Goal: Task Accomplishment & Management: Contribute content

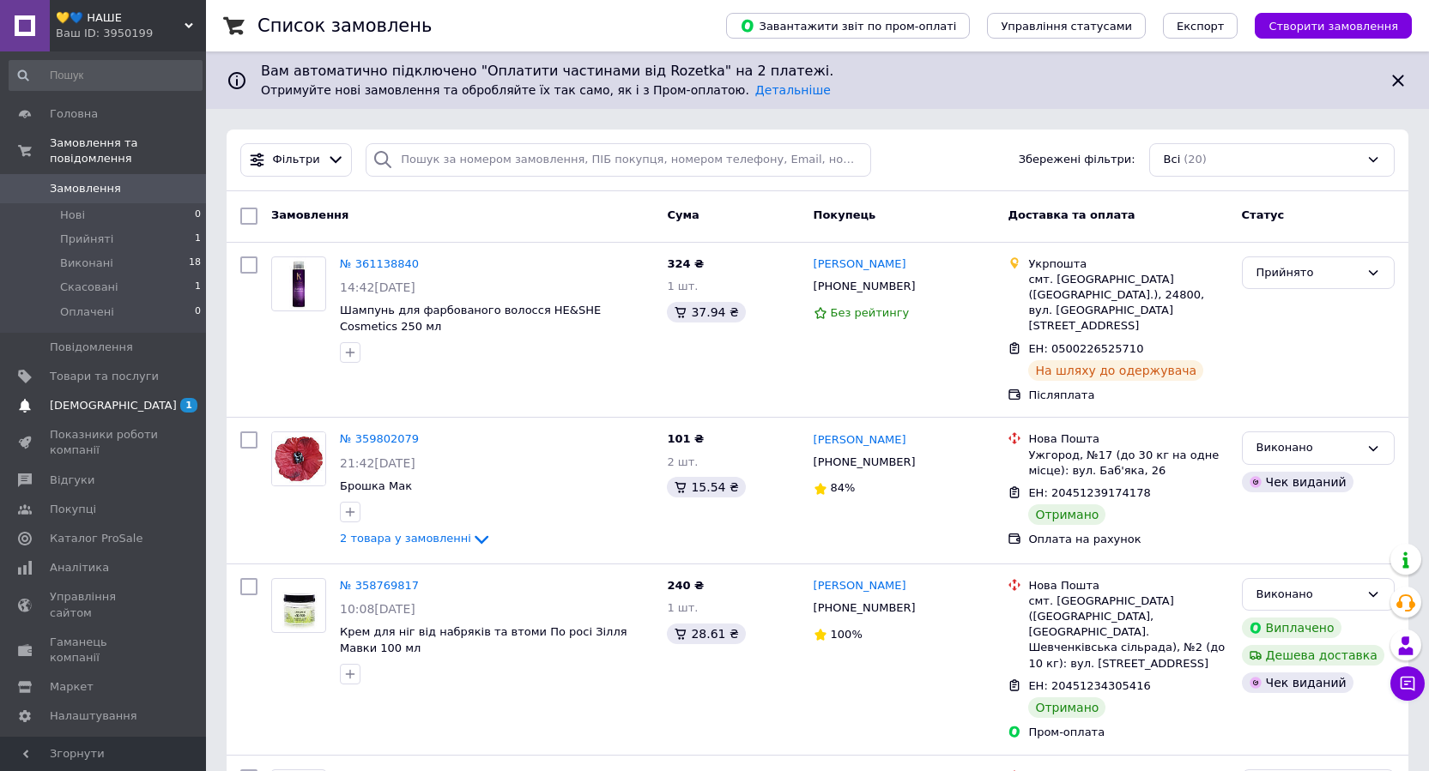
click at [118, 398] on span "[DEMOGRAPHIC_DATA]" at bounding box center [104, 405] width 109 height 15
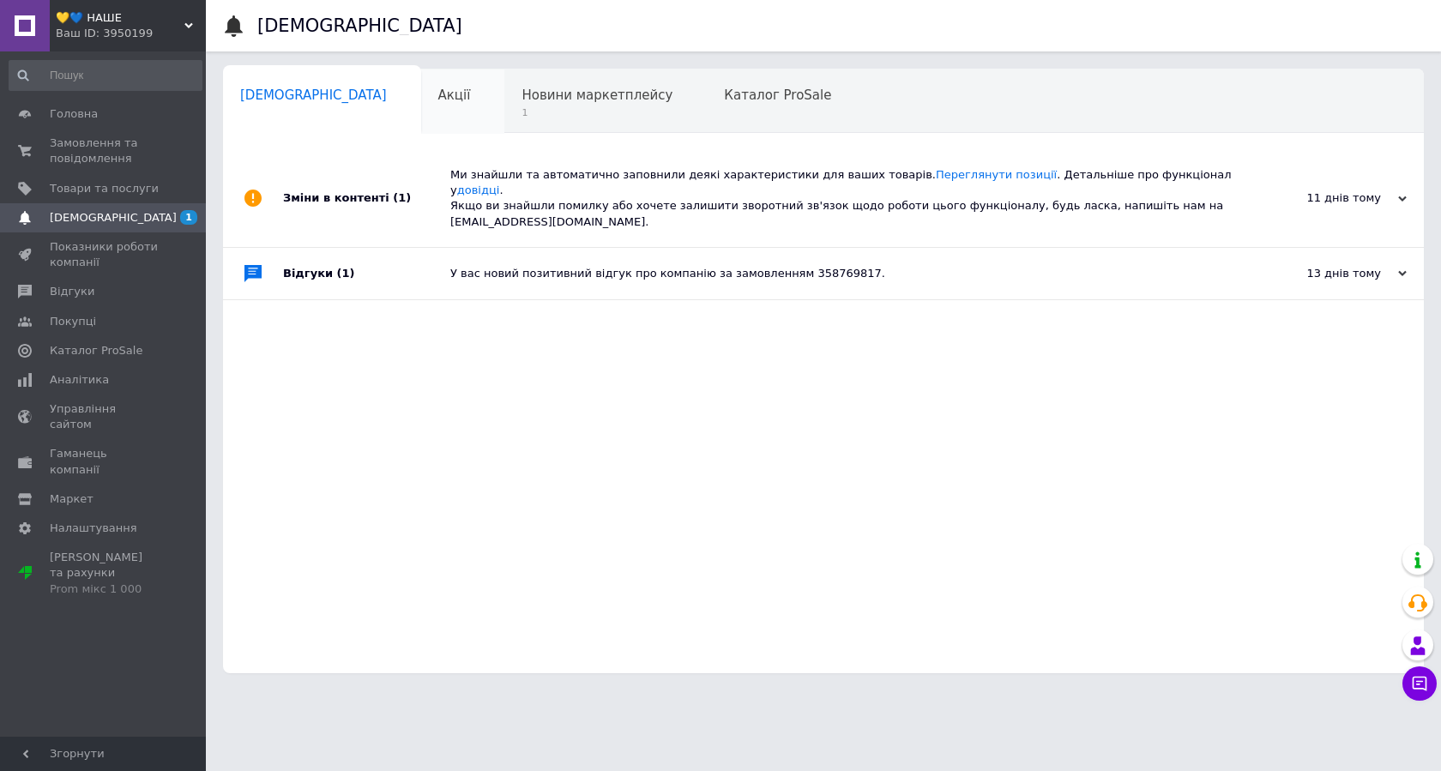
click at [421, 98] on div "Акції 0" at bounding box center [463, 101] width 84 height 65
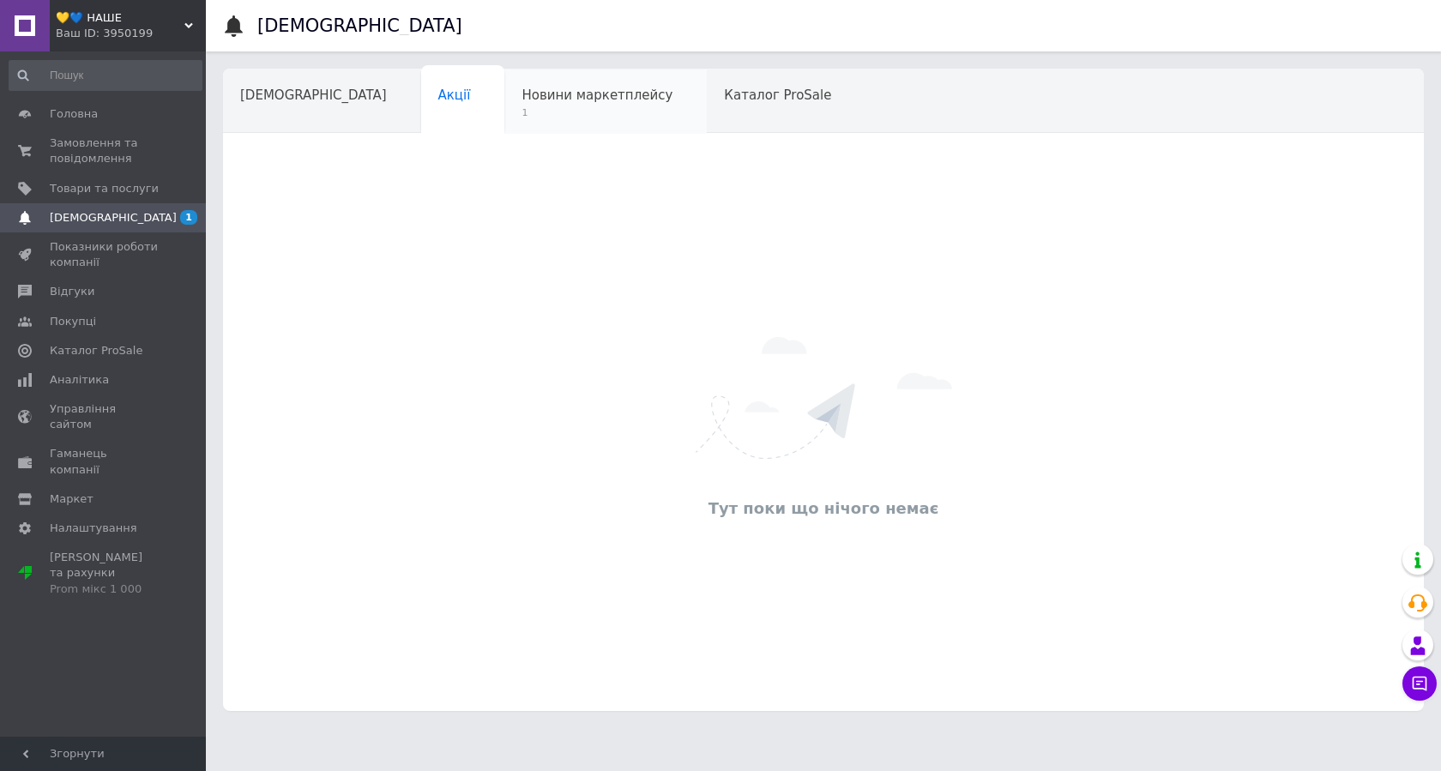
click at [522, 103] on span "Новини маркетплейсу" at bounding box center [597, 95] width 151 height 15
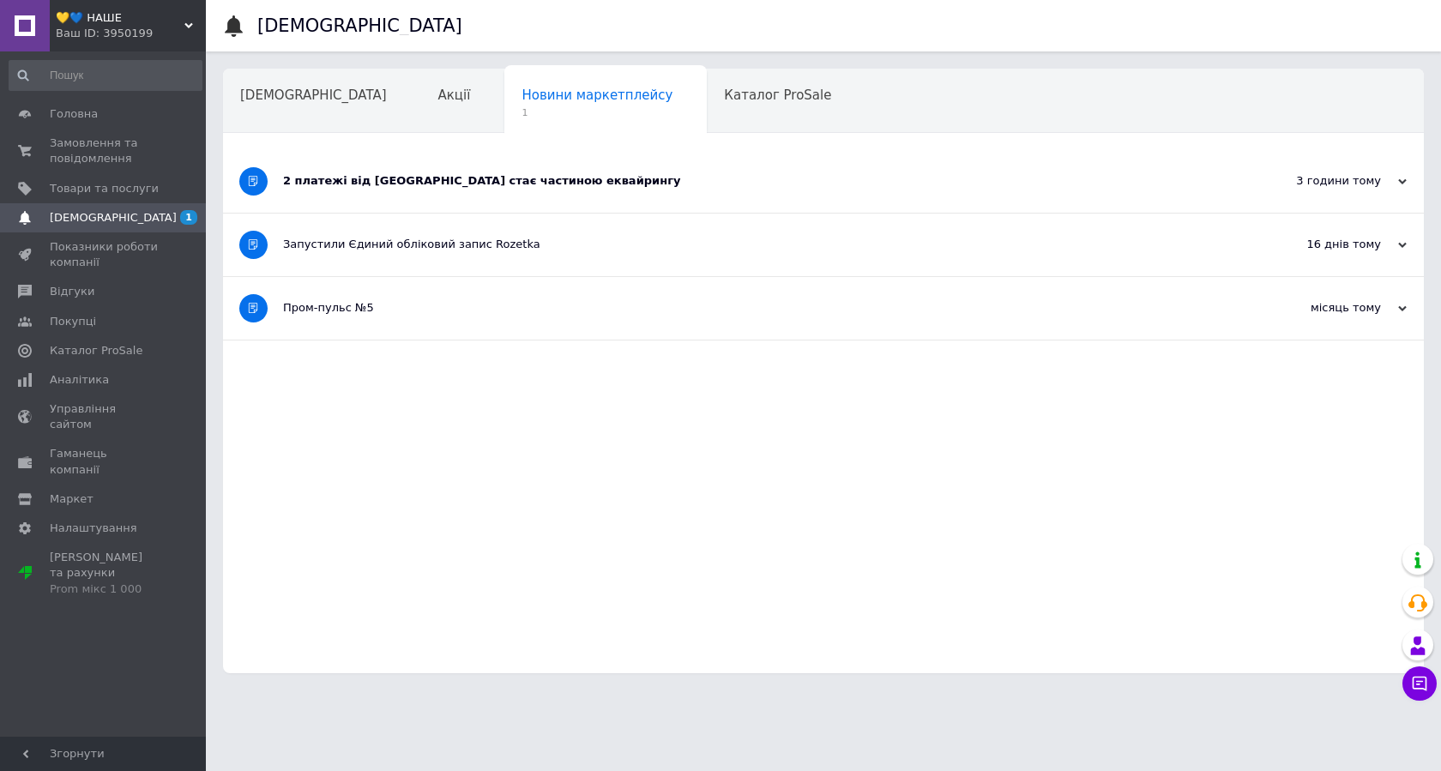
click at [428, 178] on div "2 платежі від Rozetka стає частиною еквайрингу" at bounding box center [759, 180] width 952 height 15
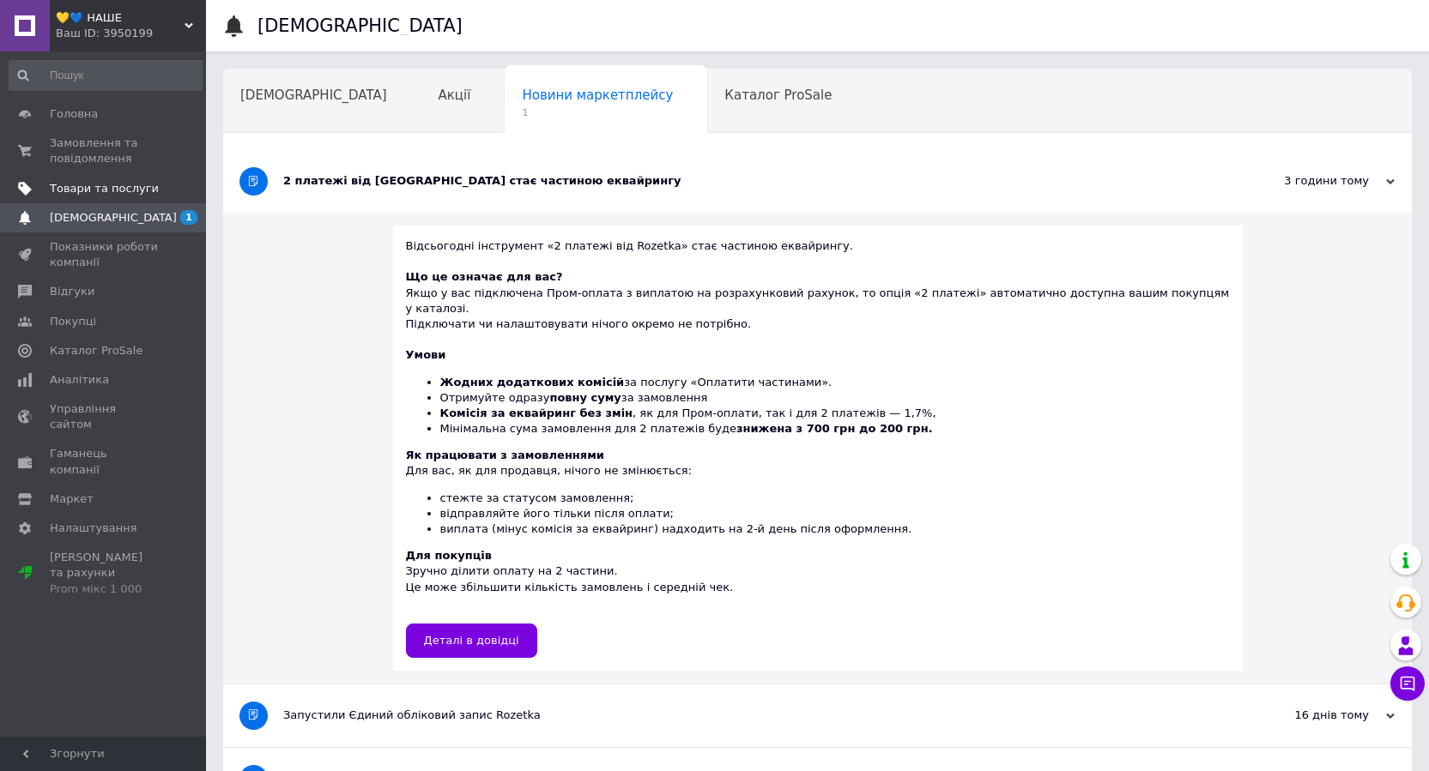
click at [89, 185] on span "Товари та послуги" at bounding box center [104, 188] width 109 height 15
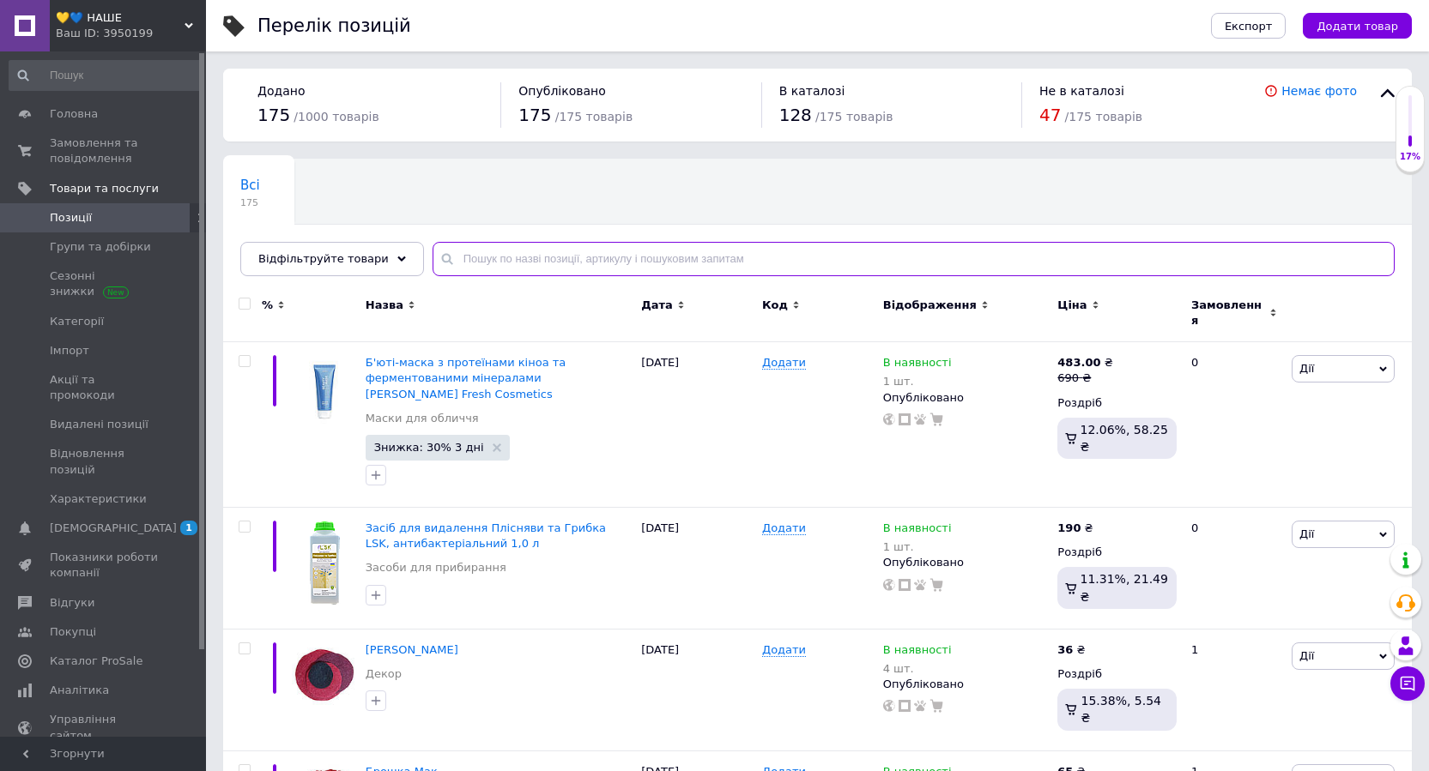
click at [499, 260] on input "text" at bounding box center [913, 259] width 962 height 34
type input "пролісок"
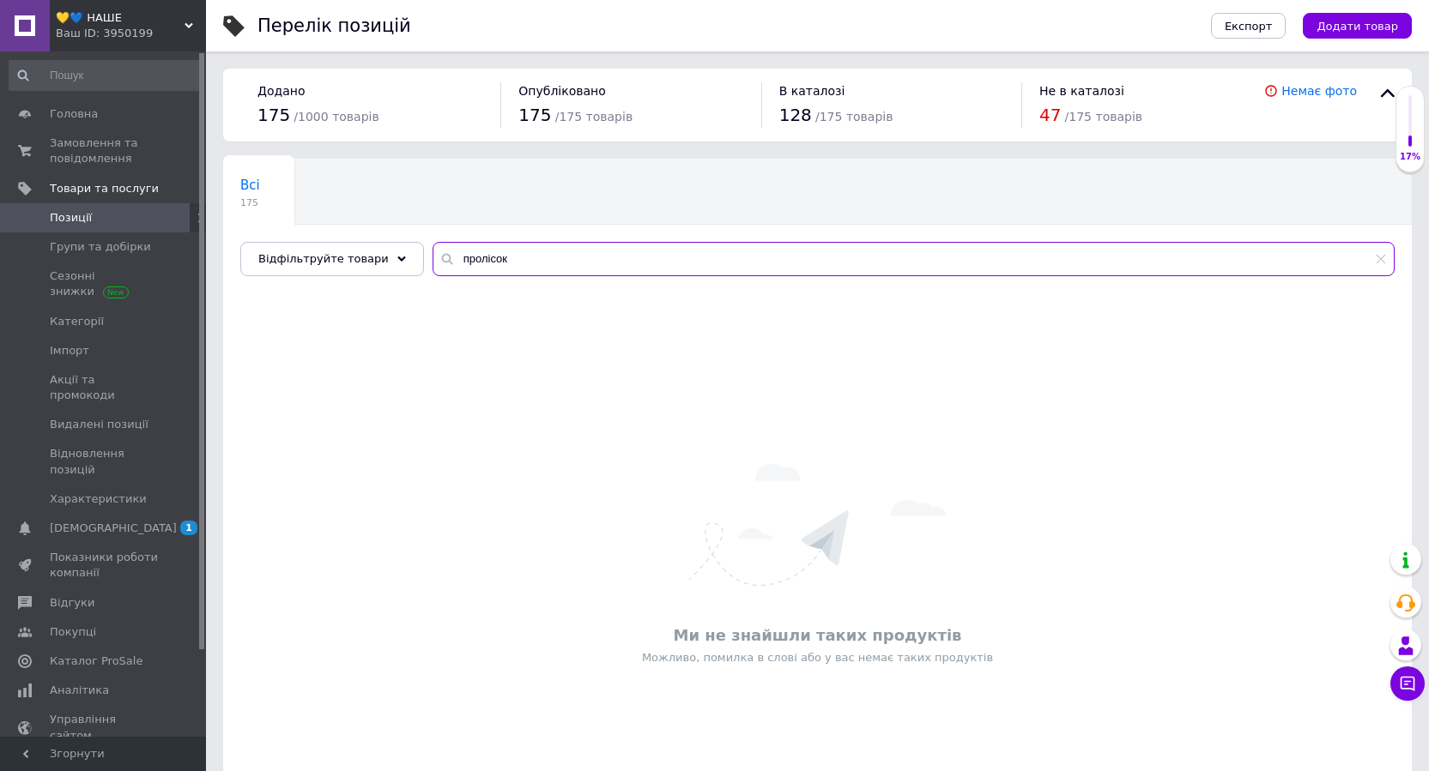
drag, startPoint x: 509, startPoint y: 262, endPoint x: 413, endPoint y: 254, distance: 96.4
click at [432, 254] on input "пролісок" at bounding box center [913, 259] width 962 height 34
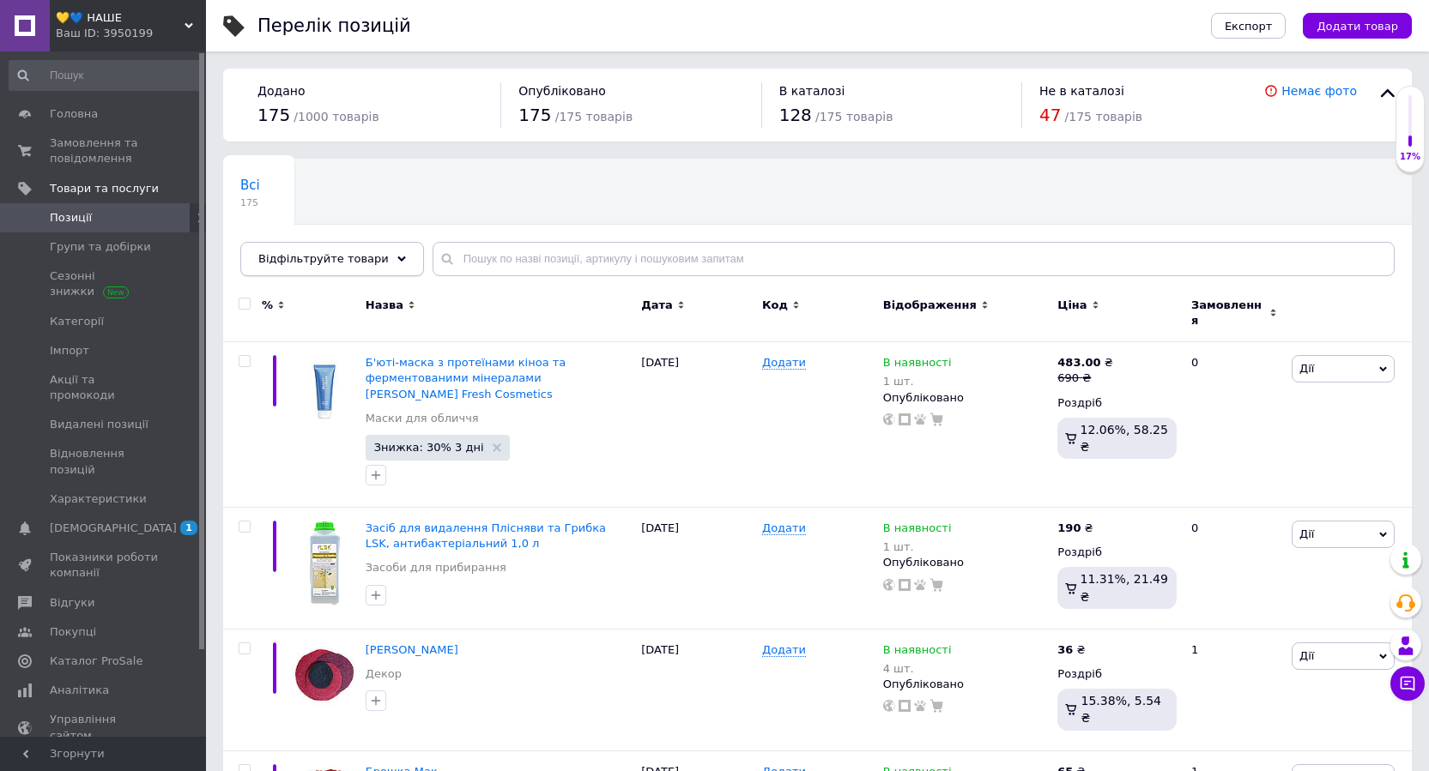
click at [385, 261] on div "Відфільтруйте товари" at bounding box center [332, 259] width 184 height 34
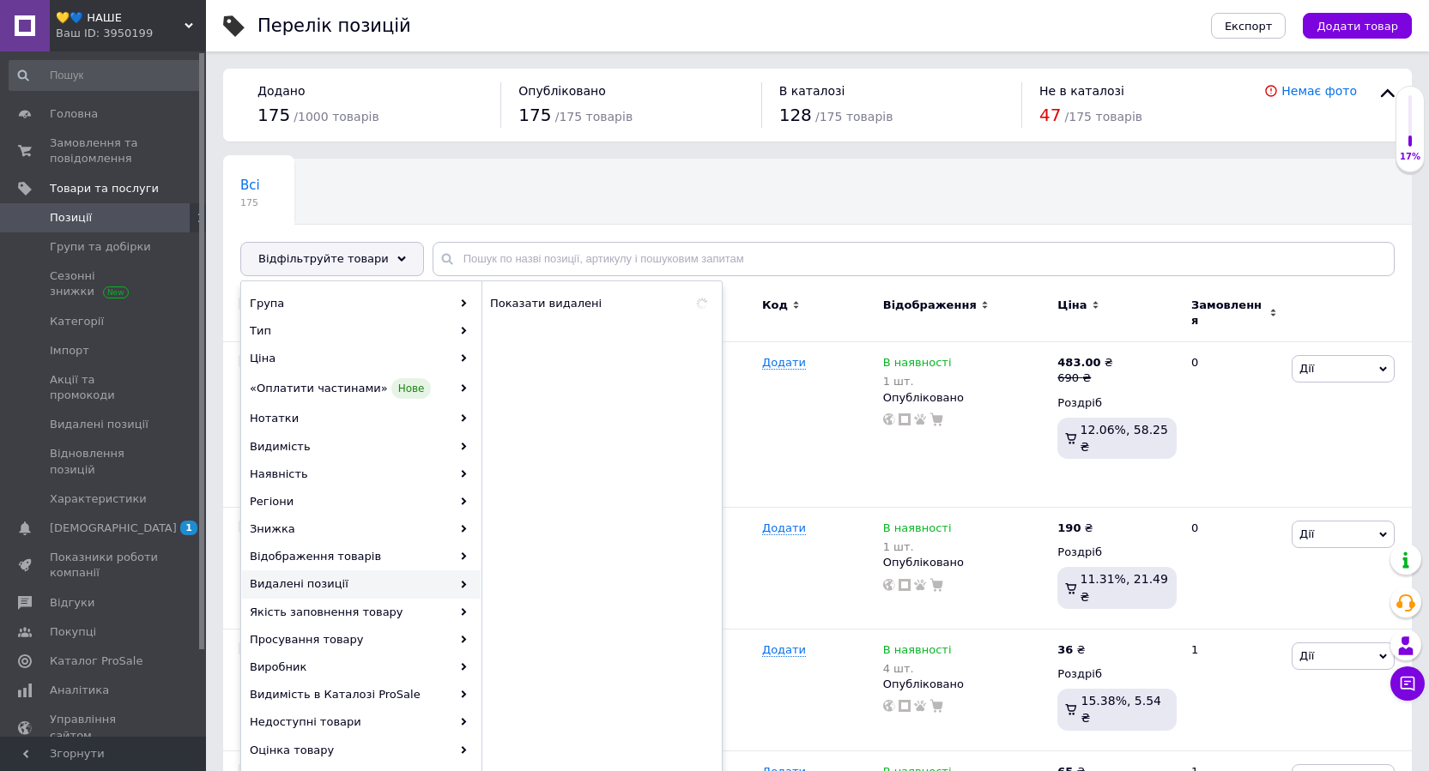
scroll to position [86, 0]
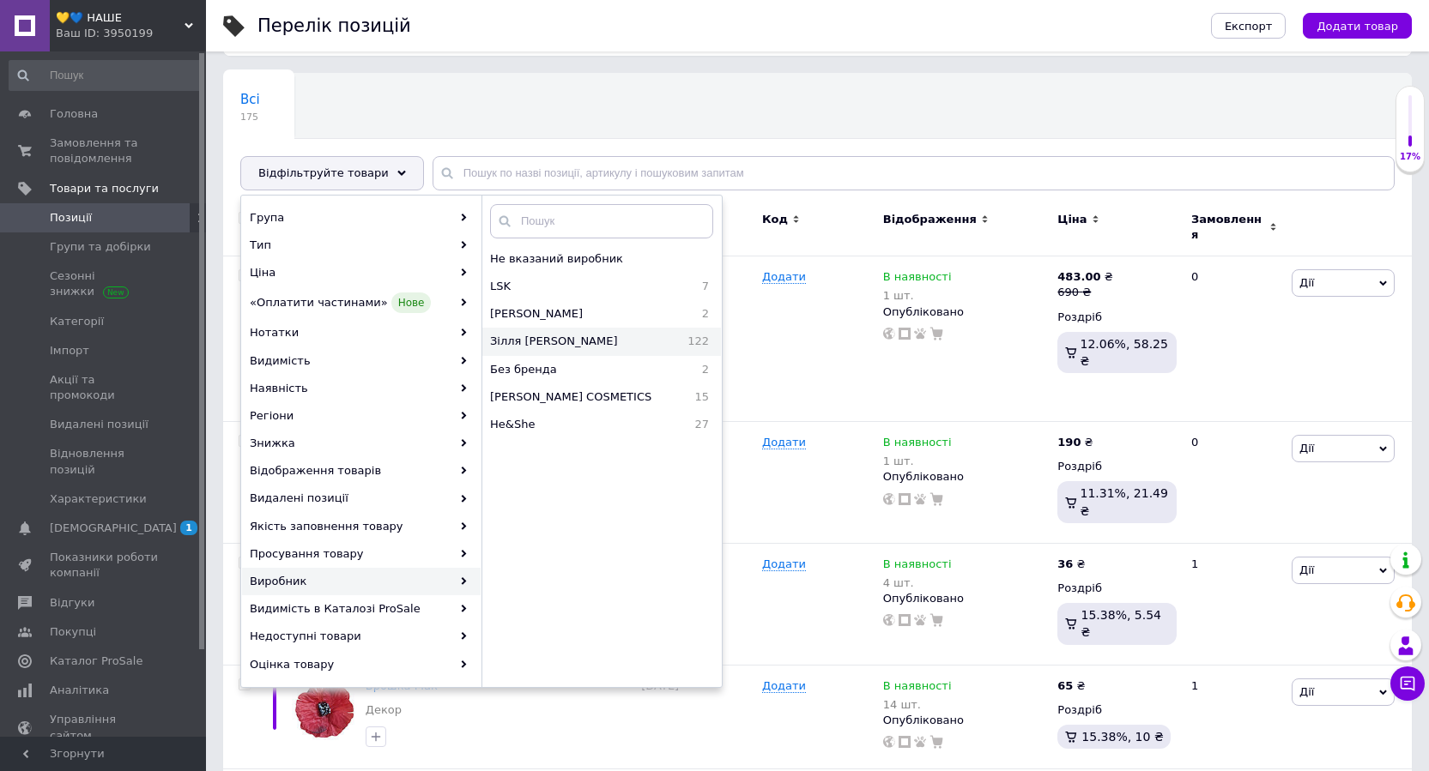
click at [511, 345] on span "Зілля Мавки" at bounding box center [579, 341] width 178 height 15
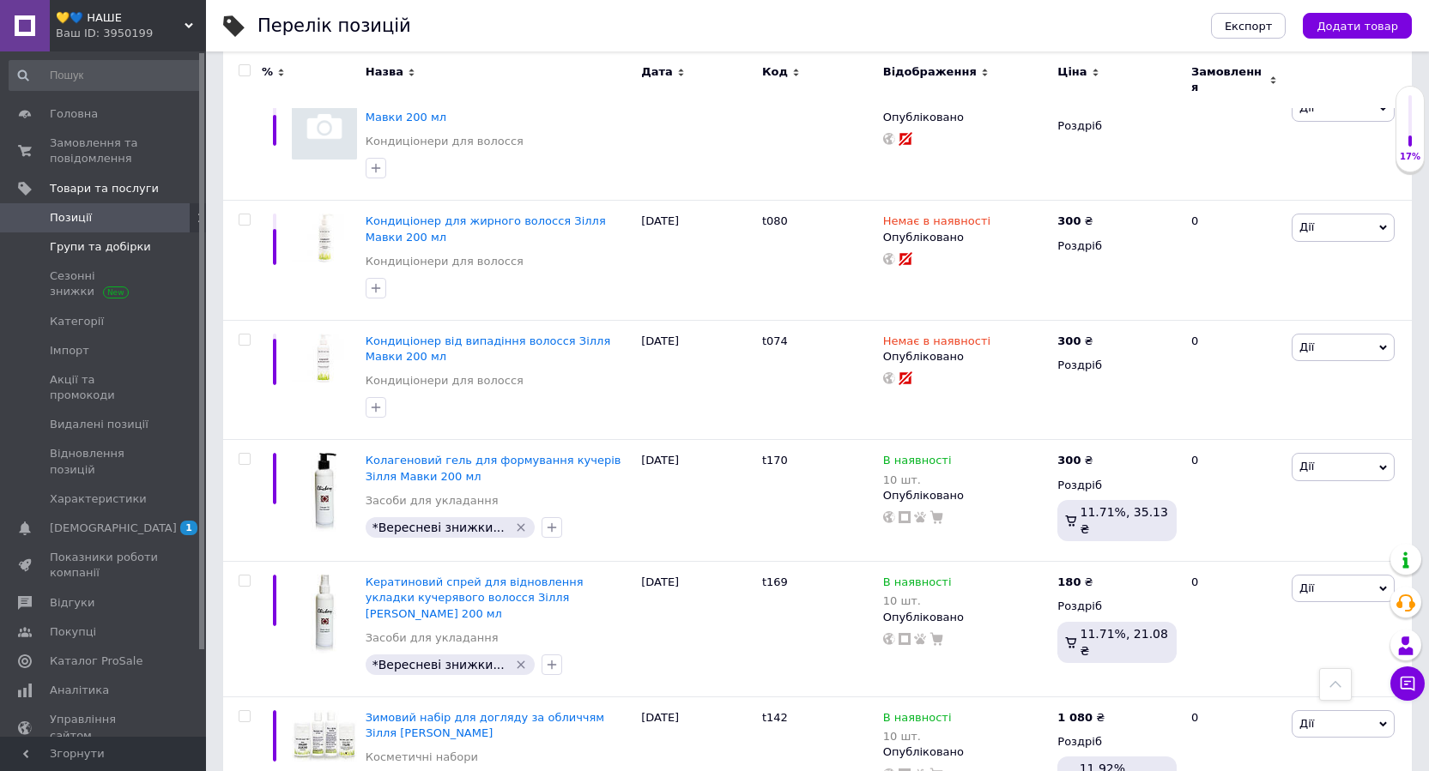
scroll to position [9702, 0]
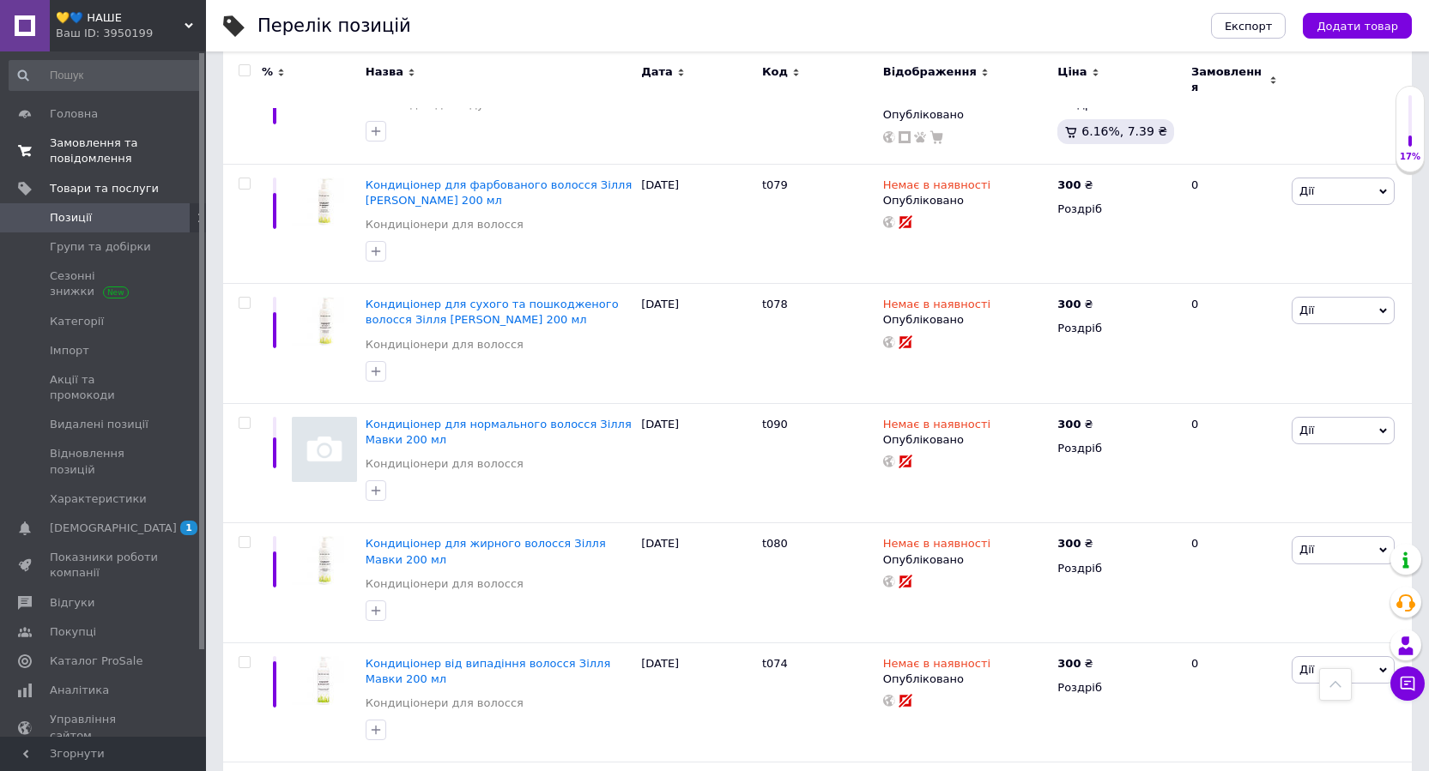
click at [77, 160] on span "Замовлення та повідомлення" at bounding box center [104, 151] width 109 height 31
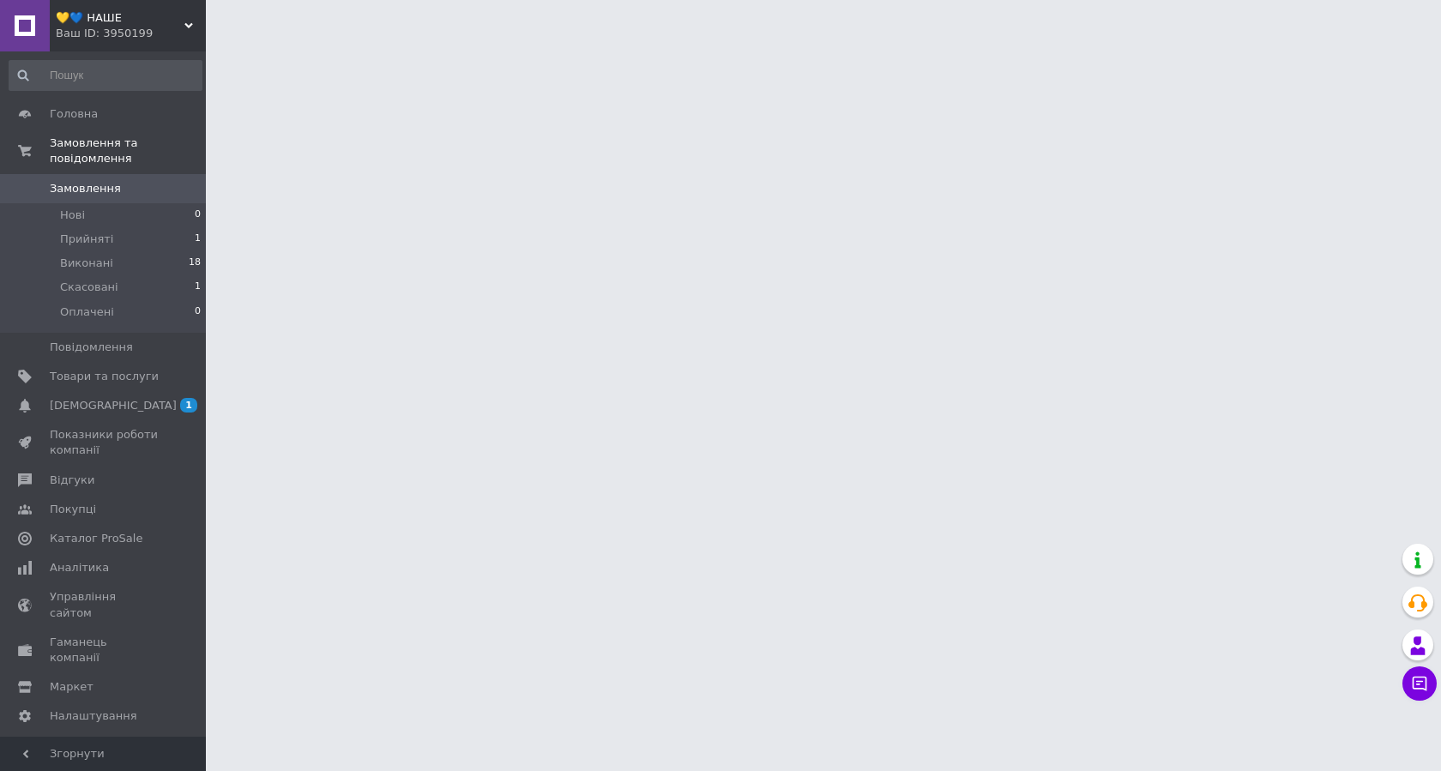
click at [100, 15] on span "💛💙 НАШЕ" at bounding box center [120, 17] width 129 height 15
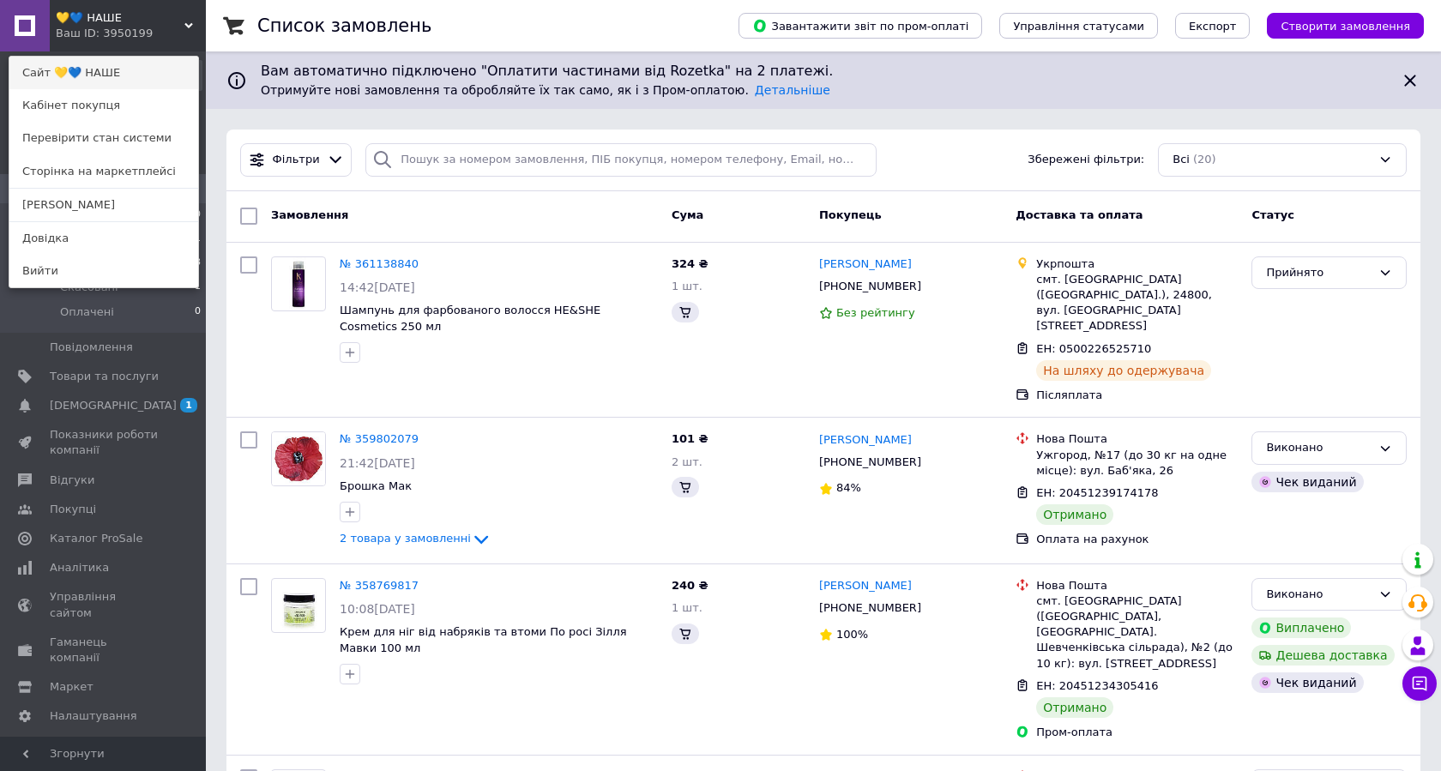
click at [112, 67] on link "Сайт 💛💙 НАШЕ" at bounding box center [103, 73] width 189 height 33
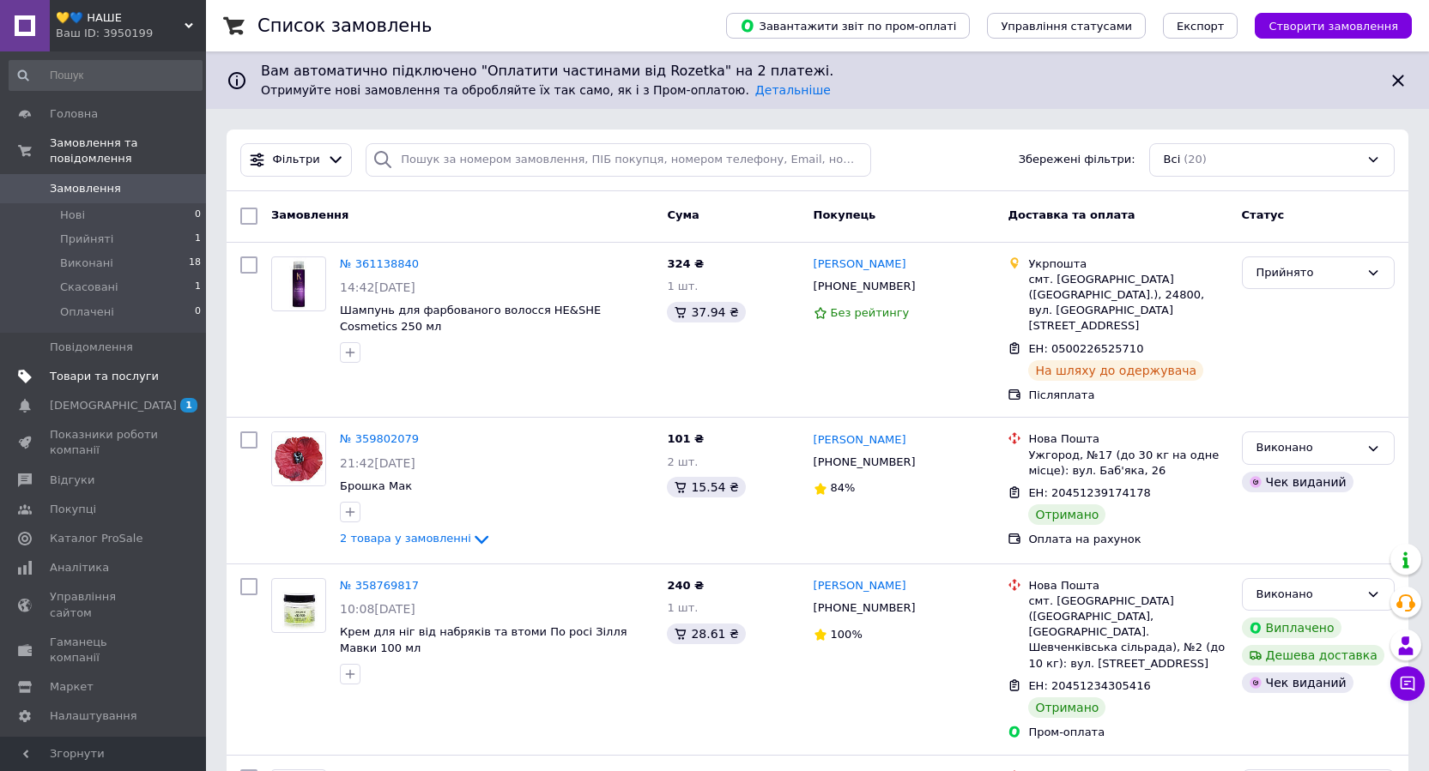
click at [112, 369] on span "Товари та послуги" at bounding box center [104, 376] width 109 height 15
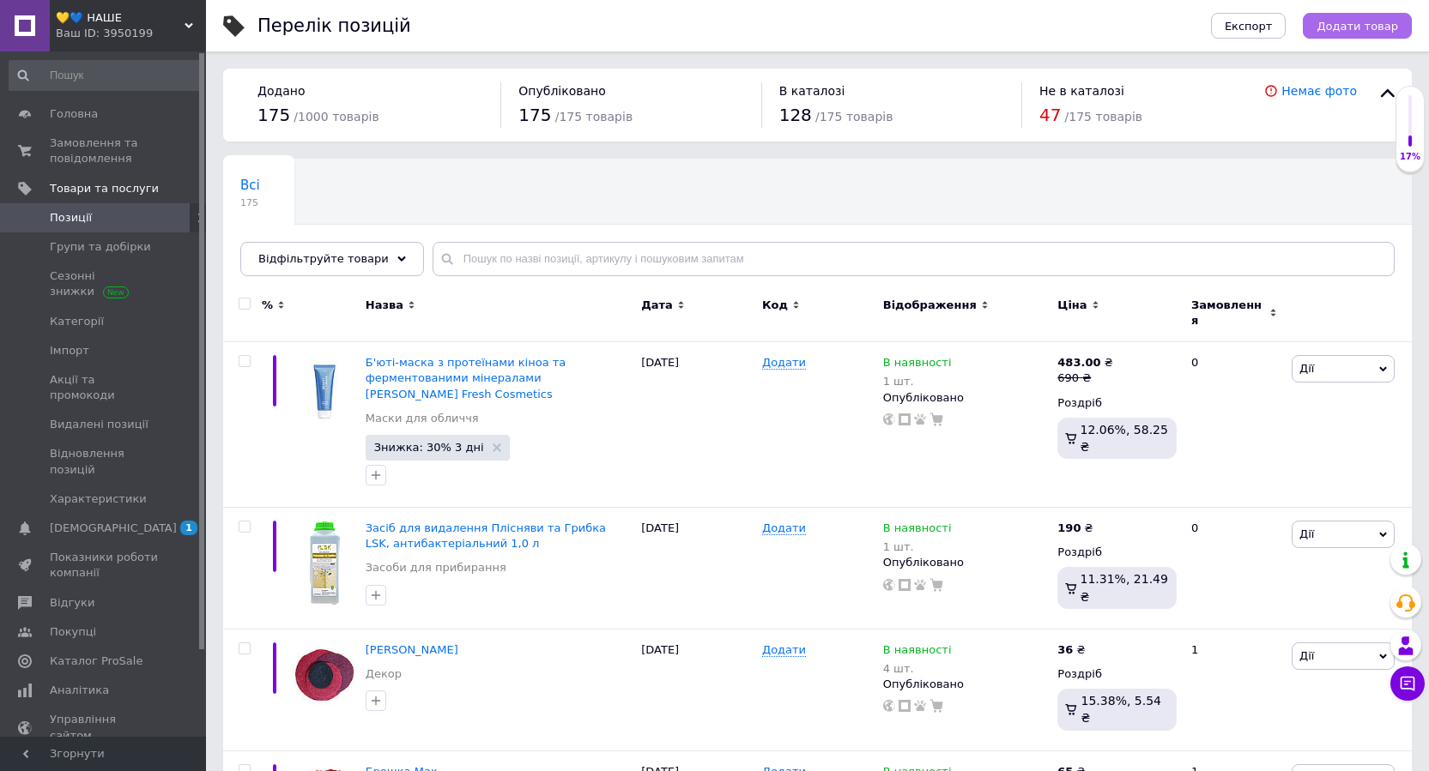
click at [1375, 26] on span "Додати товар" at bounding box center [1357, 26] width 82 height 13
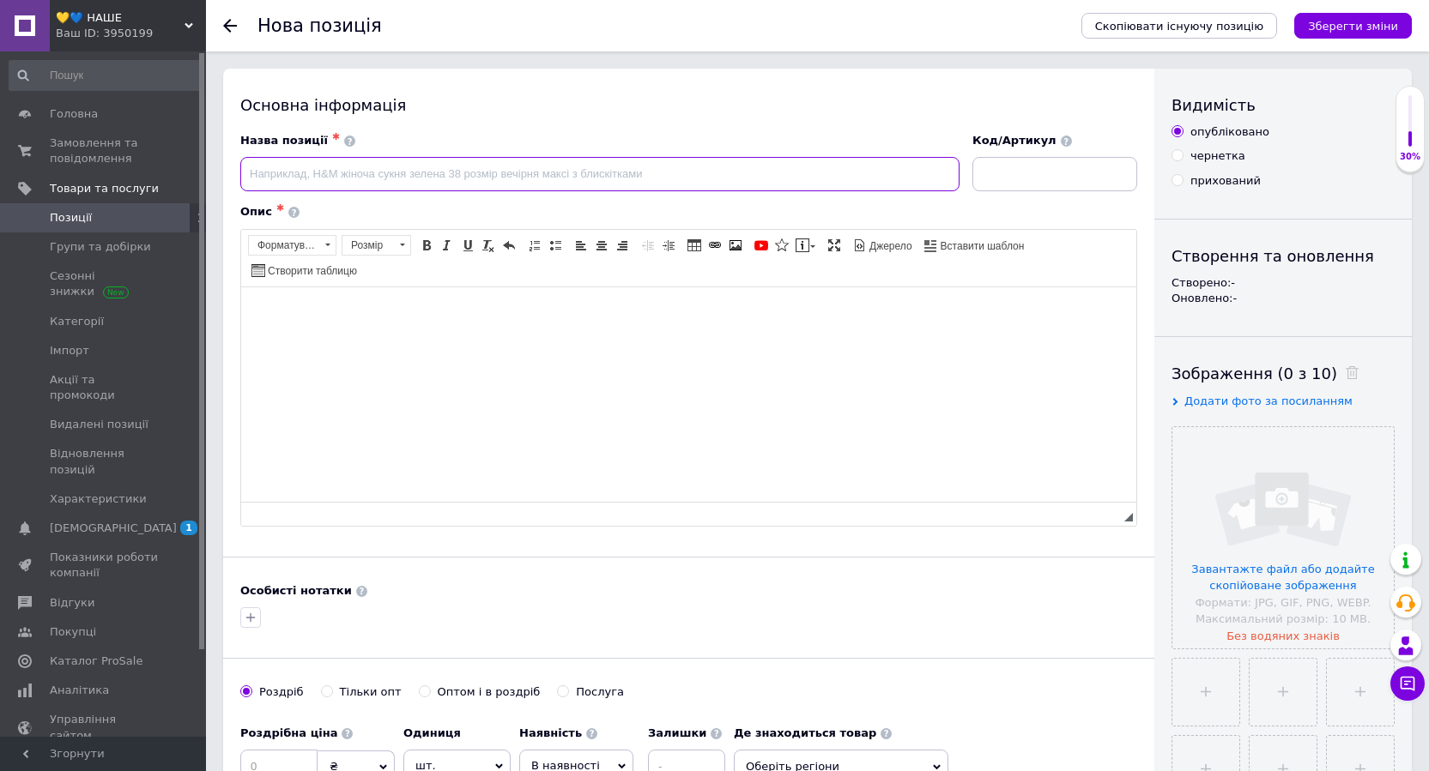
paste input "Набір для оновлення обличчя «Пролісок»"
type input "Набір для оновлення обличчя «Пролісок»"
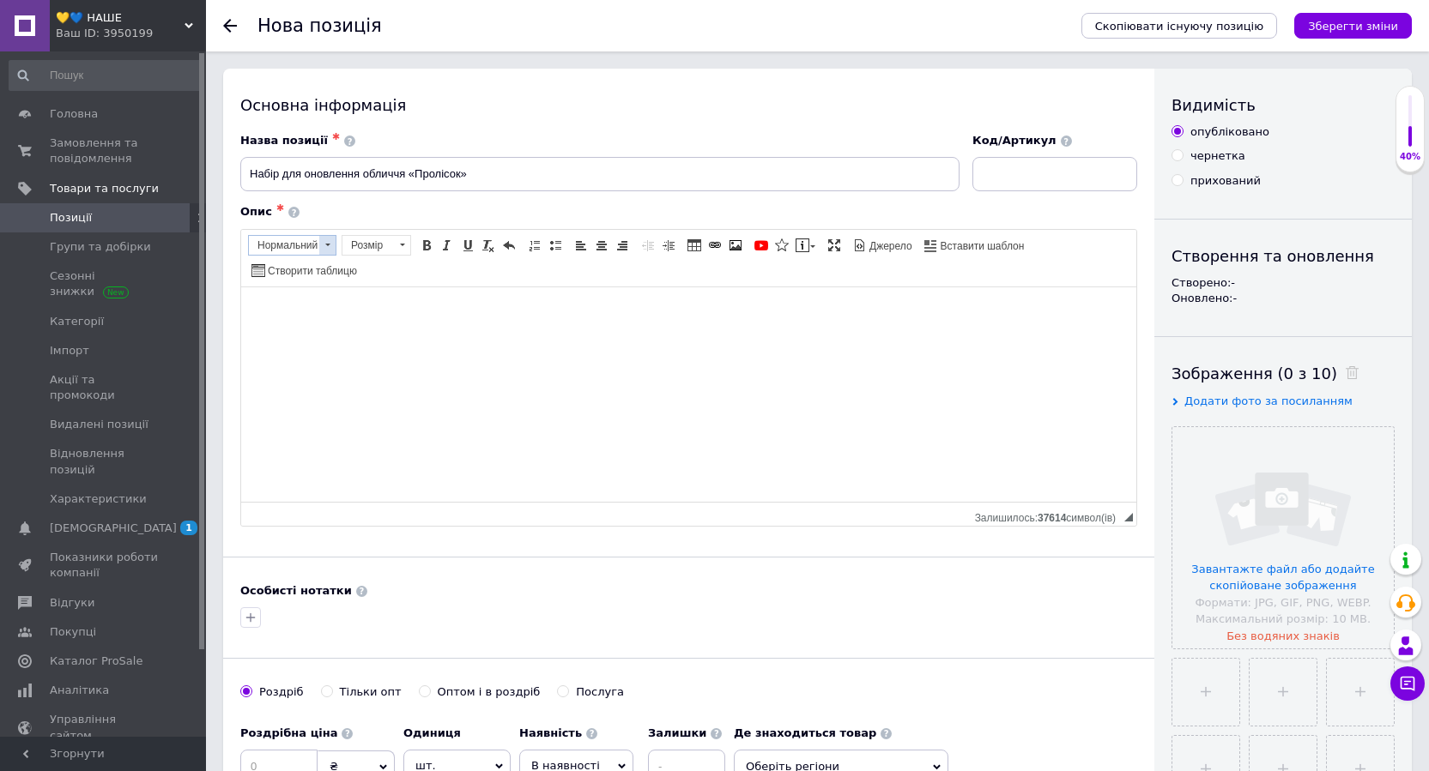
click at [331, 244] on span at bounding box center [327, 245] width 16 height 19
click at [433, 248] on link "Жирний Сполучення клавіш Ctrl+B" at bounding box center [426, 245] width 19 height 19
click at [428, 245] on span at bounding box center [427, 246] width 14 height 14
click at [445, 245] on span at bounding box center [447, 246] width 14 height 14
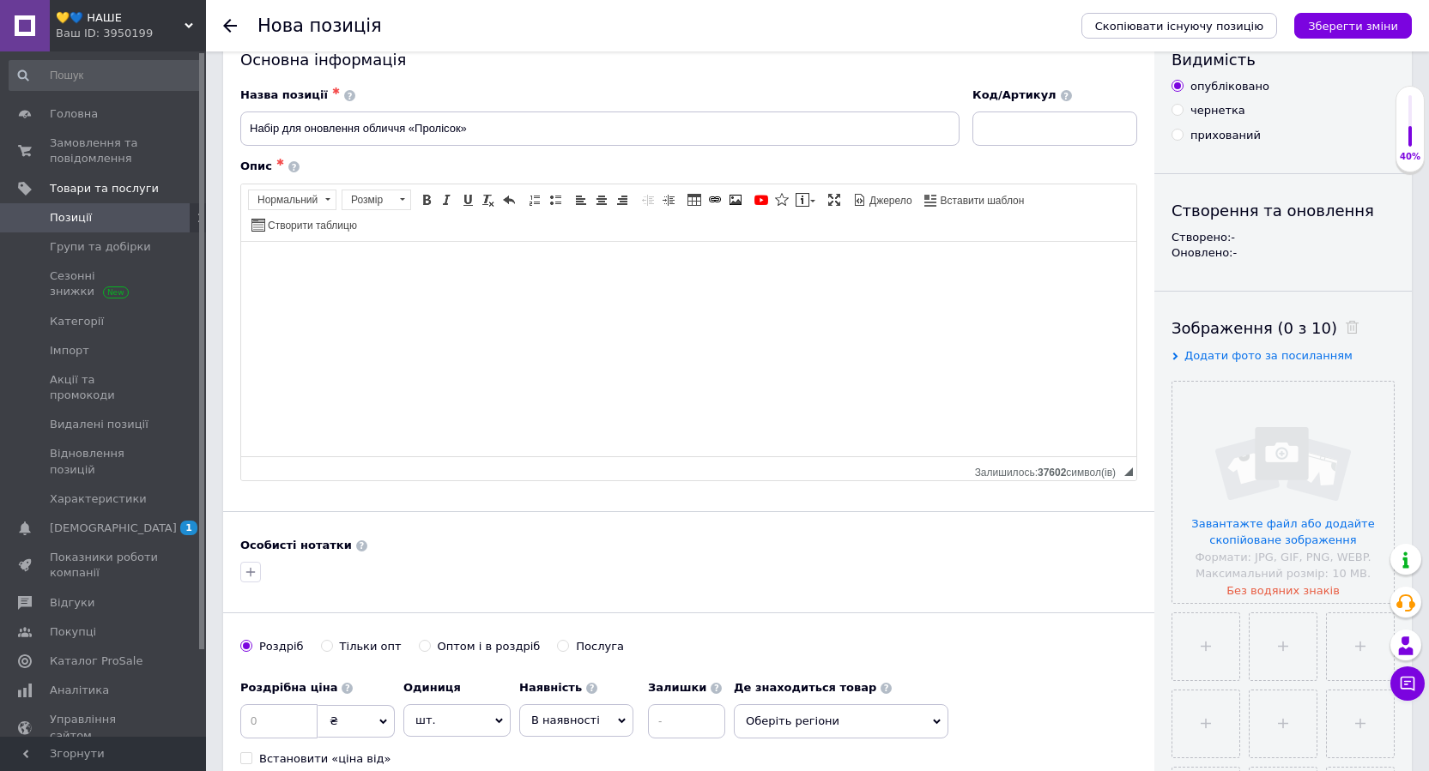
scroll to position [172, 0]
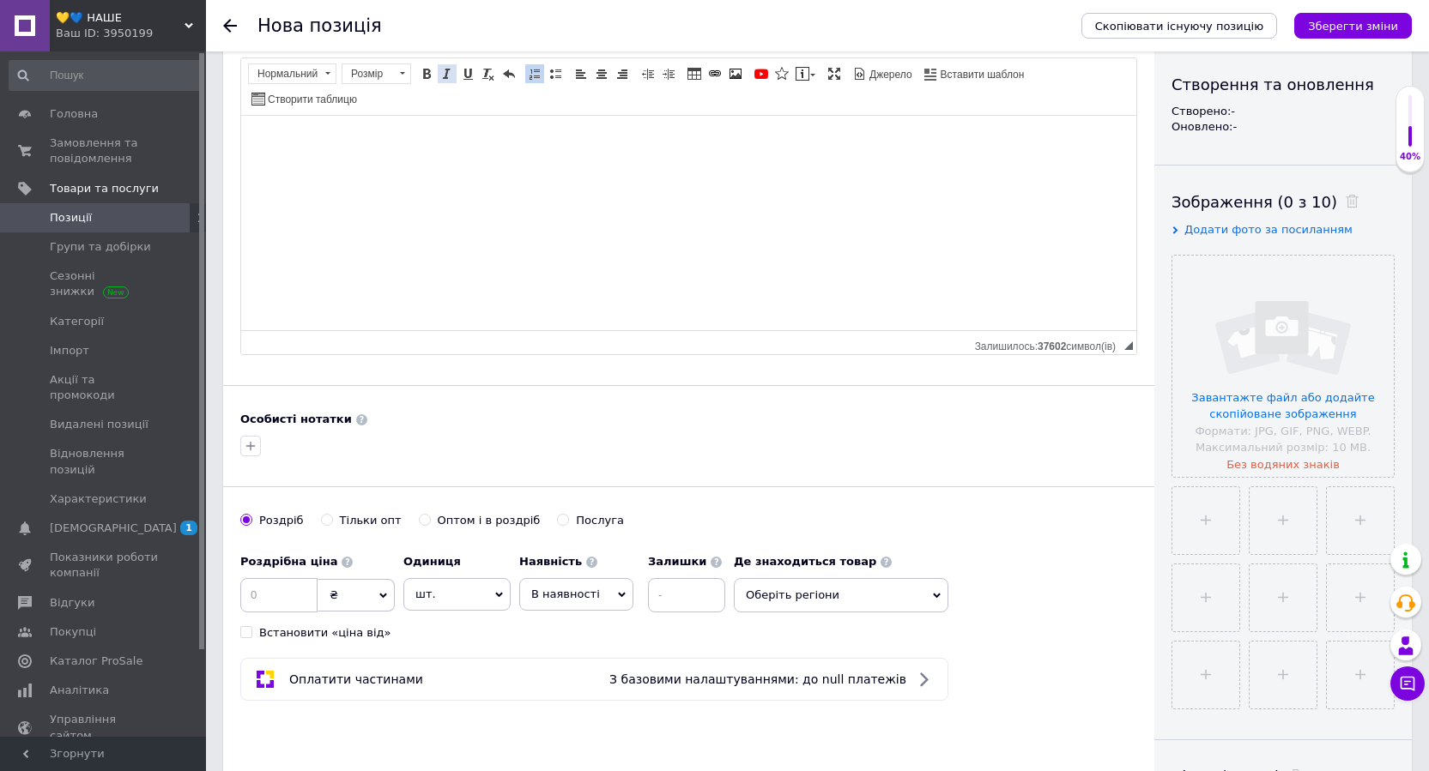
click at [444, 81] on link "Курсив Сполучення клавіш Ctrl+I" at bounding box center [447, 73] width 19 height 19
click at [463, 74] on span at bounding box center [468, 74] width 14 height 14
click at [470, 72] on span at bounding box center [468, 74] width 14 height 14
click at [468, 72] on span at bounding box center [468, 74] width 14 height 14
click at [445, 76] on span at bounding box center [447, 74] width 14 height 14
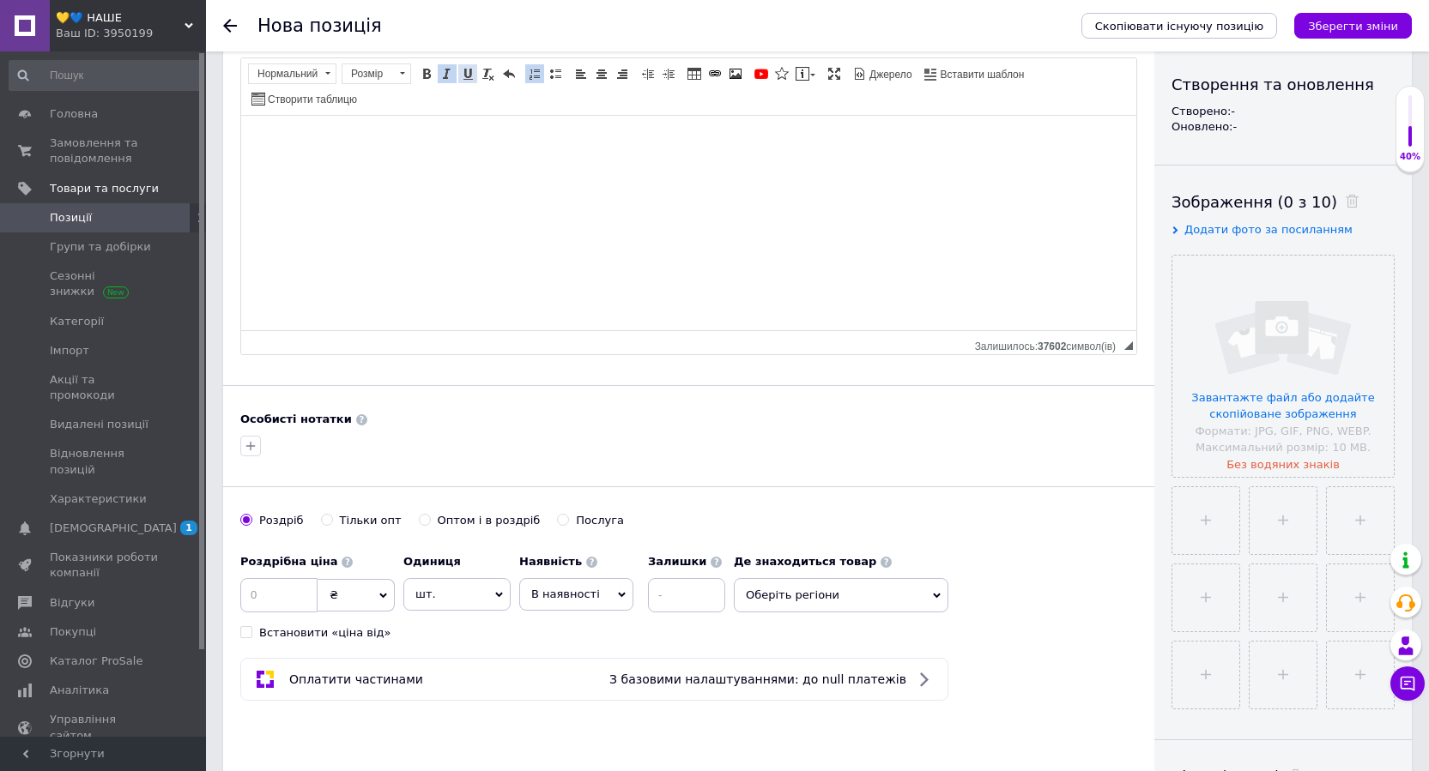
click at [462, 77] on span at bounding box center [468, 74] width 14 height 14
click at [459, 71] on link "Підкреслений Сполучення клавіш Ctrl+U" at bounding box center [467, 73] width 19 height 19
click at [1251, 358] on input "file" at bounding box center [1282, 366] width 221 height 221
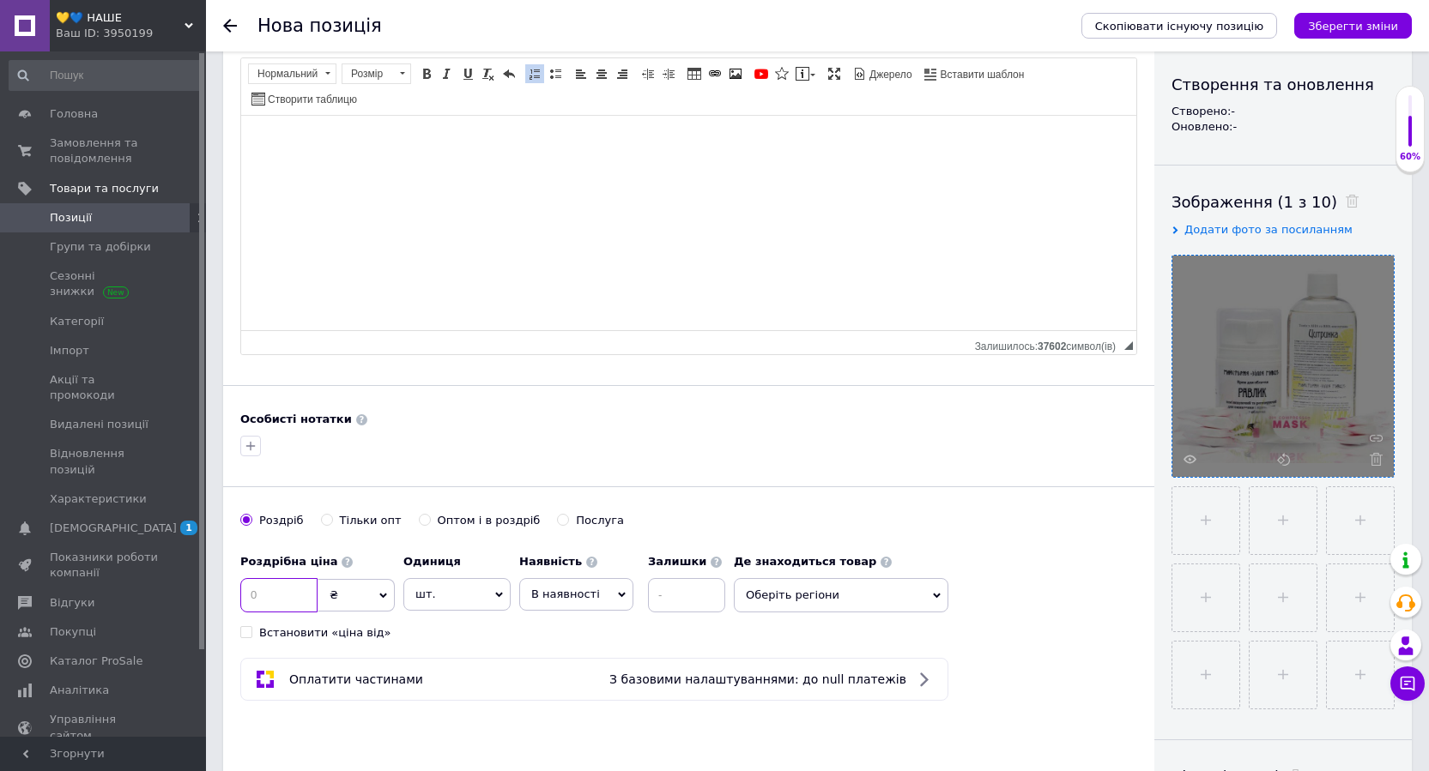
click at [273, 601] on input at bounding box center [278, 595] width 77 height 34
type input "600"
click at [1051, 588] on div "Роздрібна ціна 600 ₴ $ EUR CHF GBP ¥ PLN ₸ MDL HUF KGS CNY TRY KRW lei Встанови…" at bounding box center [688, 593] width 897 height 95
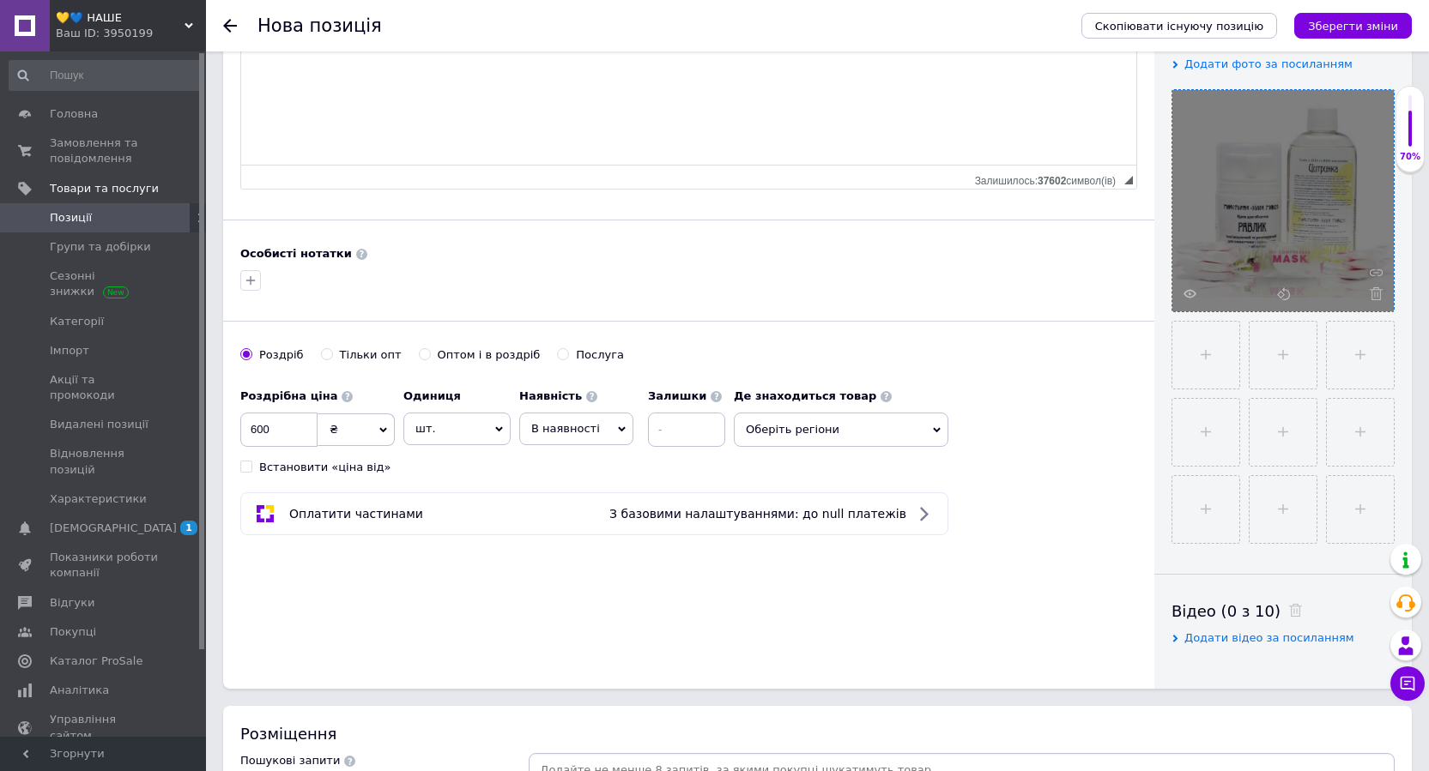
scroll to position [343, 0]
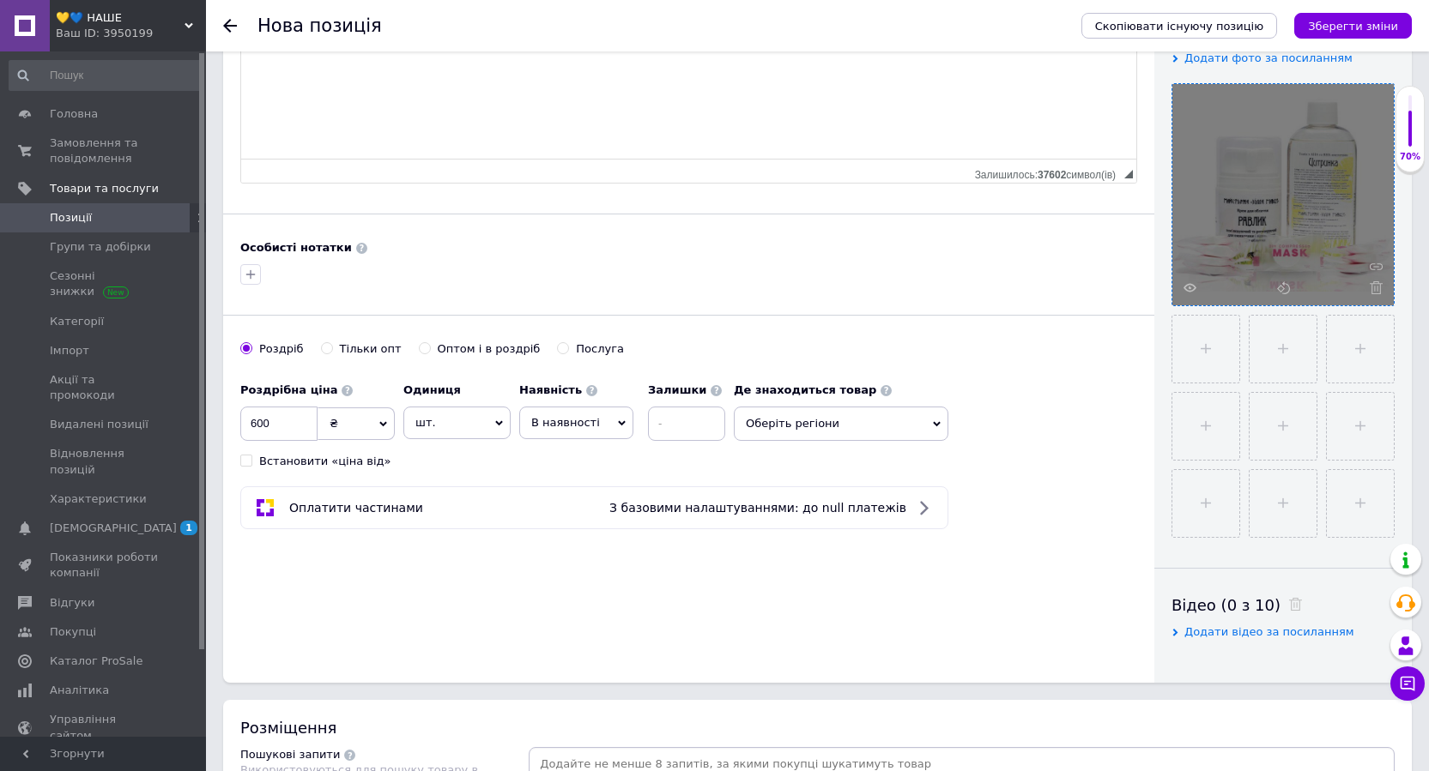
click at [932, 425] on span "Оберіть регіони" at bounding box center [841, 424] width 214 height 34
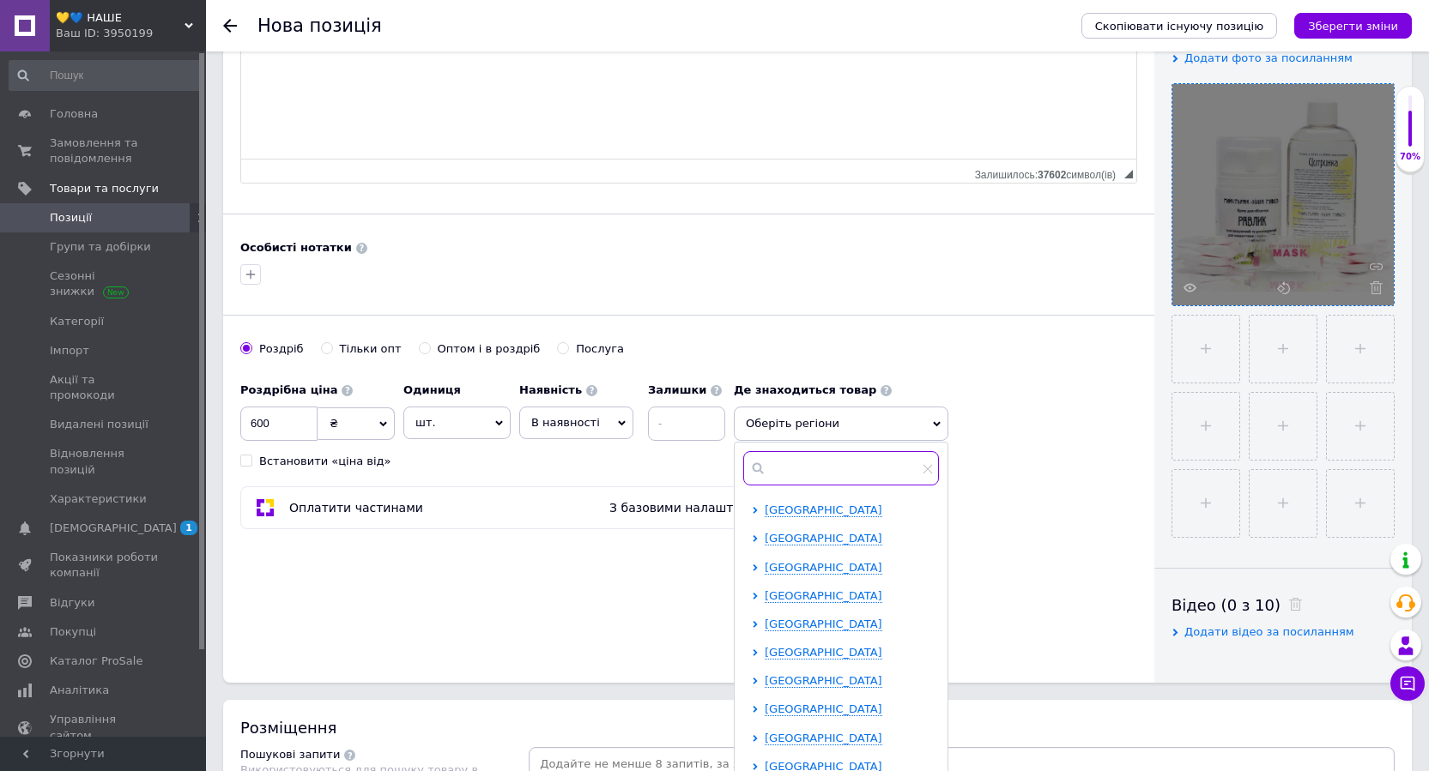
click at [830, 471] on input "text" at bounding box center [841, 468] width 196 height 34
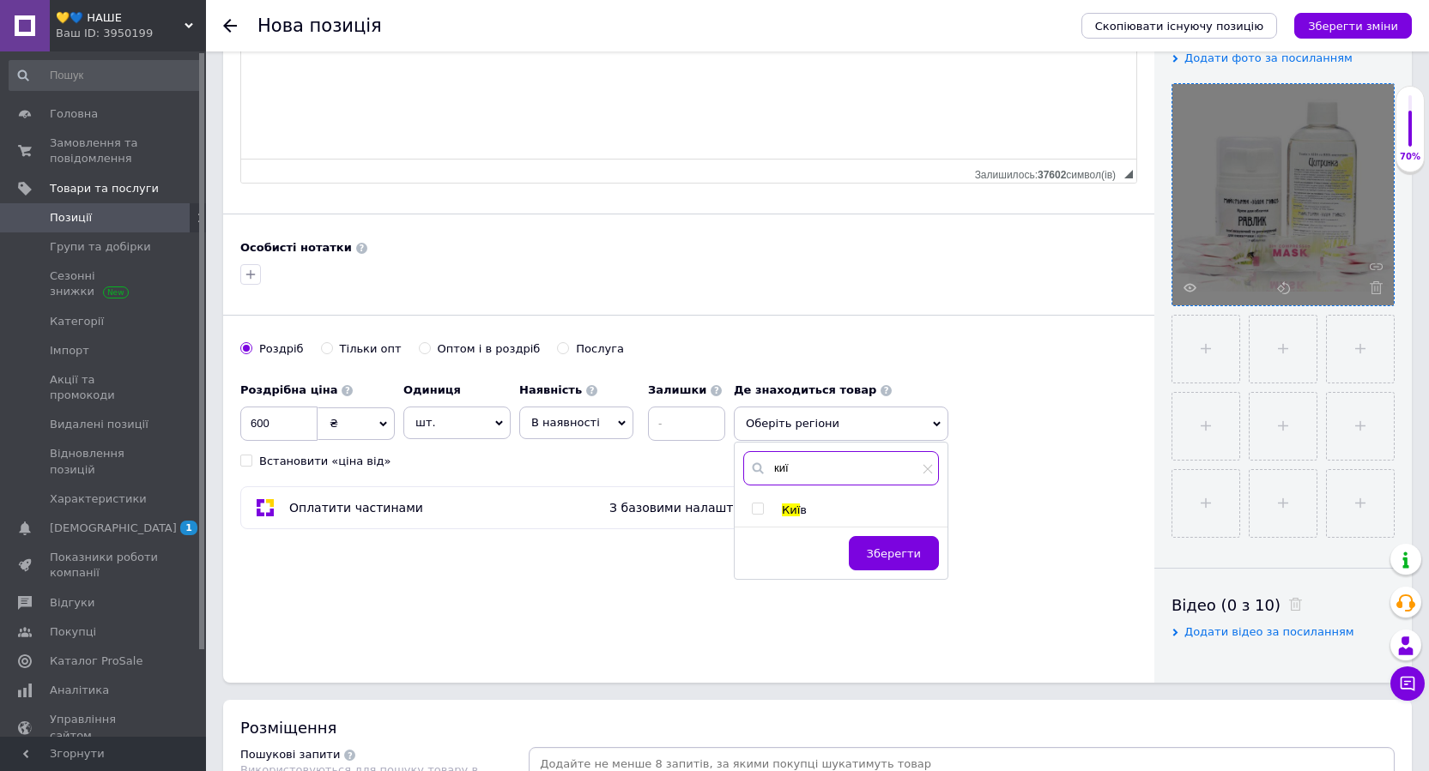
type input "киї"
click at [762, 513] on input "checkbox" at bounding box center [757, 509] width 11 height 11
checkbox input "true"
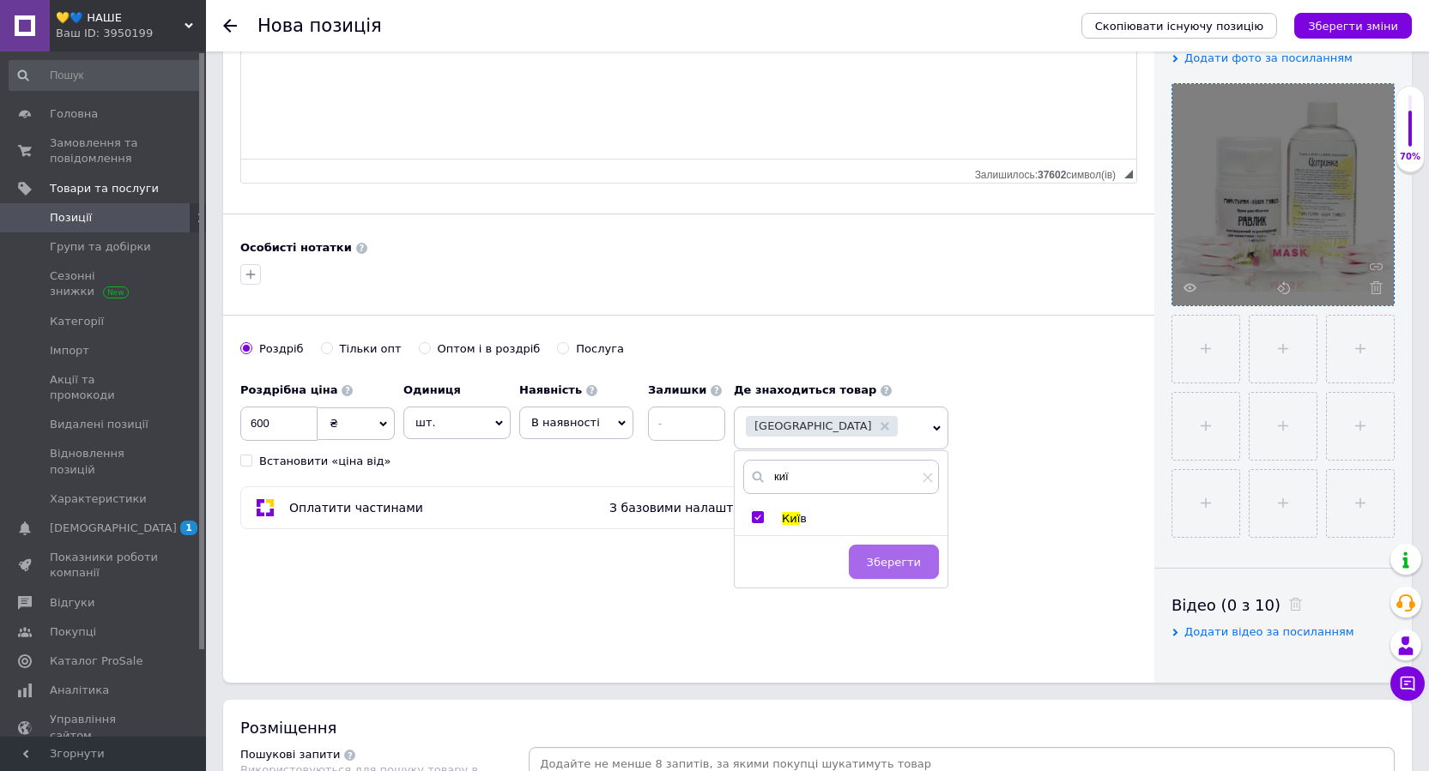
click at [915, 564] on span "Зберегти" at bounding box center [894, 562] width 54 height 13
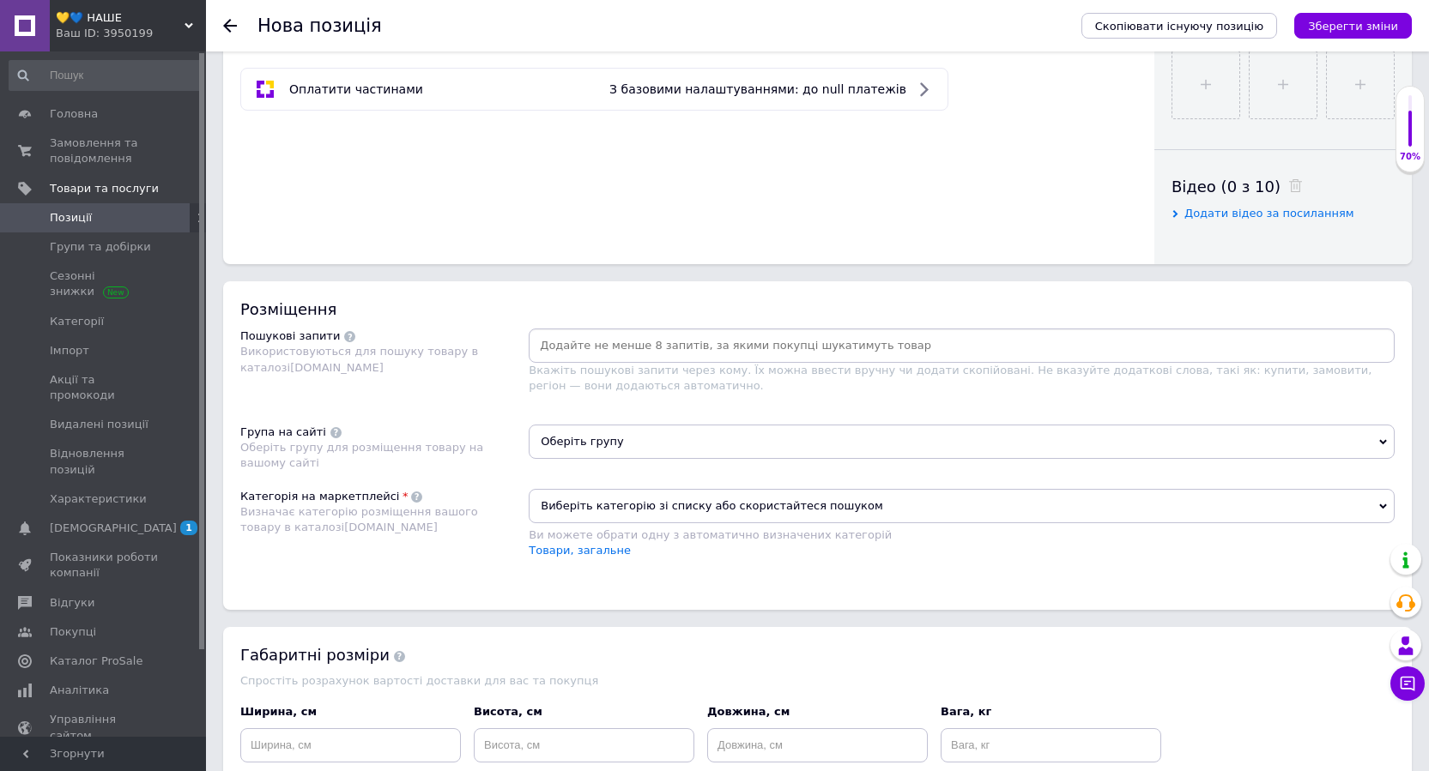
scroll to position [772, 0]
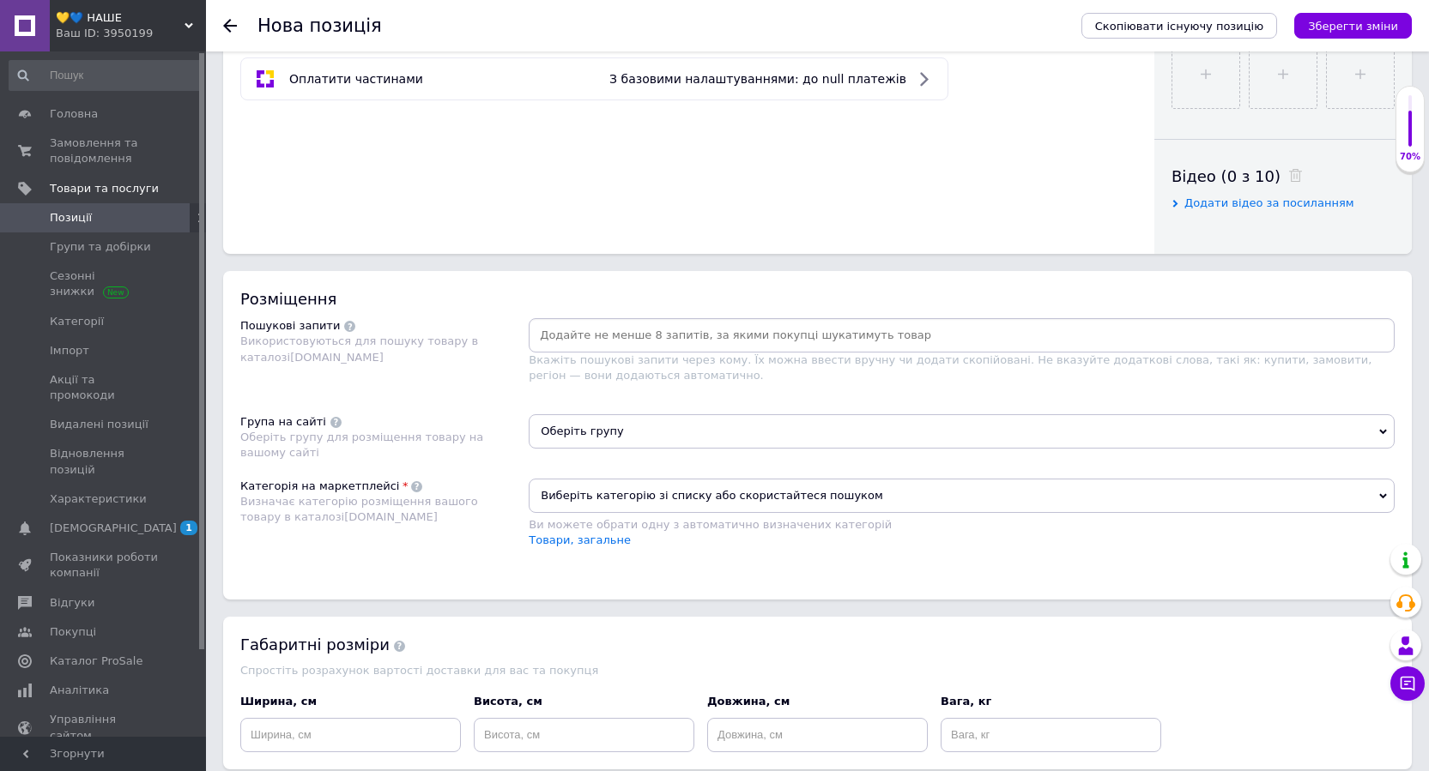
click at [659, 337] on input at bounding box center [961, 336] width 859 height 26
type input "крем для обличчя"
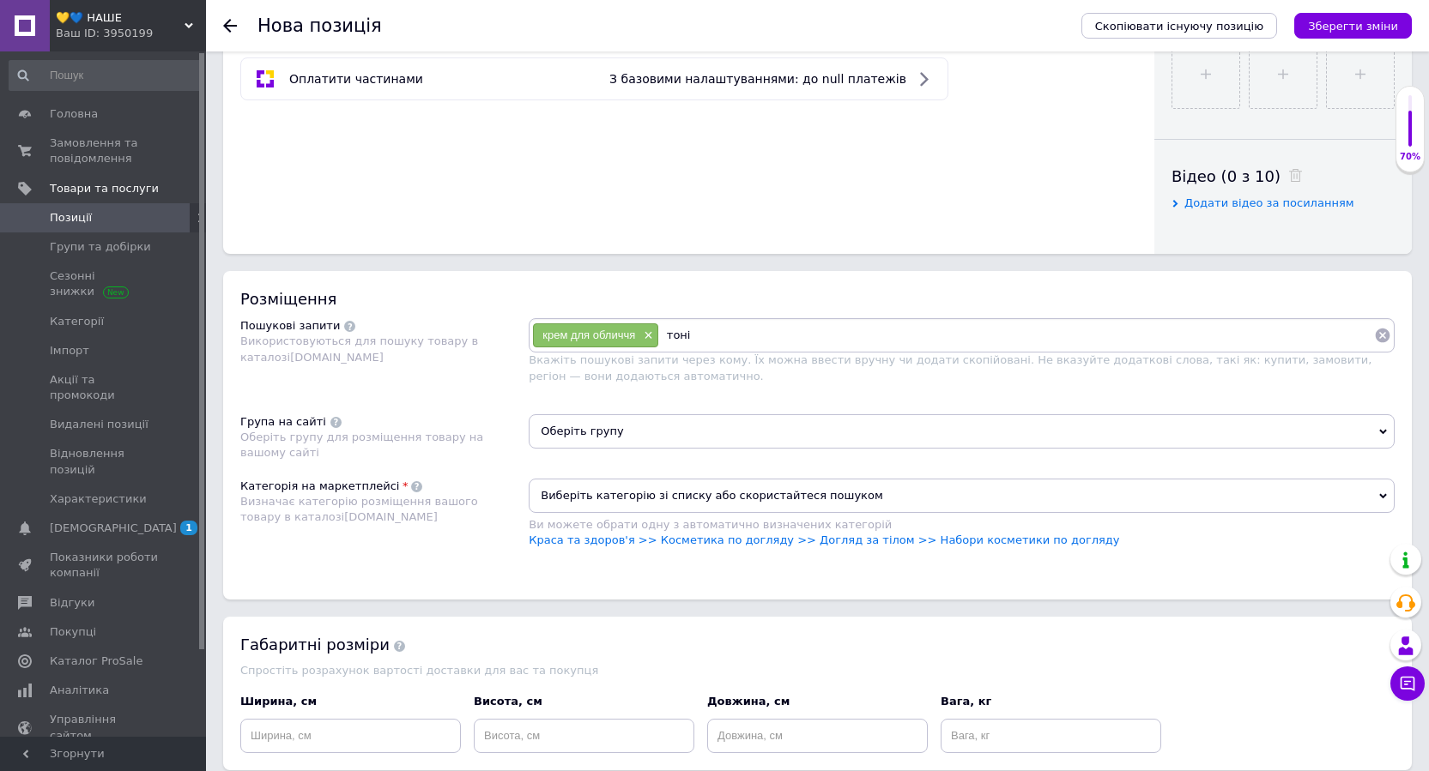
type input "тонік"
type input "пілінг"
type input "кислотний пілінг"
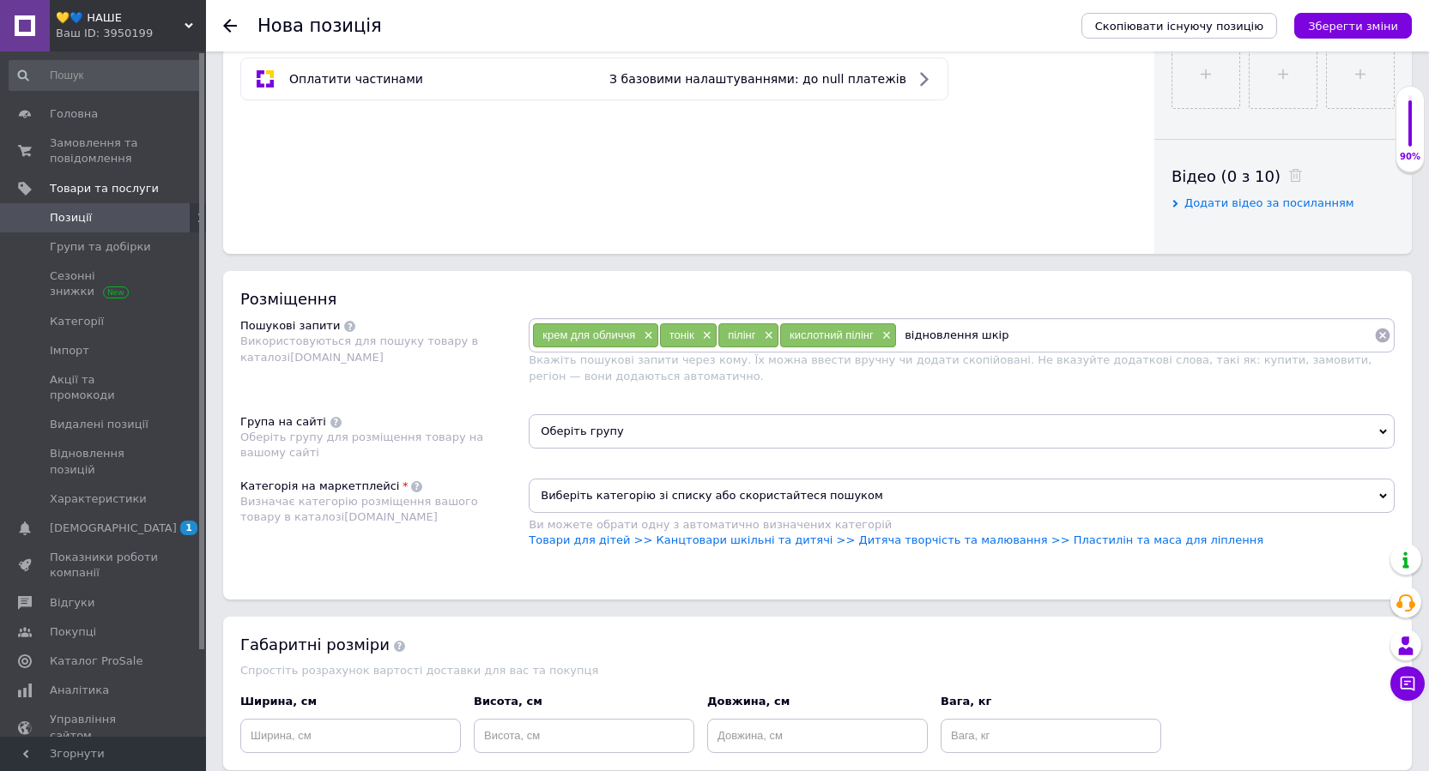
type input "відновлення шкіри"
type input "крем"
type input "набір"
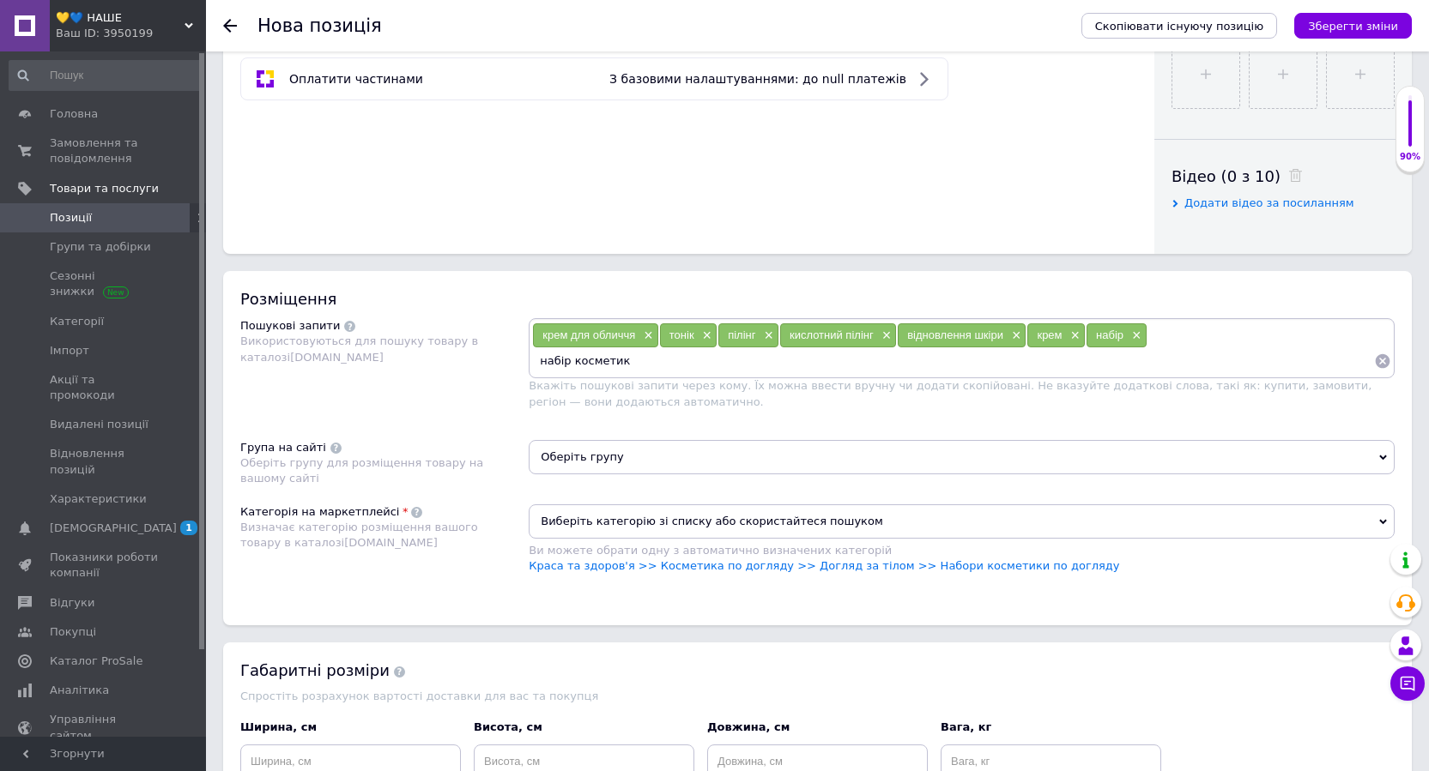
type input "набір косметики"
click at [637, 454] on span "Оберіть групу" at bounding box center [962, 457] width 866 height 34
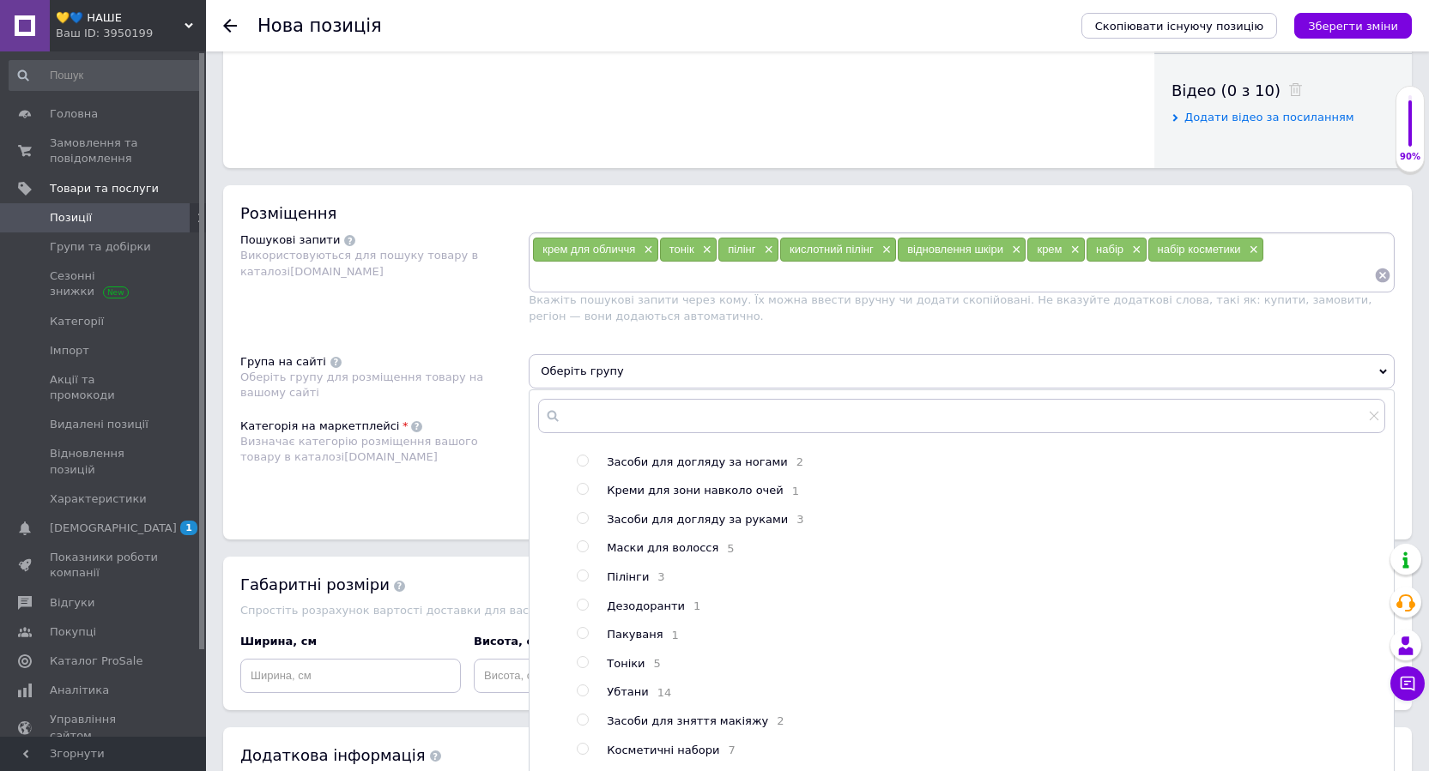
scroll to position [725, 0]
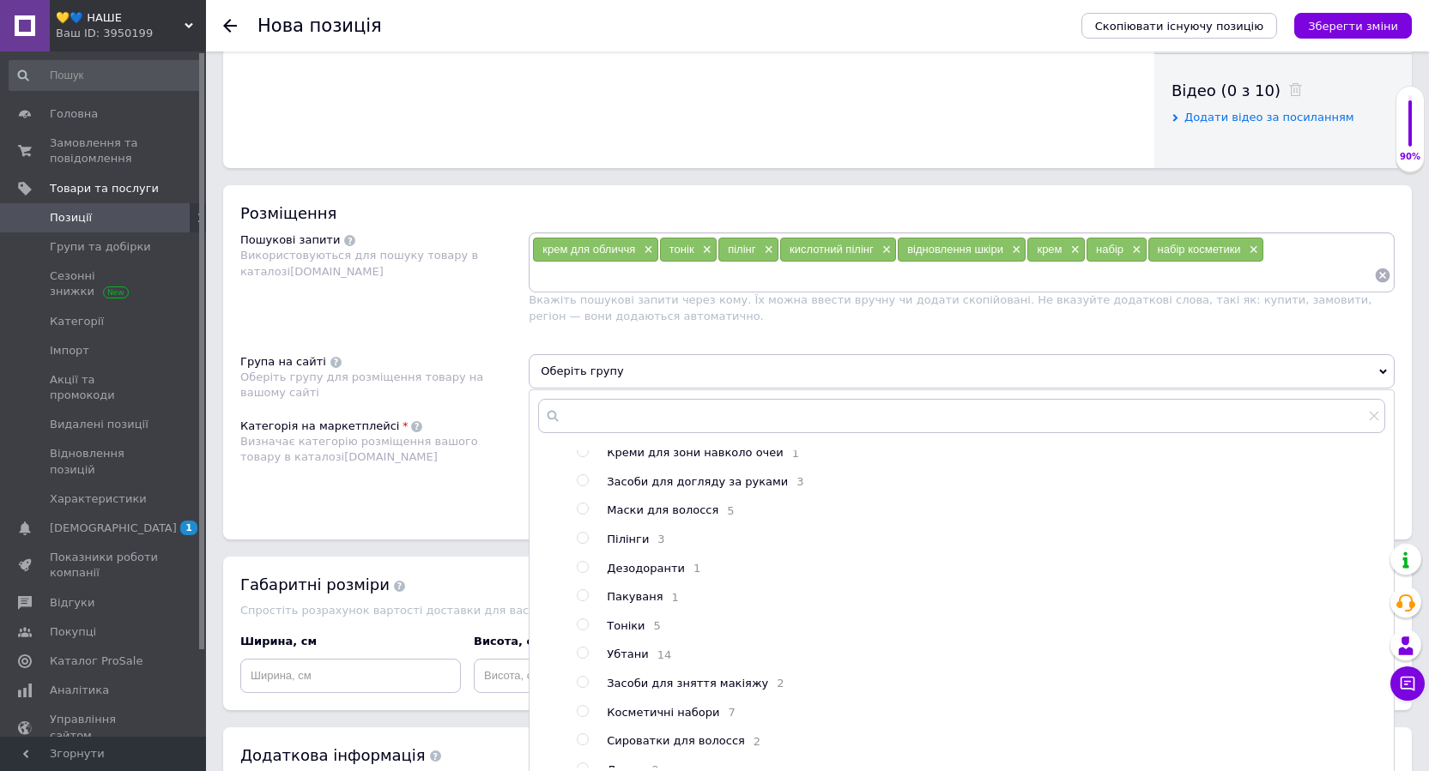
click at [630, 546] on span "Пілінги" at bounding box center [628, 539] width 42 height 13
radio input "true"
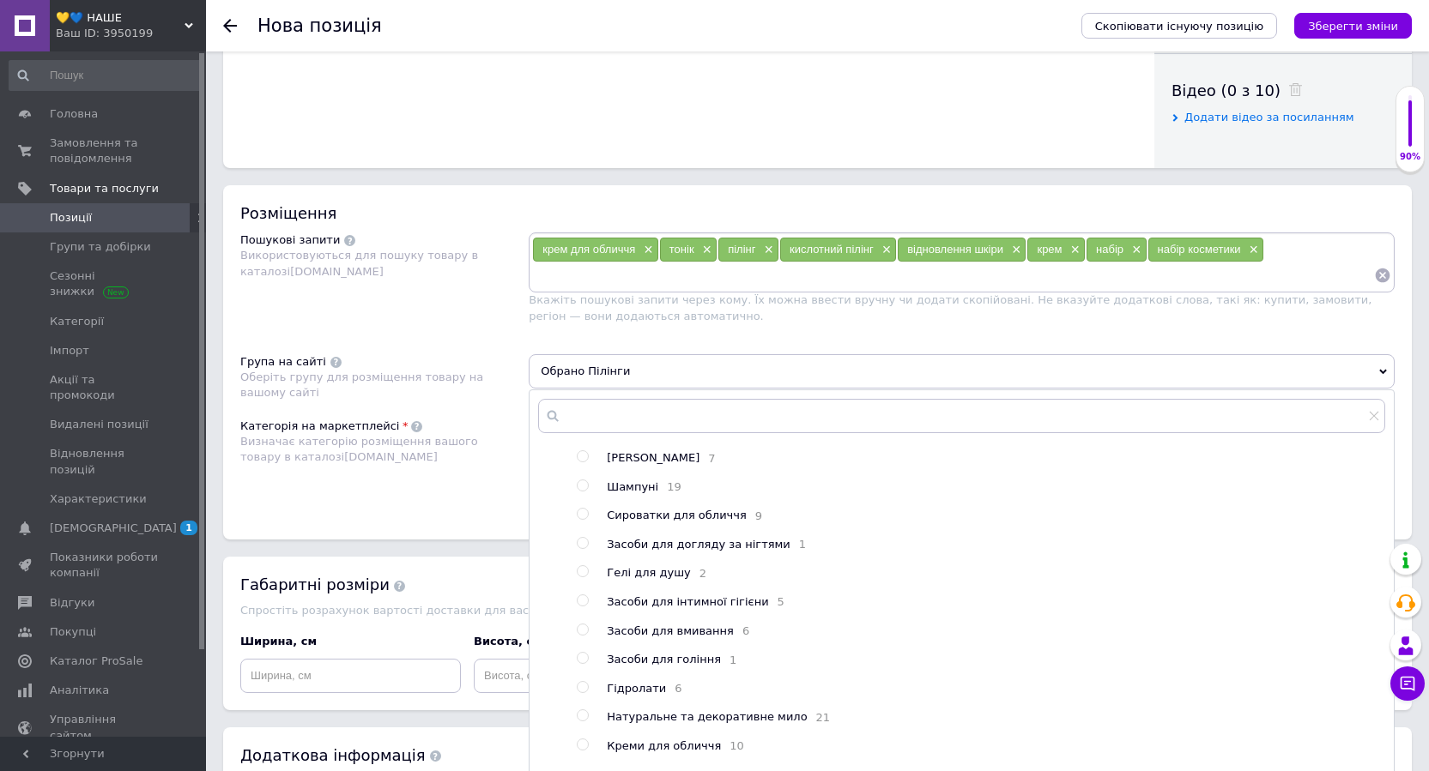
scroll to position [172, 0]
click at [582, 665] on input "radio" at bounding box center [582, 659] width 11 height 11
radio input "true"
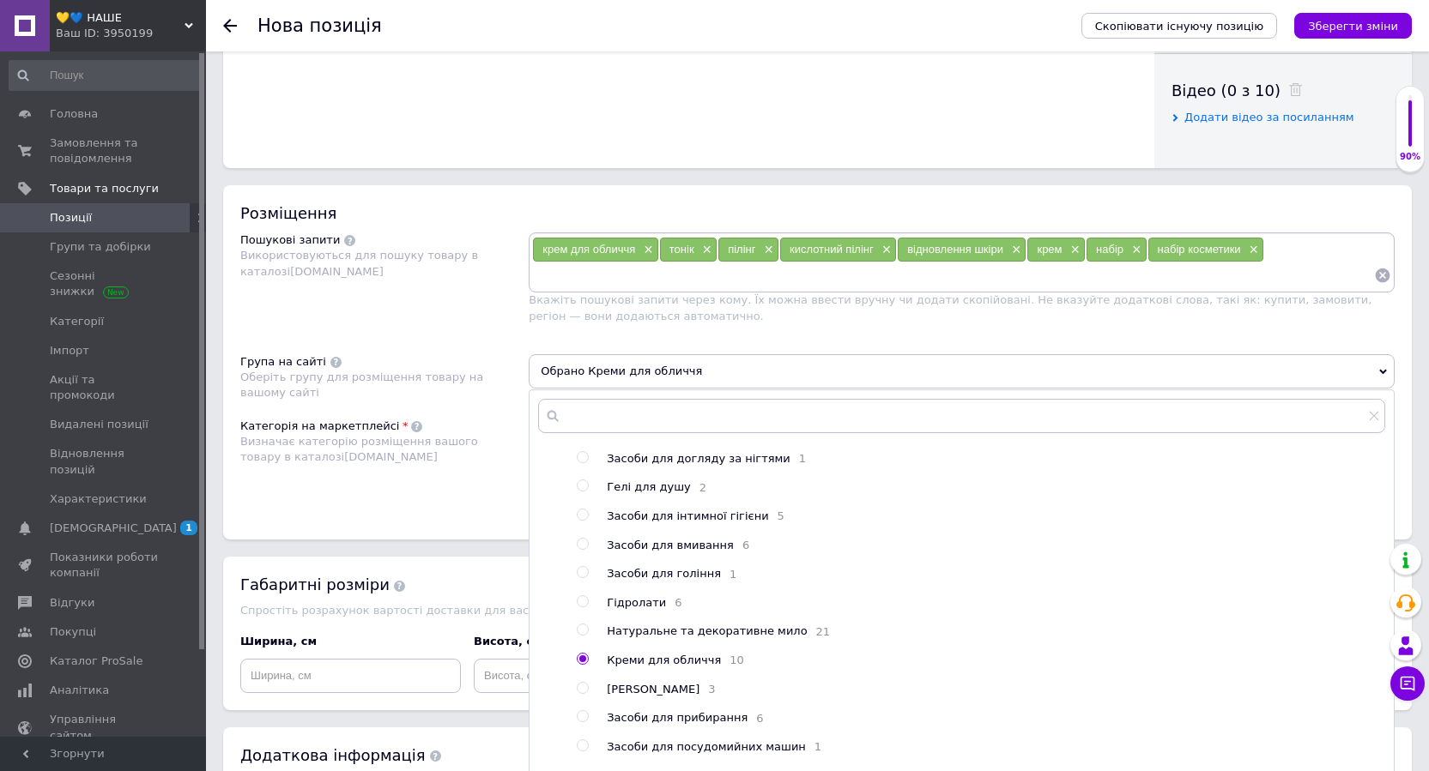
click at [583, 665] on input "radio" at bounding box center [582, 659] width 11 height 11
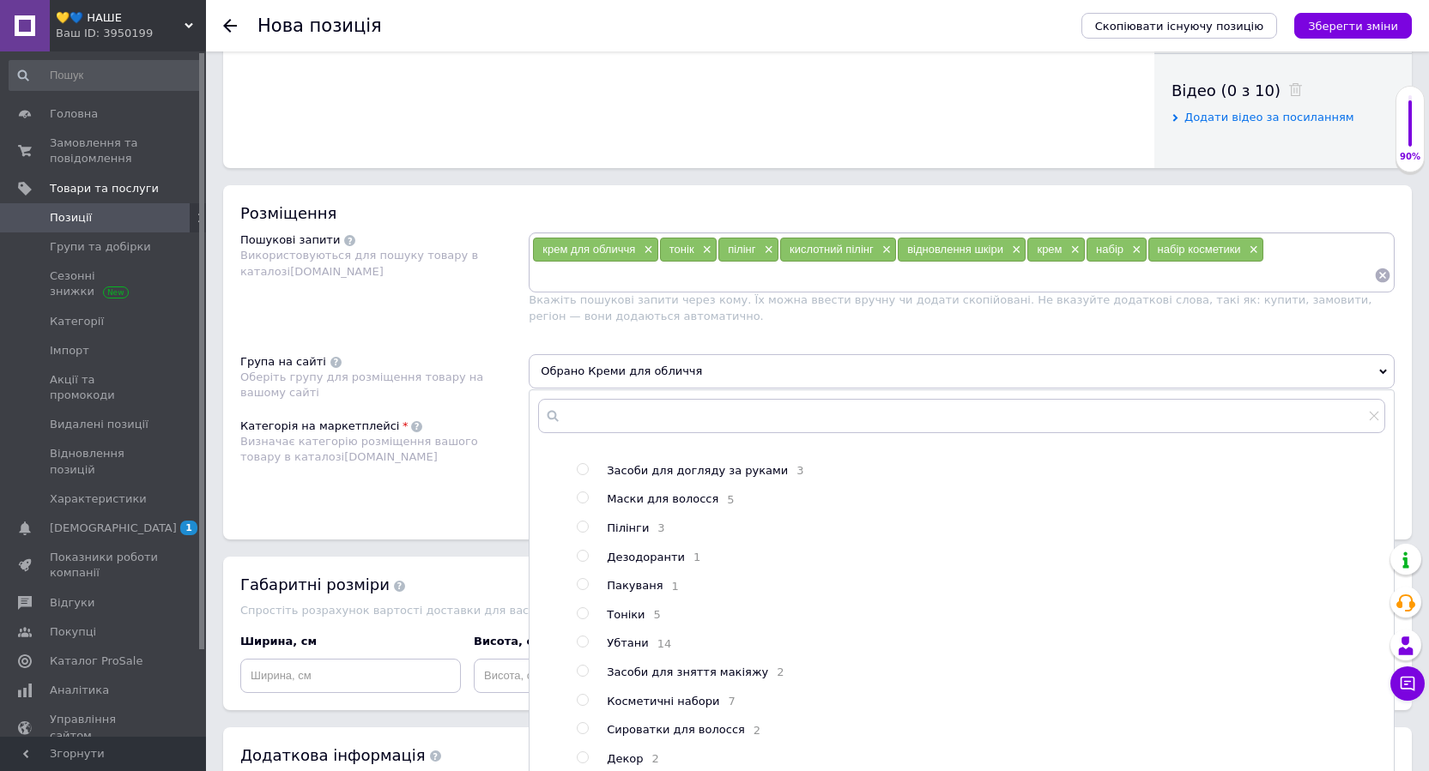
scroll to position [772, 0]
click at [579, 522] on input "radio" at bounding box center [582, 527] width 11 height 11
radio input "true"
radio input "false"
click at [461, 483] on div "Категорія на маркетплейсі Визначає категорію розміщення вашого товару в каталоз…" at bounding box center [384, 462] width 288 height 87
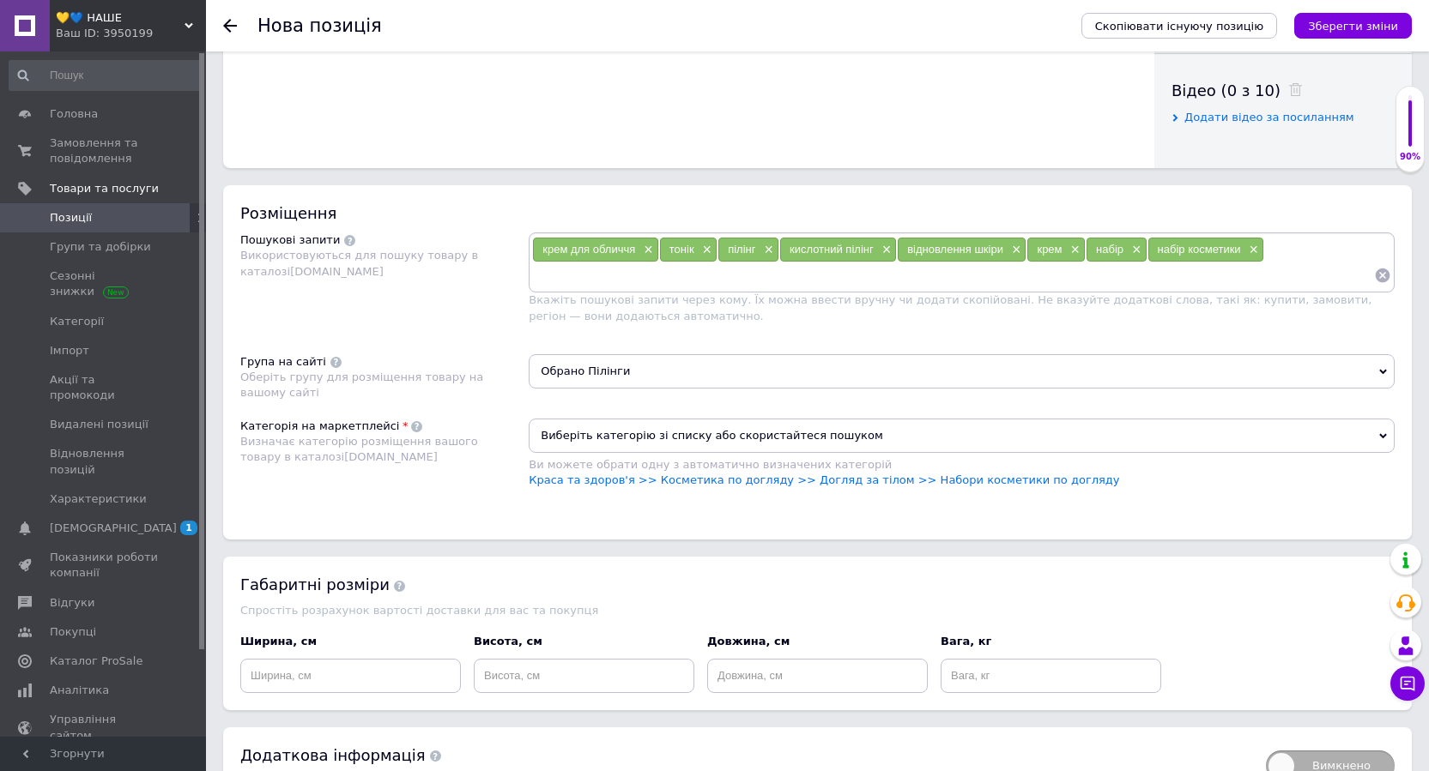
click at [583, 434] on span "Виберіть категорію зі списку або скористайтеся пошуком" at bounding box center [962, 436] width 866 height 34
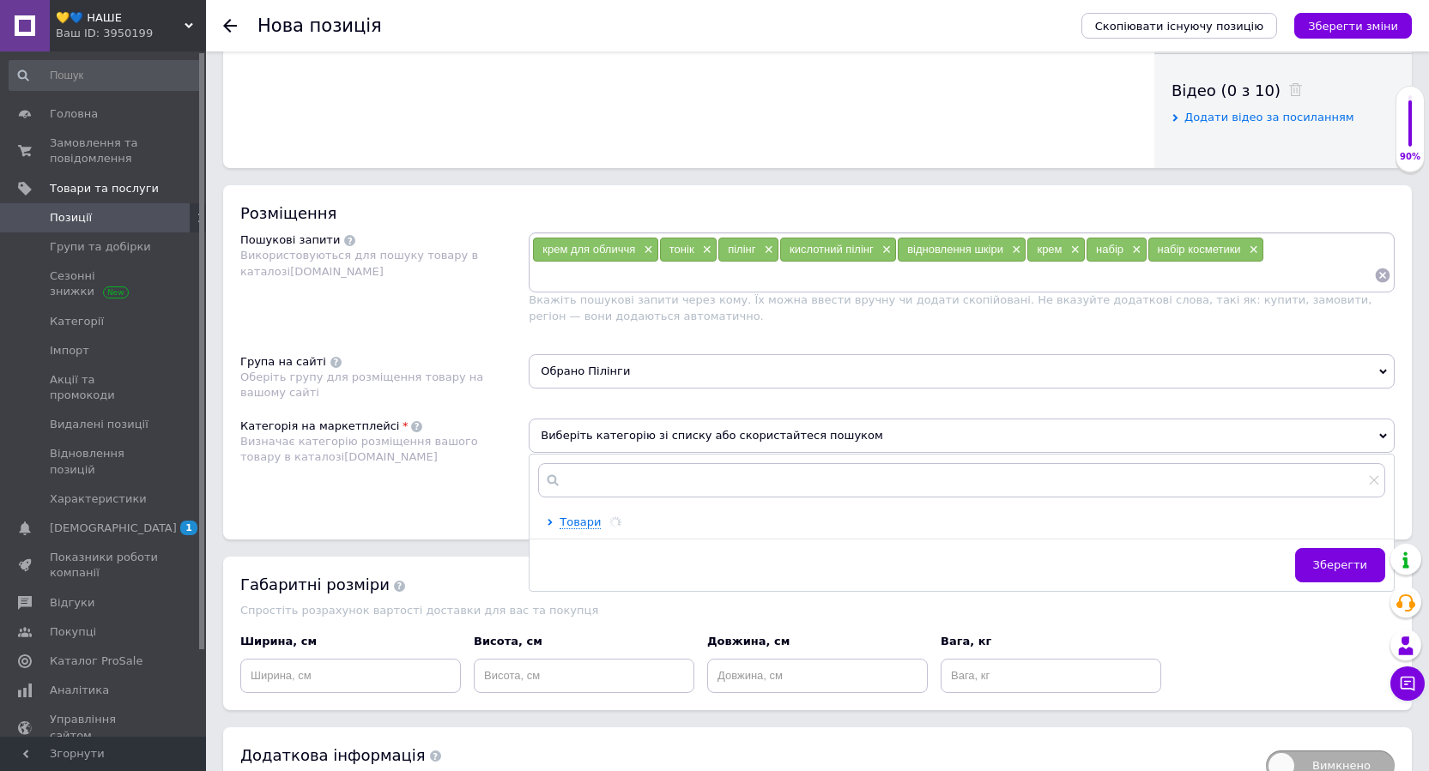
click at [443, 492] on div "Категорія на маркетплейсі Визначає категорію розміщення вашого товару в каталоз…" at bounding box center [384, 462] width 288 height 87
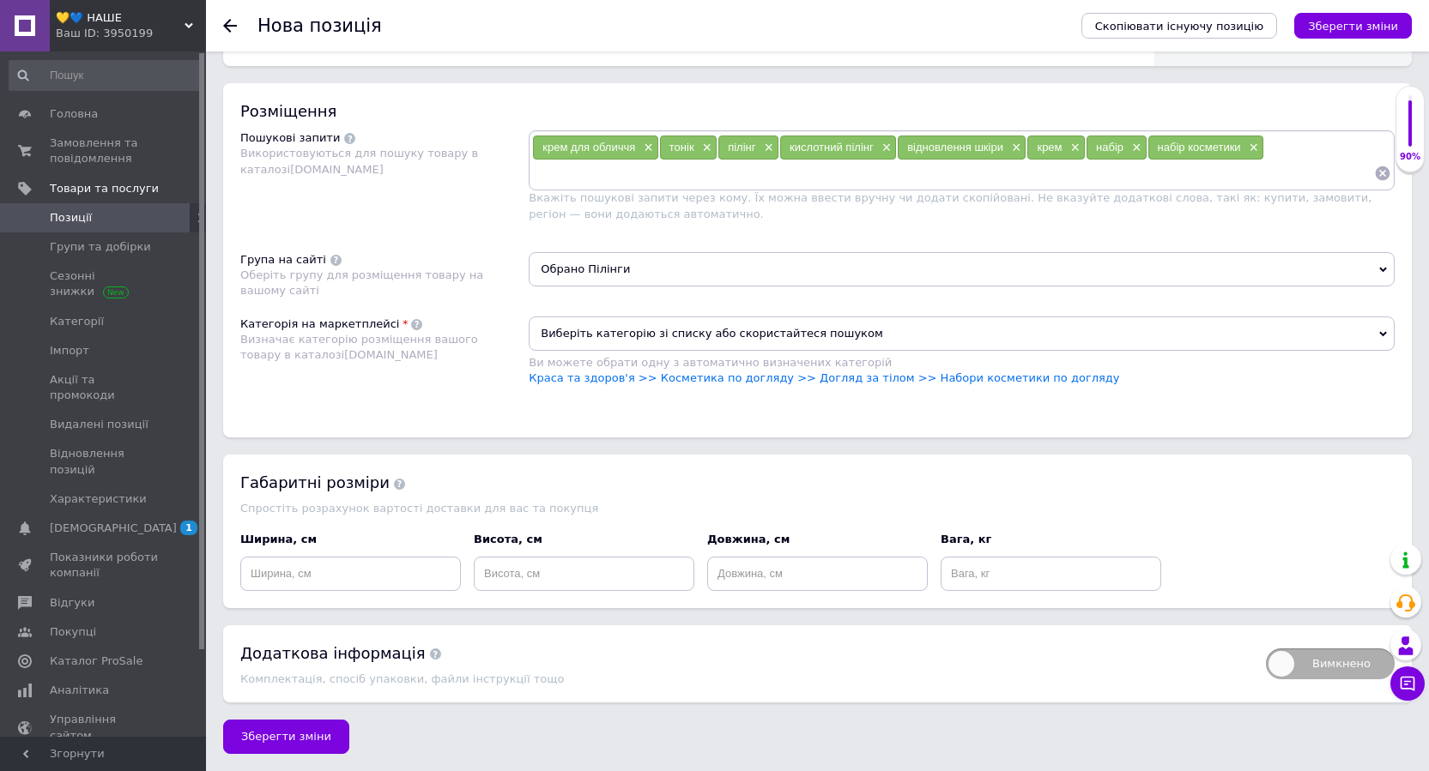
scroll to position [964, 0]
click at [285, 741] on span "Зберегти зміни" at bounding box center [286, 736] width 90 height 13
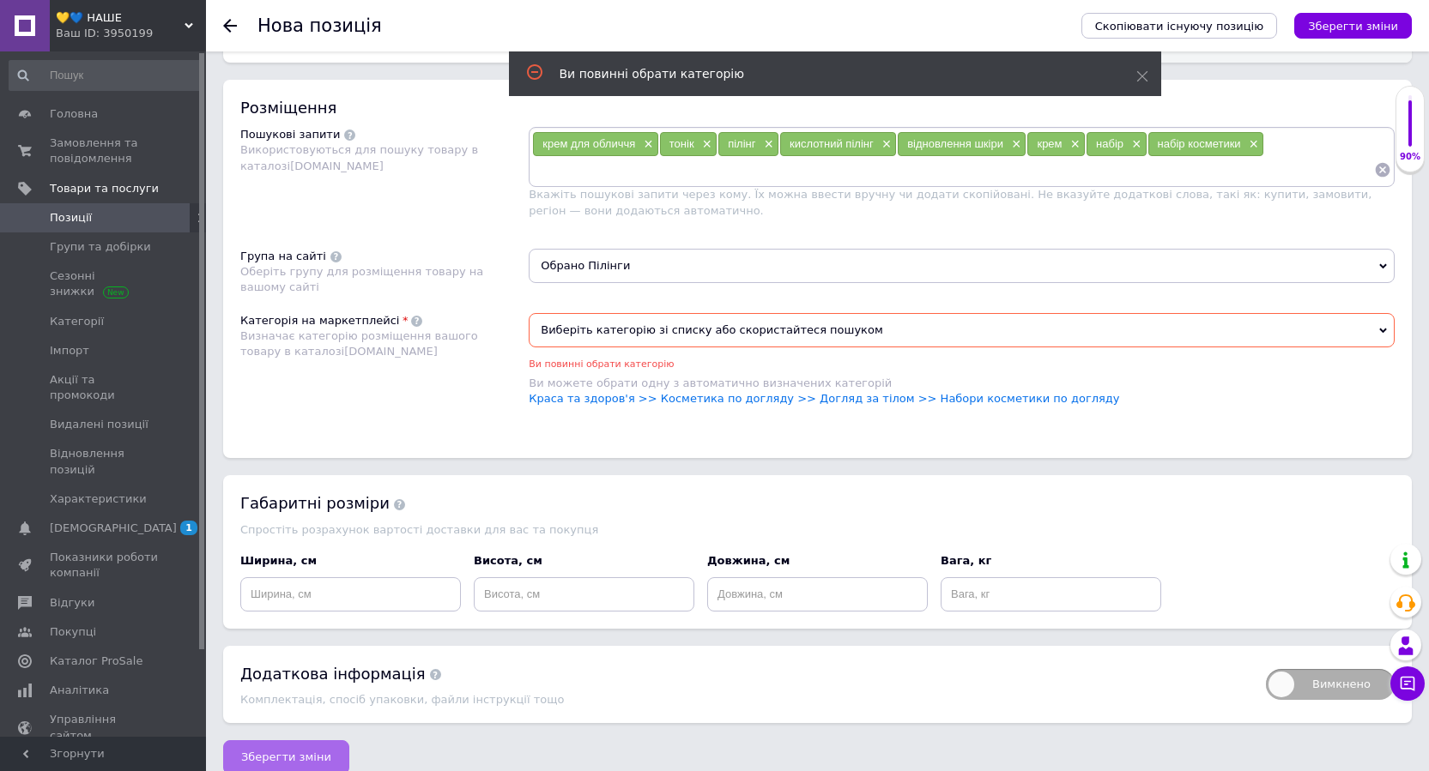
scroll to position [942, 0]
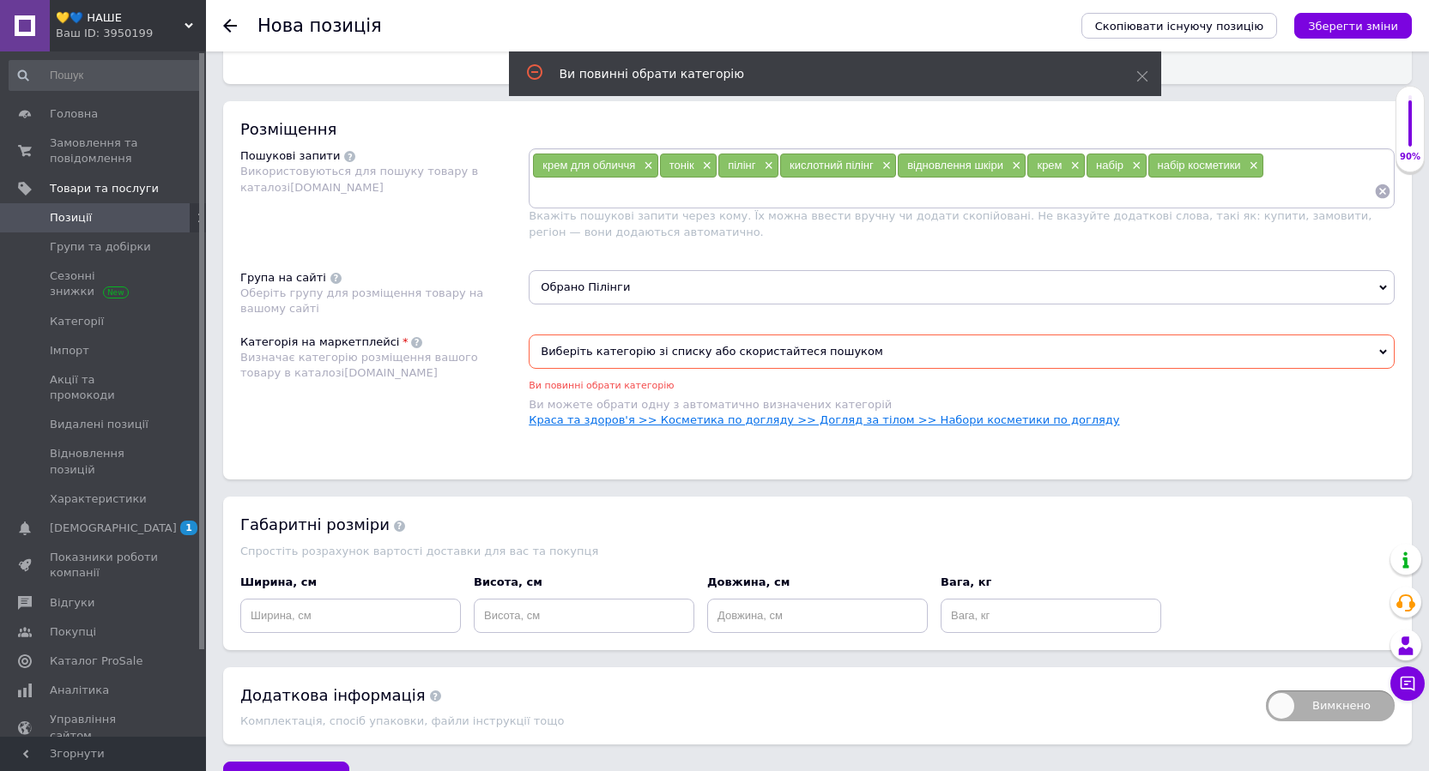
click at [962, 420] on link "Краса та здоров'я >> Косметика по догляду >> Догляд за тілом >> Набори косметик…" at bounding box center [824, 420] width 590 height 13
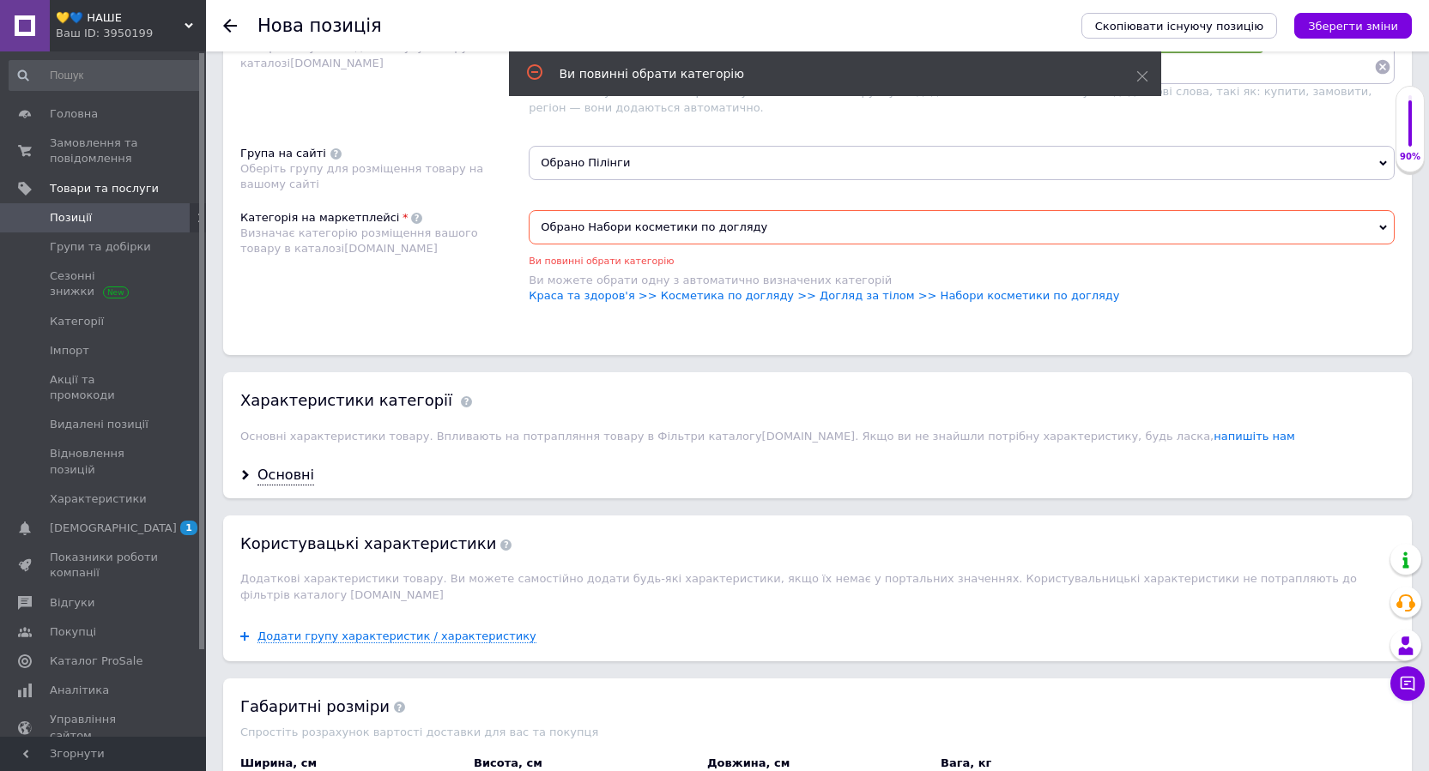
scroll to position [1114, 0]
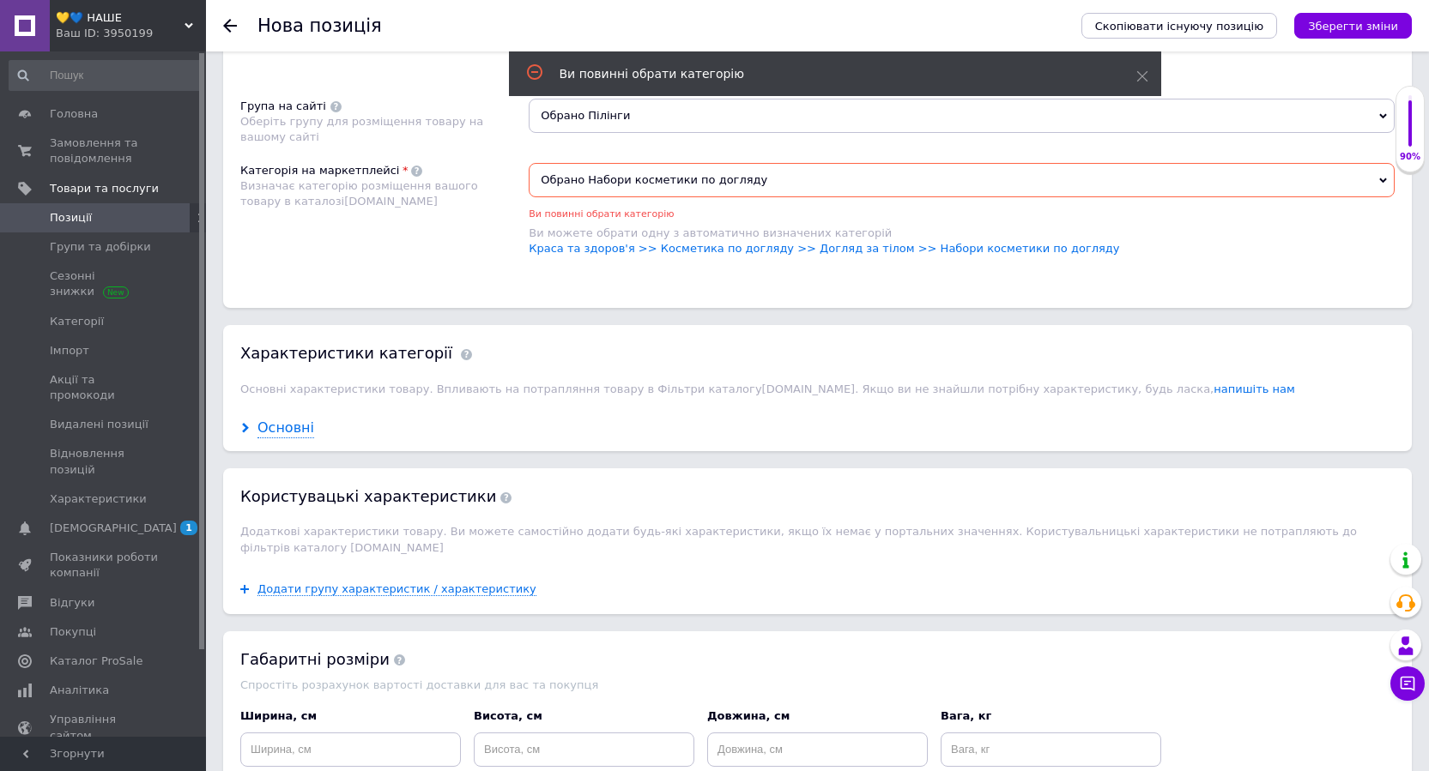
click at [268, 431] on div "Основні" at bounding box center [285, 429] width 57 height 20
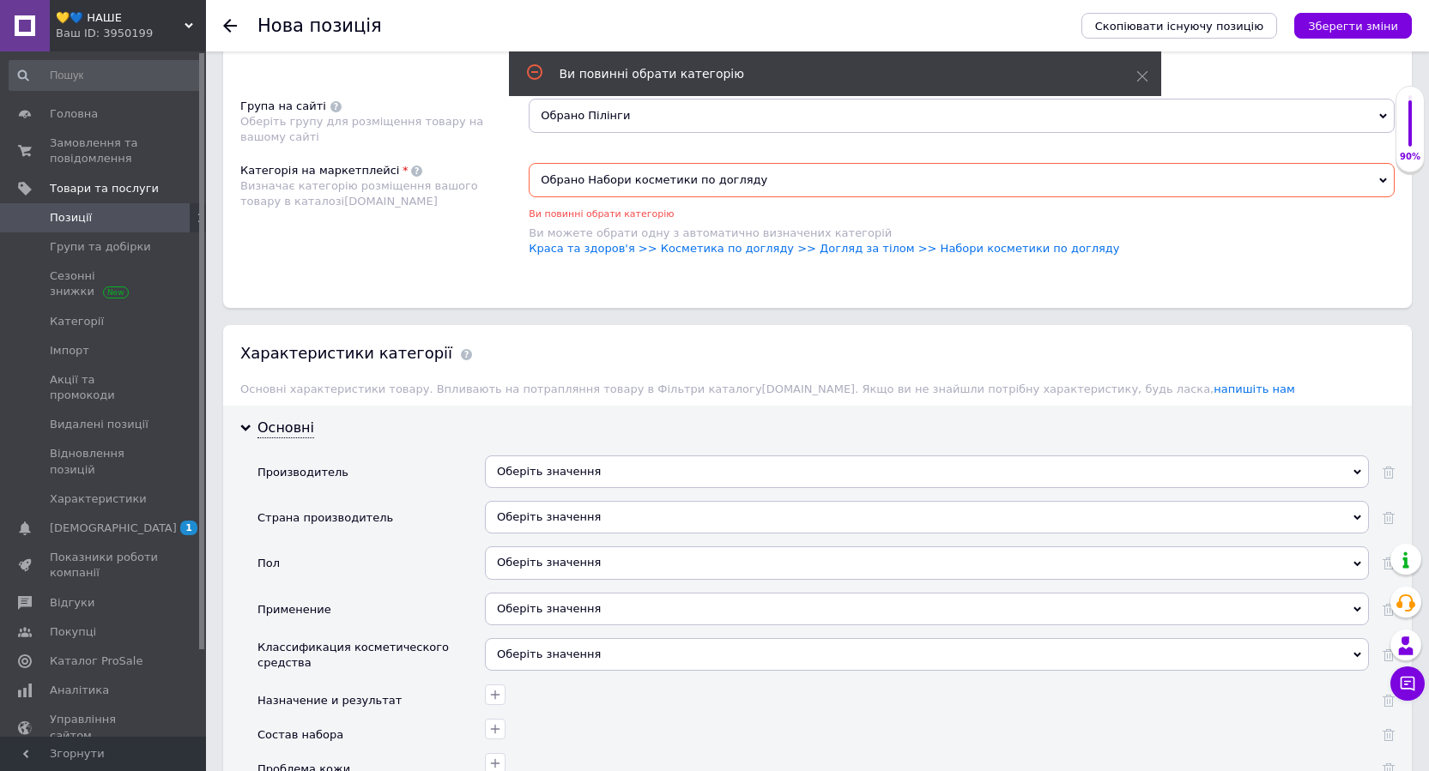
click at [689, 471] on div "Оберіть значення" at bounding box center [927, 472] width 884 height 33
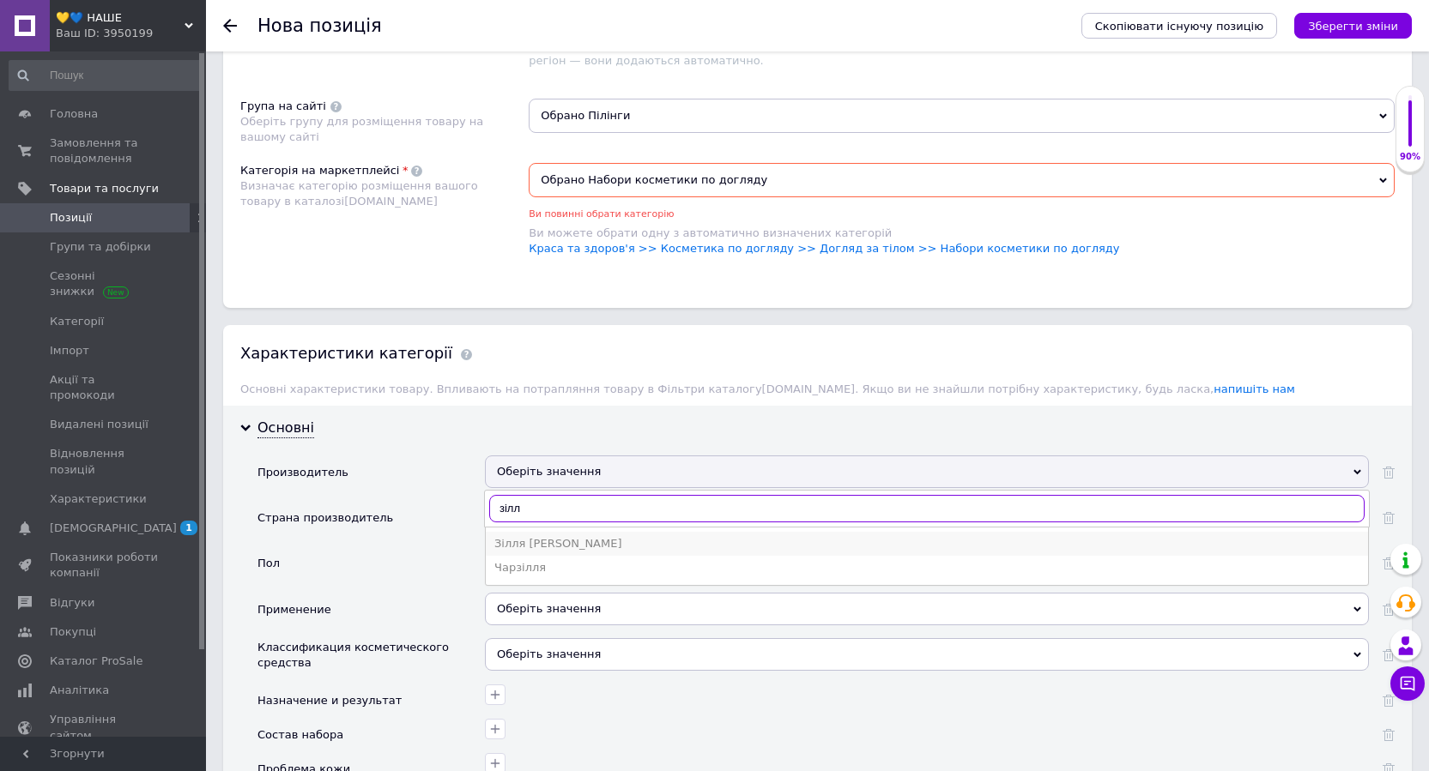
type input "зілл"
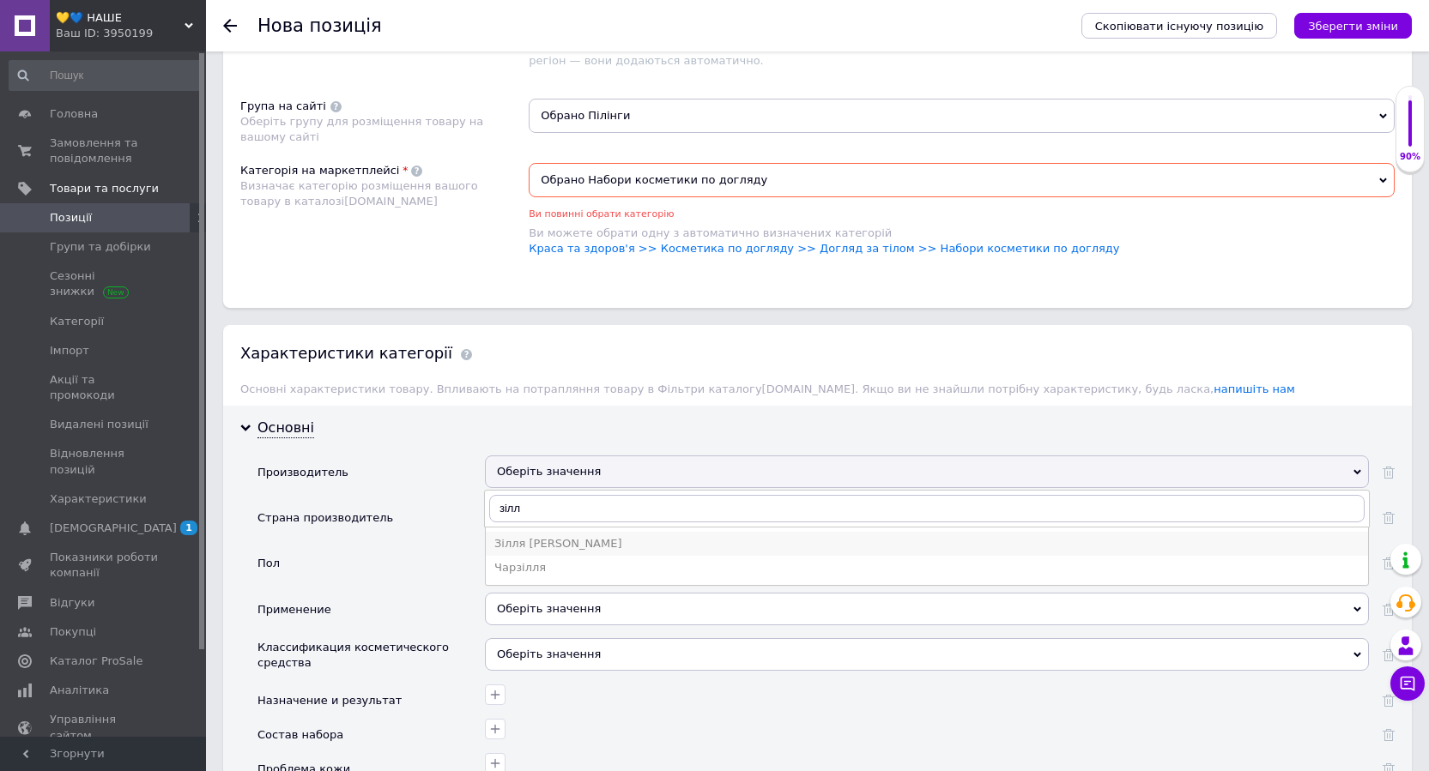
click at [541, 541] on div "Зілля Мавки" at bounding box center [926, 543] width 865 height 15
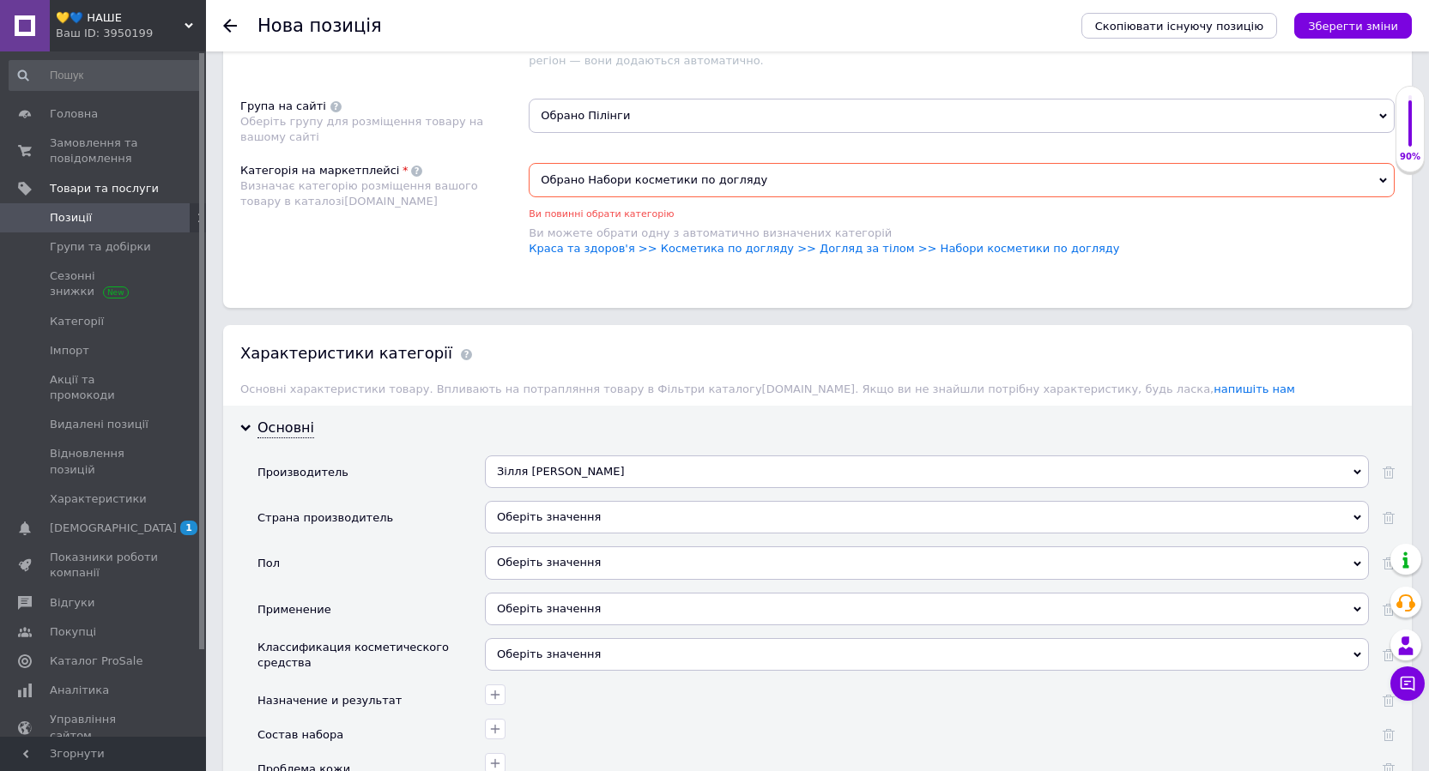
click at [544, 522] on div "Оберіть значення" at bounding box center [927, 517] width 884 height 33
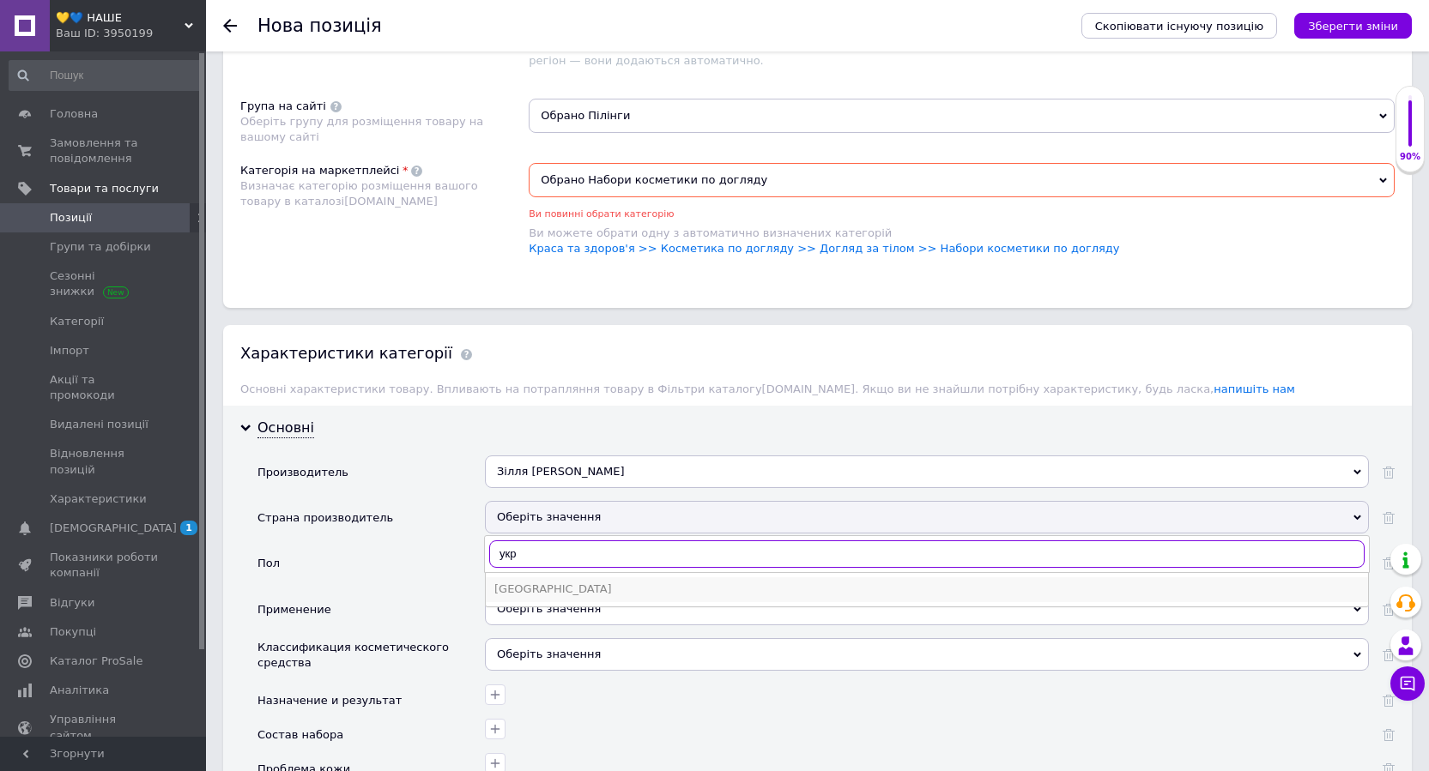
type input "укр"
click at [519, 589] on div "Украина" at bounding box center [926, 589] width 865 height 15
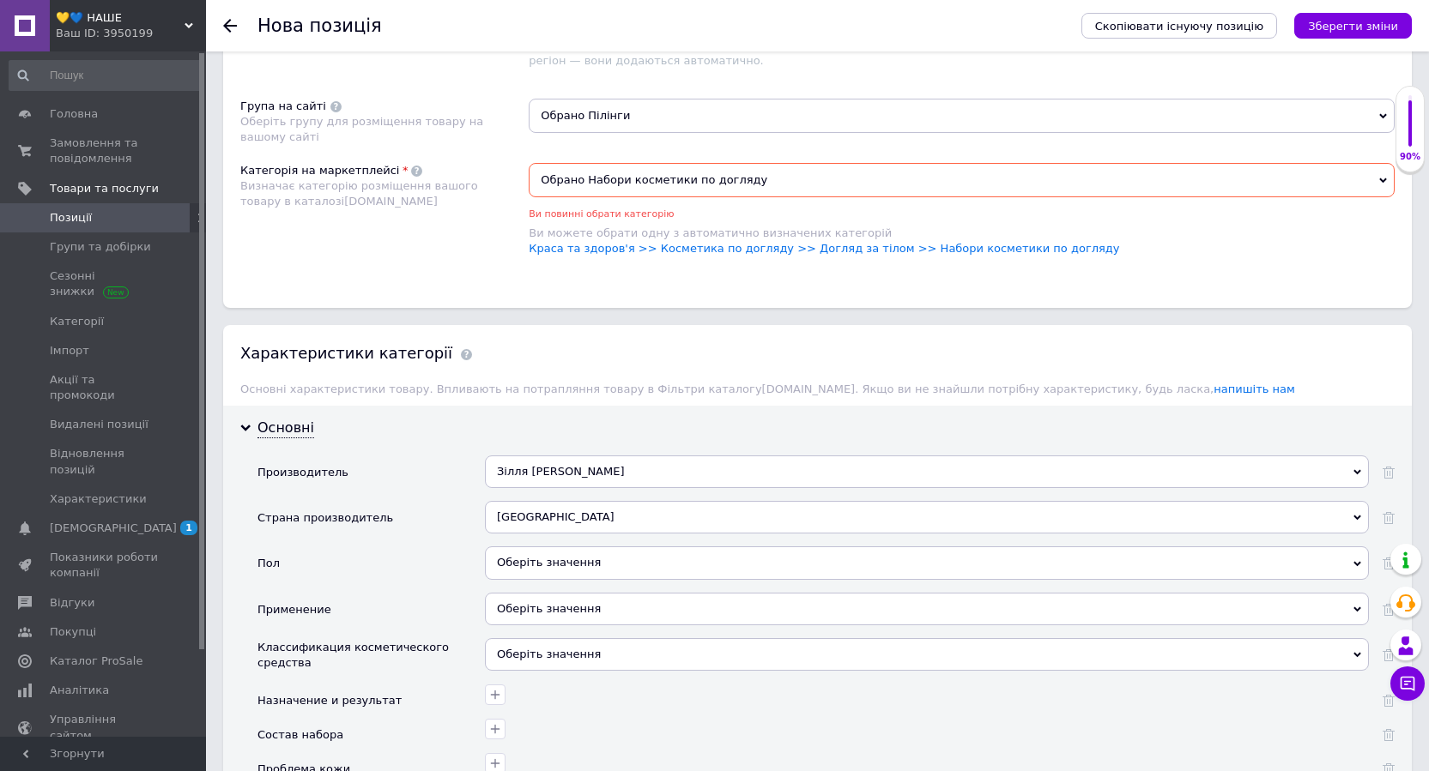
click at [533, 566] on div "Оберіть значення" at bounding box center [927, 563] width 884 height 33
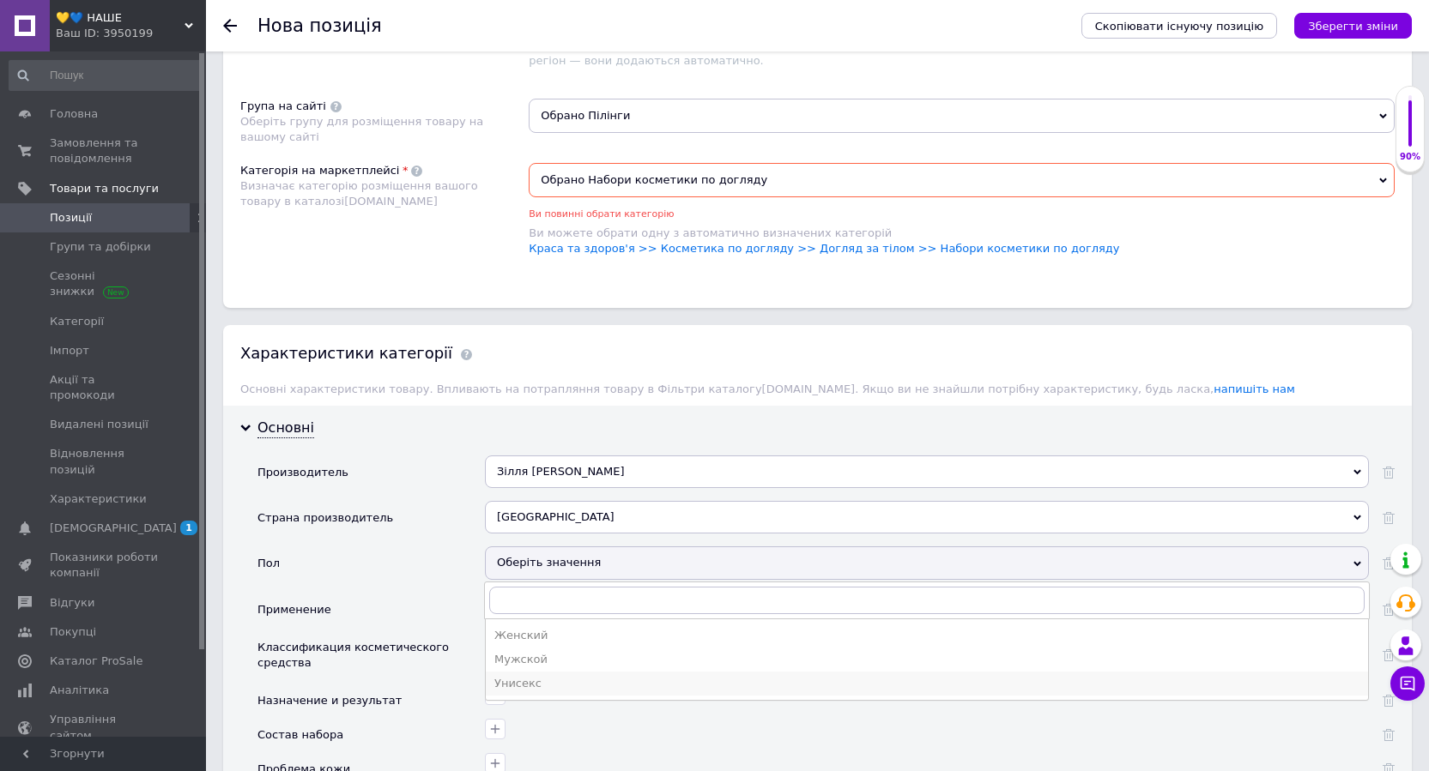
click at [517, 681] on div "Унисекс" at bounding box center [926, 683] width 865 height 15
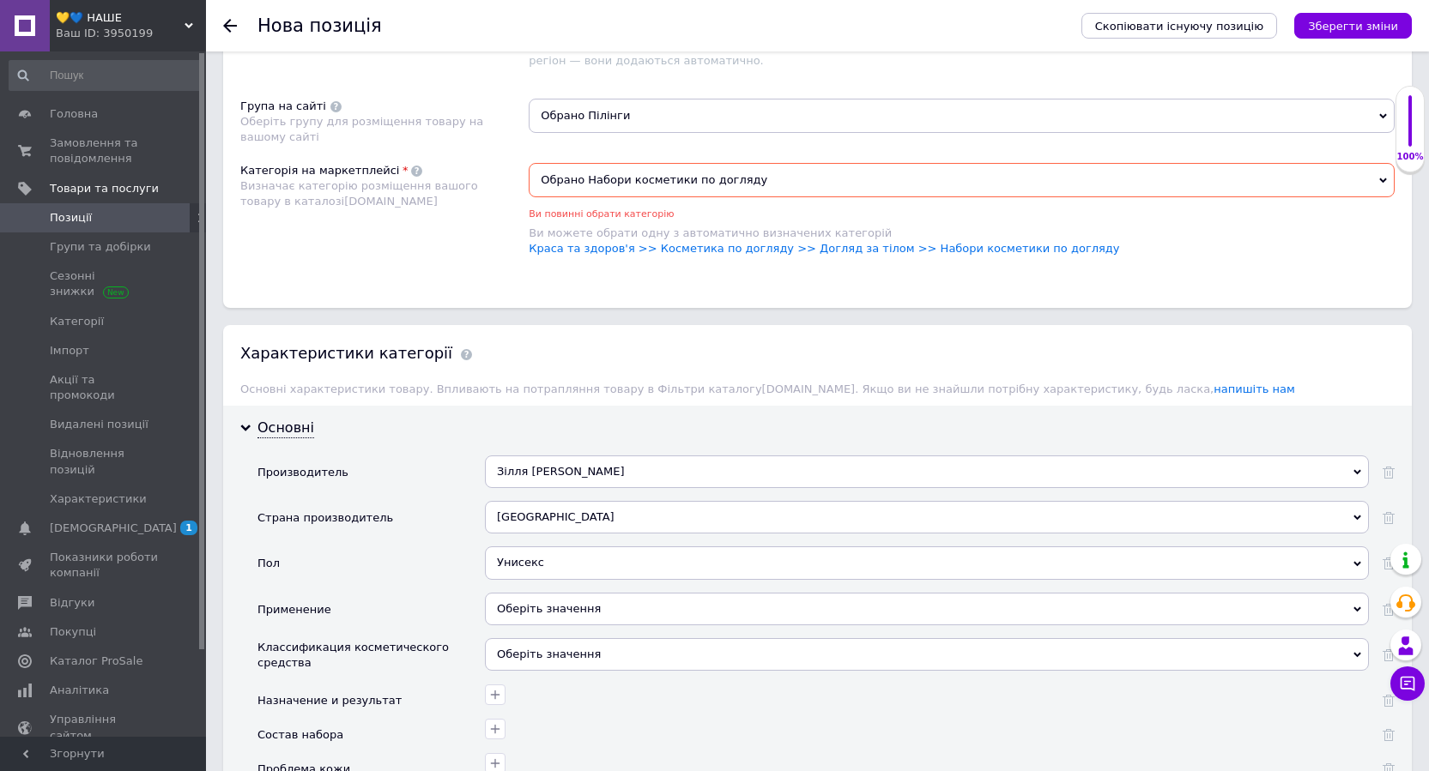
click at [524, 565] on div "Унисекс" at bounding box center [927, 563] width 884 height 33
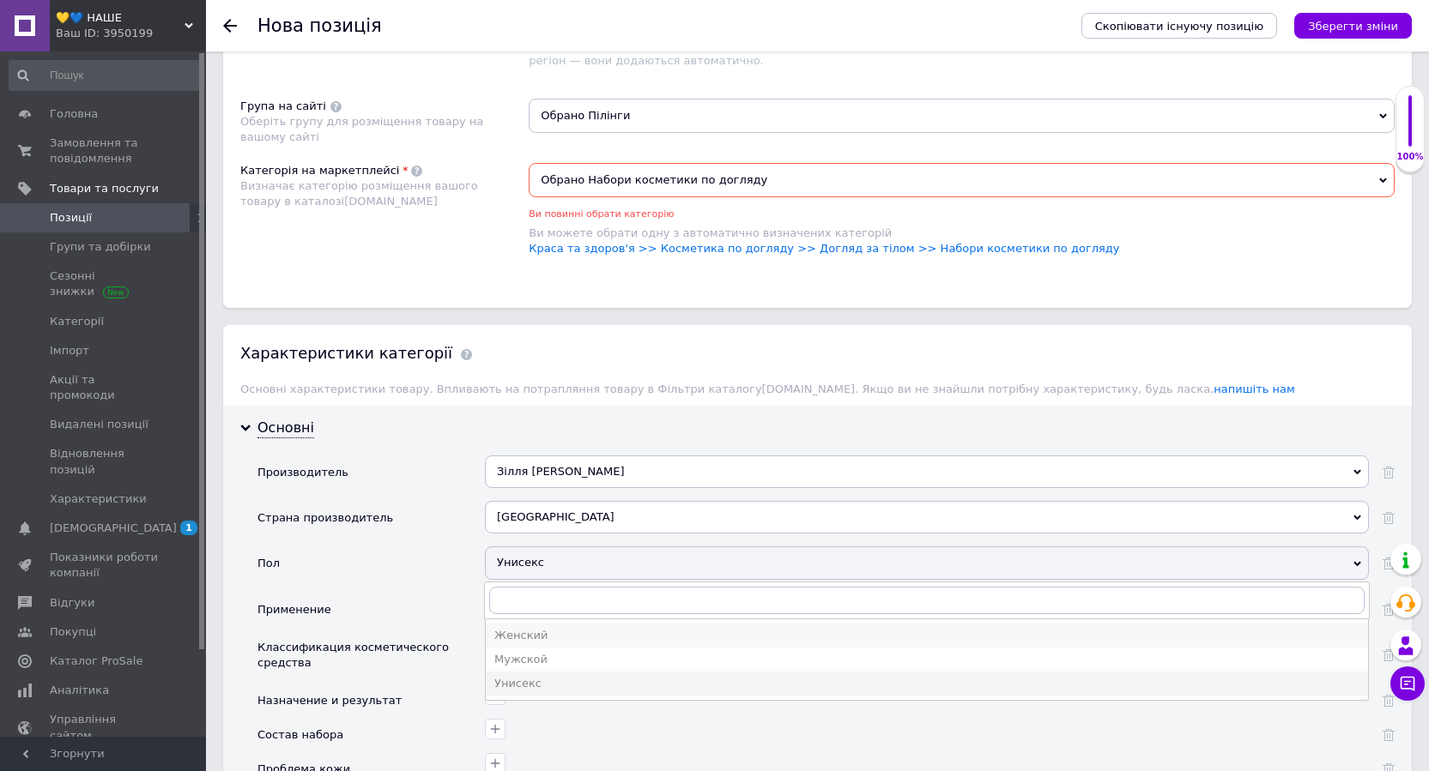
click at [517, 633] on div "Женский" at bounding box center [926, 635] width 865 height 15
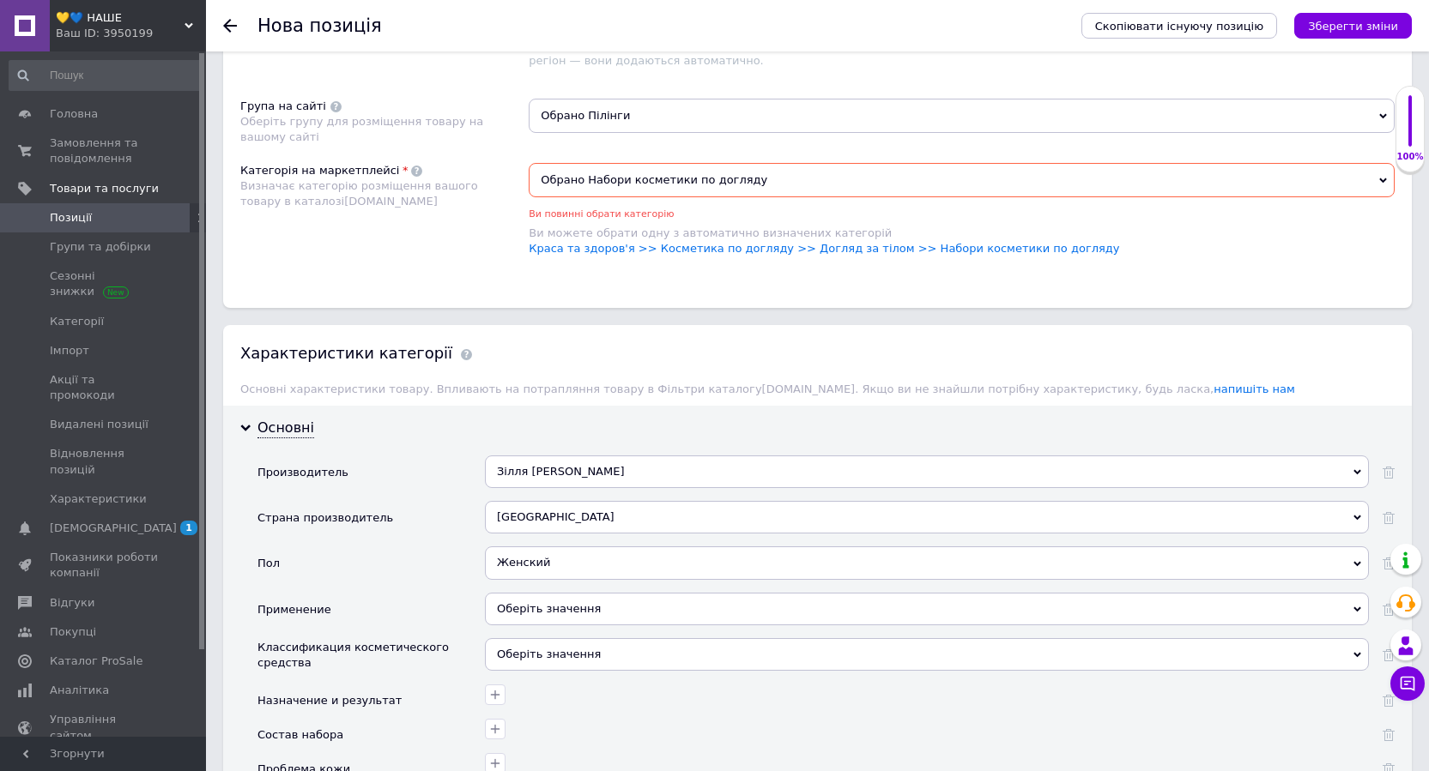
click at [525, 613] on div "Оберіть значення" at bounding box center [927, 609] width 884 height 33
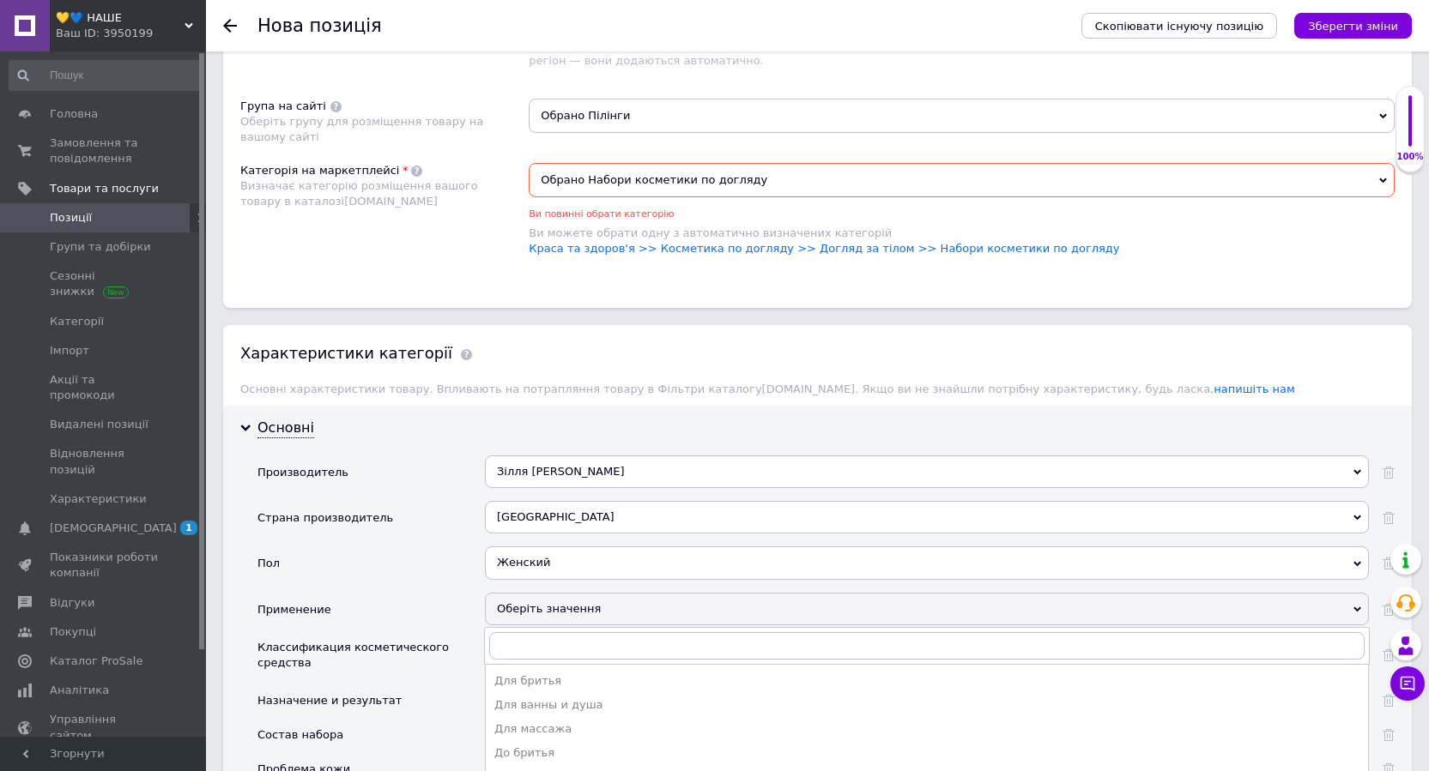
click at [525, 613] on div "Оберіть значення" at bounding box center [927, 609] width 884 height 33
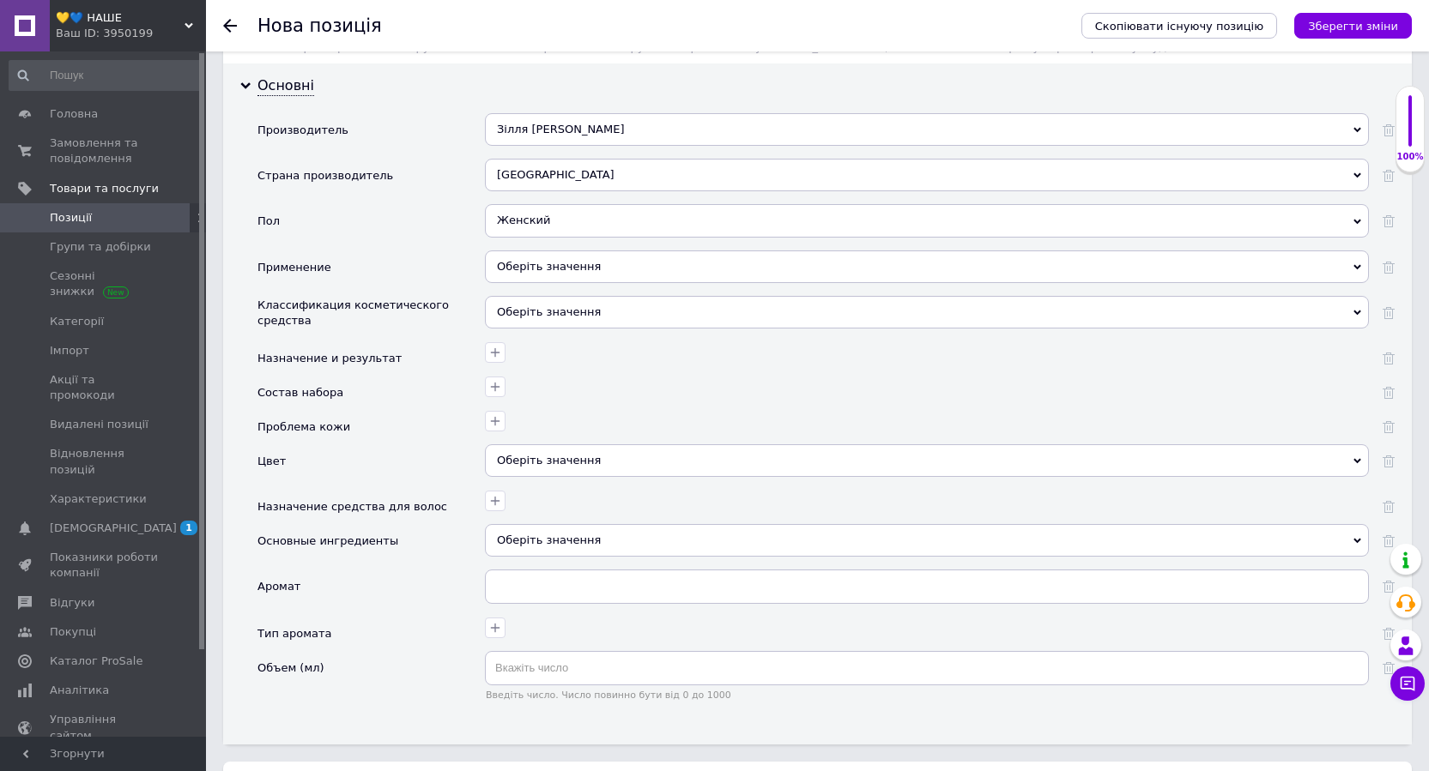
scroll to position [1457, 0]
click at [550, 272] on div "Оберіть значення" at bounding box center [927, 266] width 884 height 33
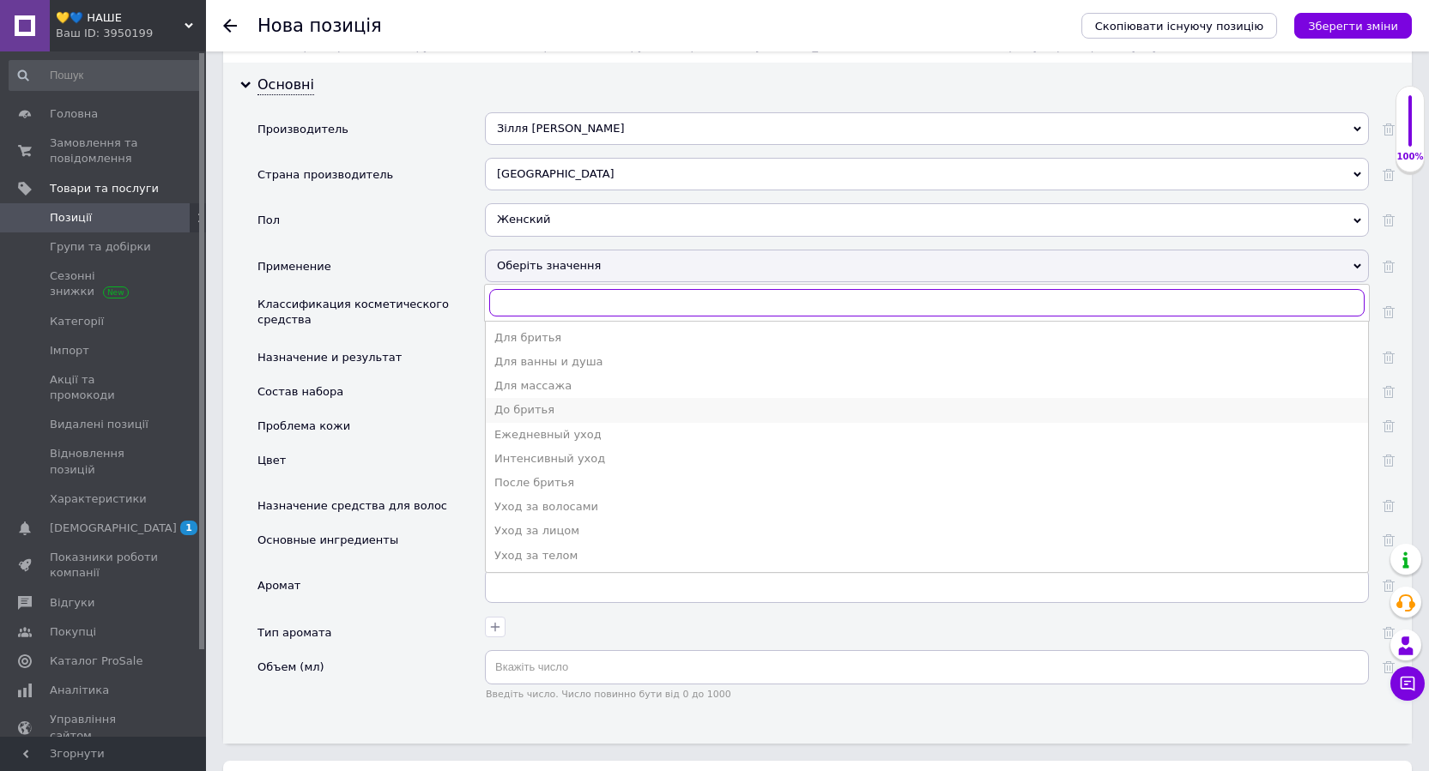
scroll to position [1543, 0]
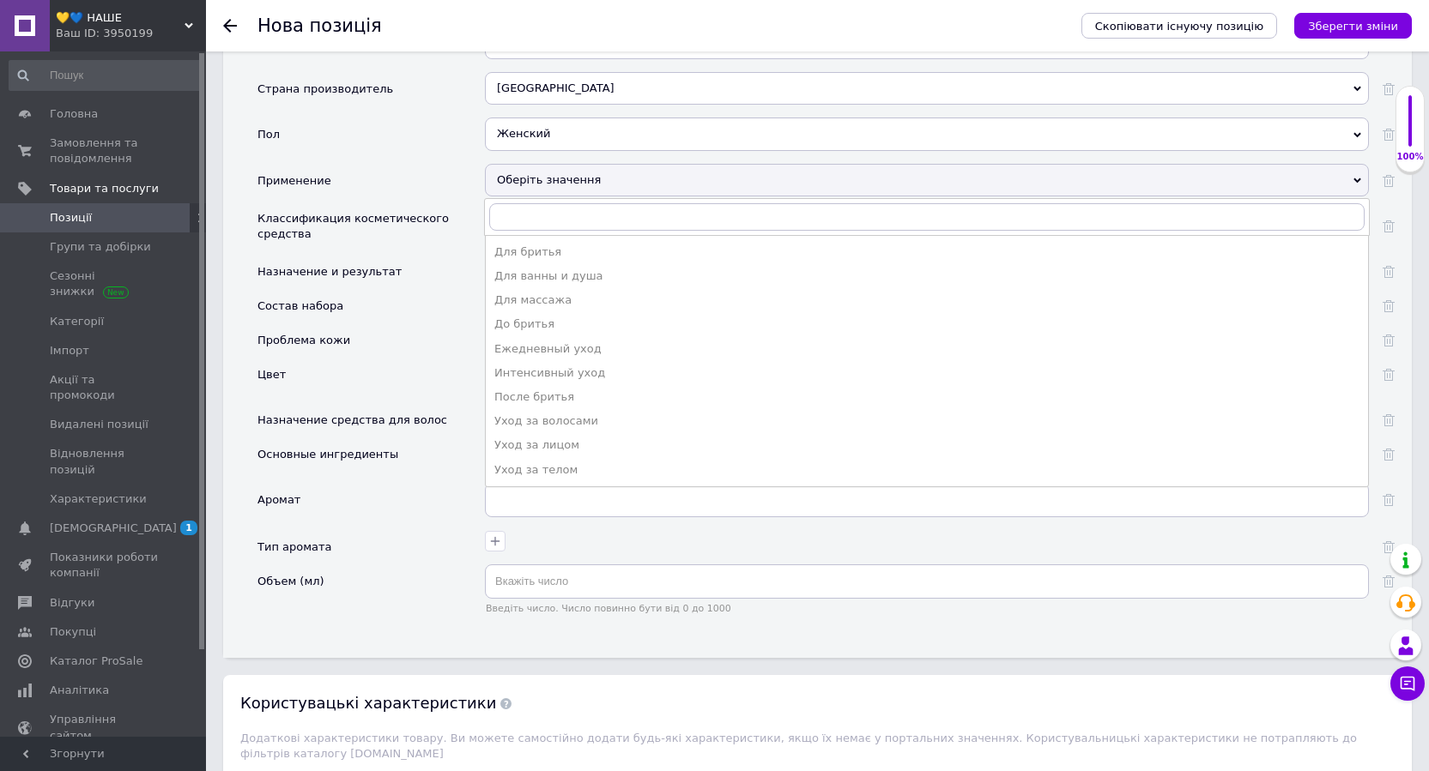
click at [562, 445] on div "Уход за лицом" at bounding box center [926, 445] width 865 height 15
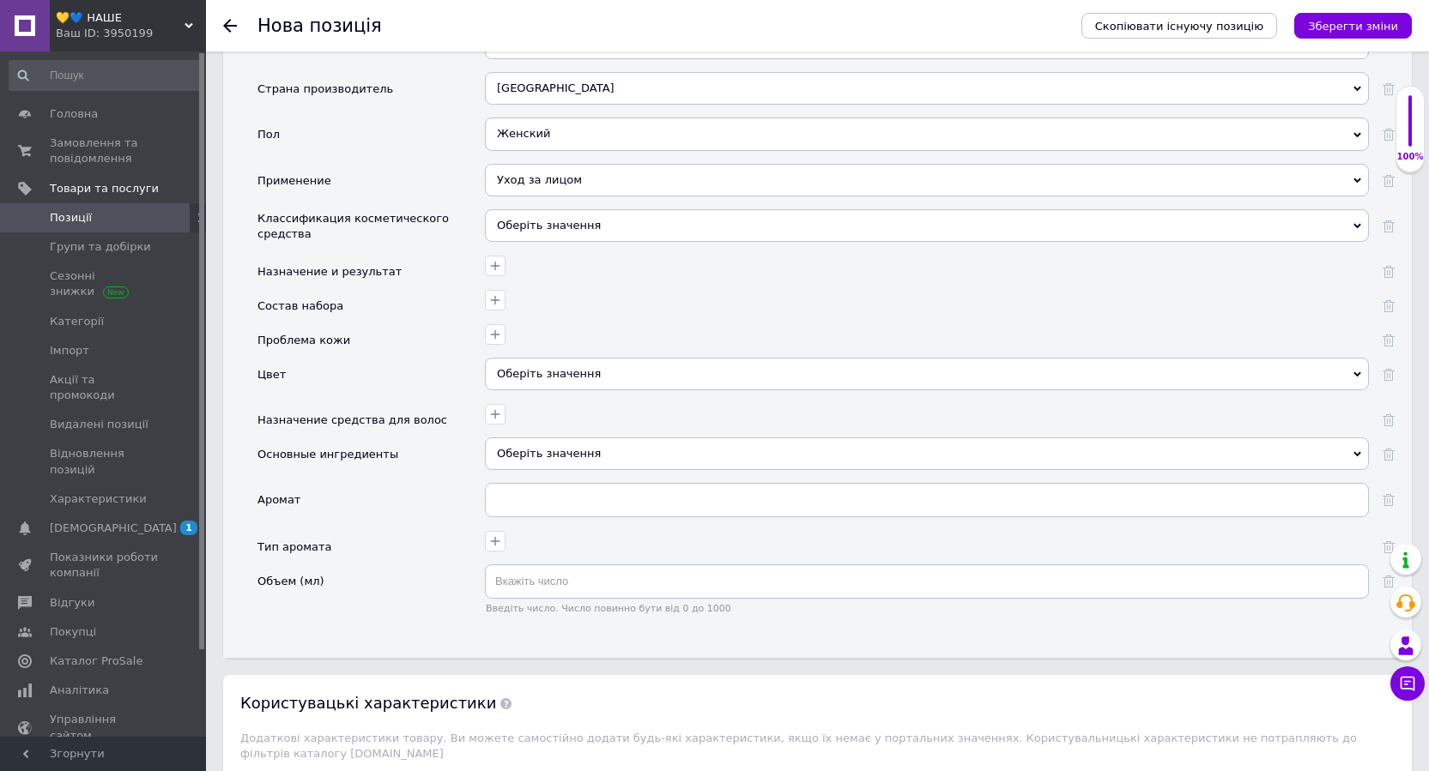
click at [558, 223] on div "Оберіть значення" at bounding box center [927, 225] width 884 height 33
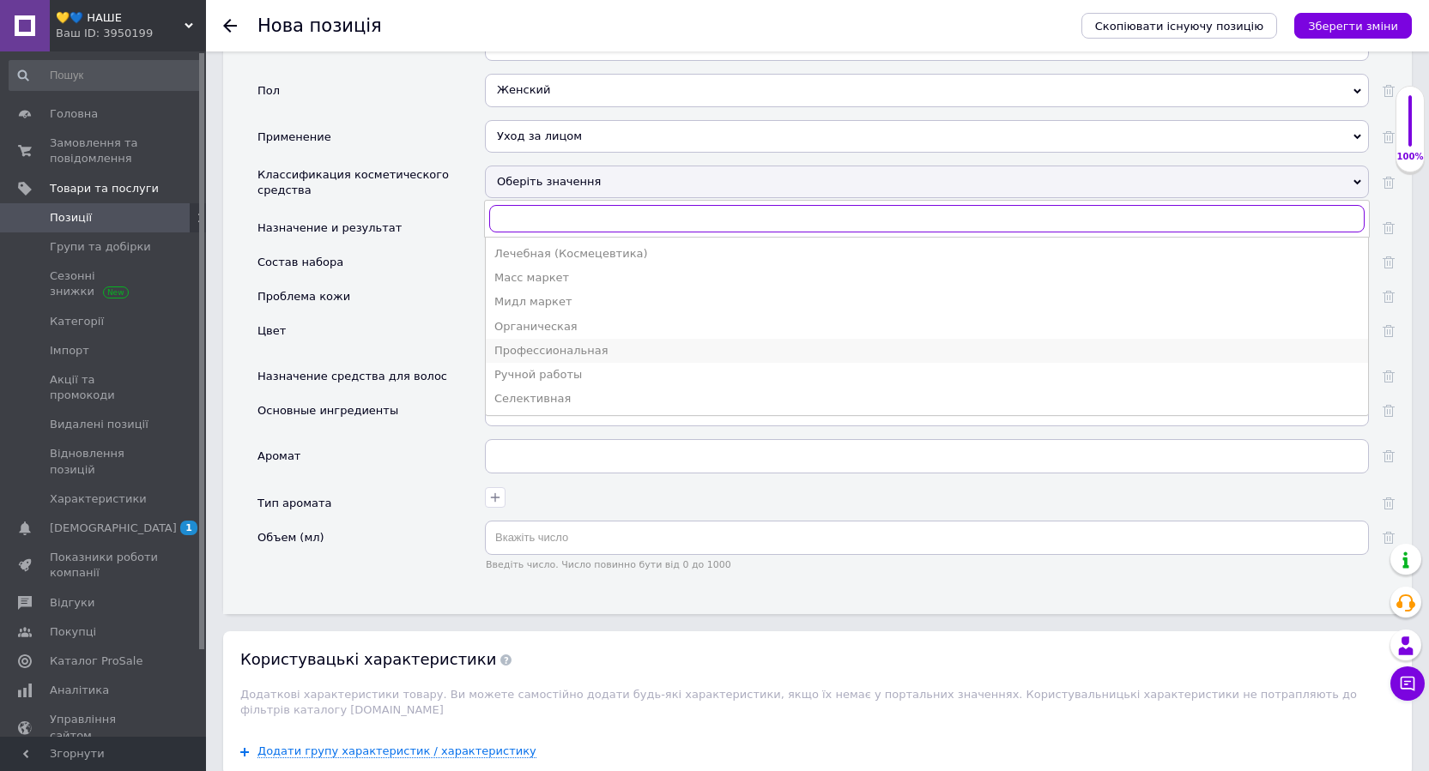
scroll to position [1628, 0]
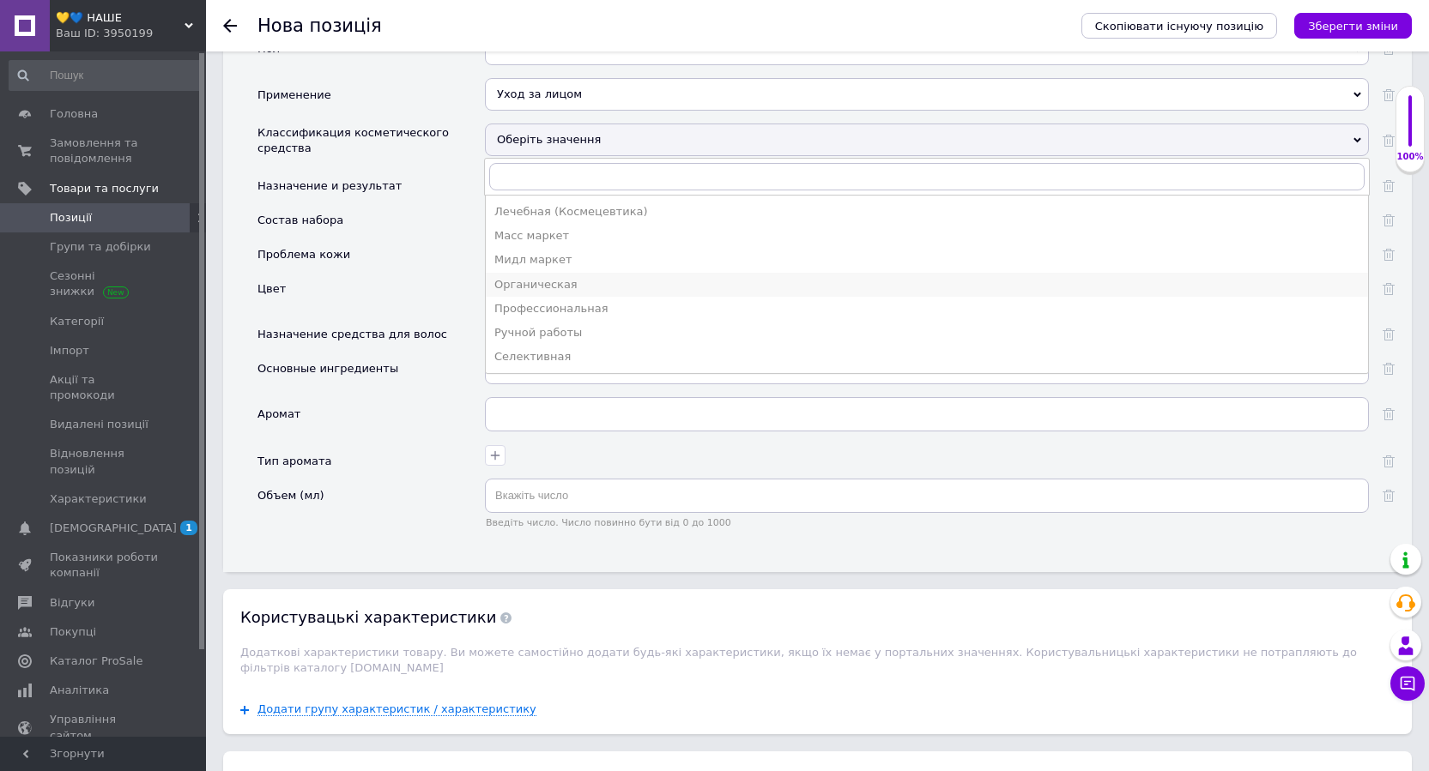
click at [538, 281] on div "Органическая" at bounding box center [926, 284] width 865 height 15
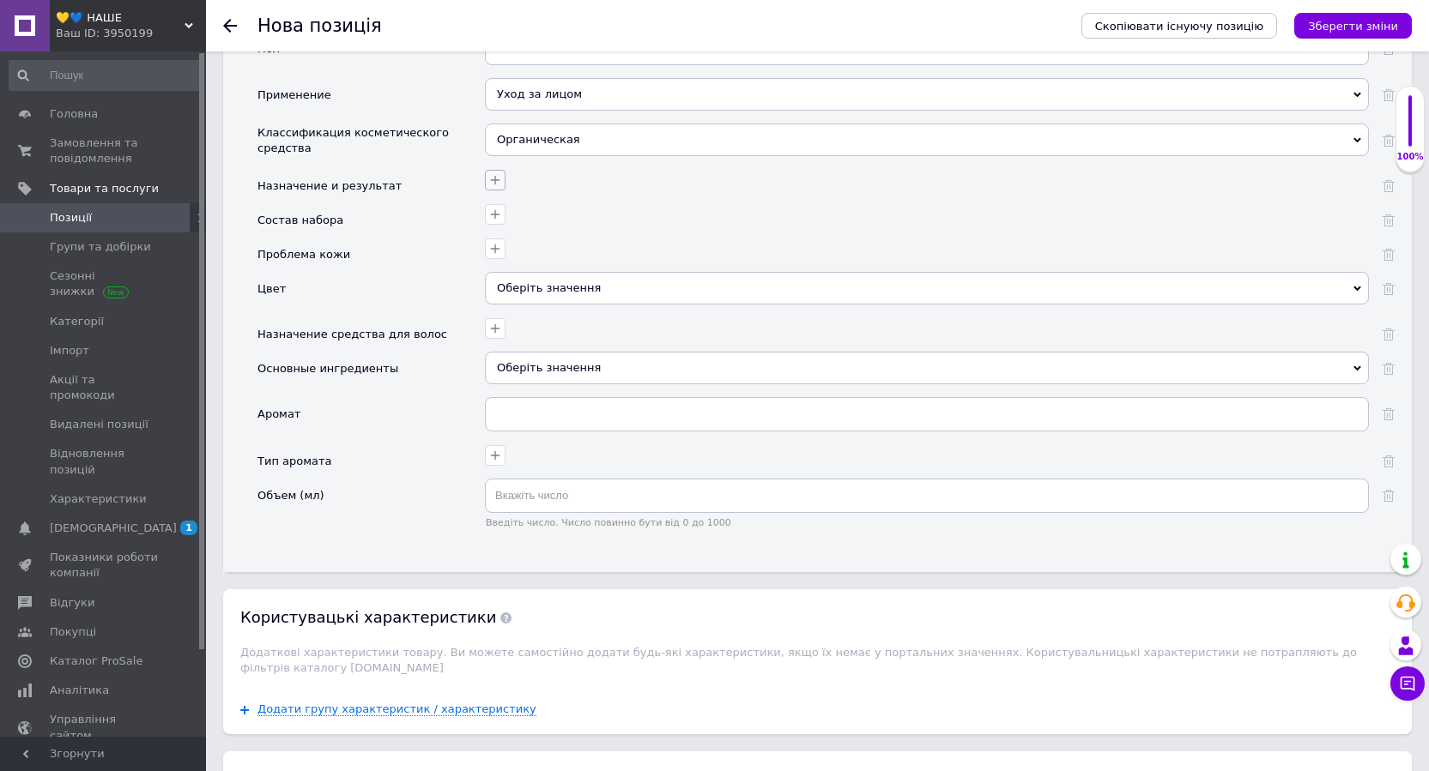
click at [496, 178] on icon "button" at bounding box center [495, 180] width 14 height 14
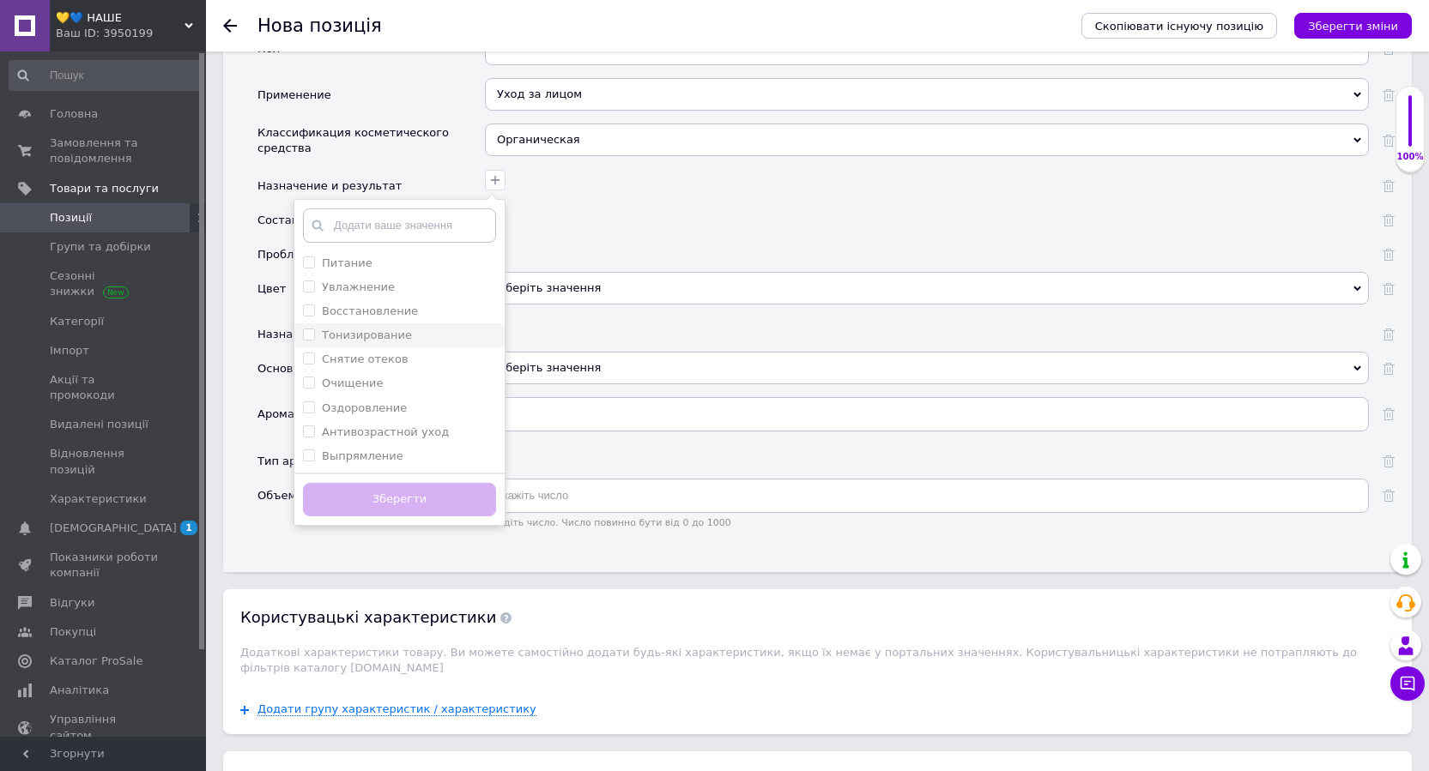
scroll to position [1714, 0]
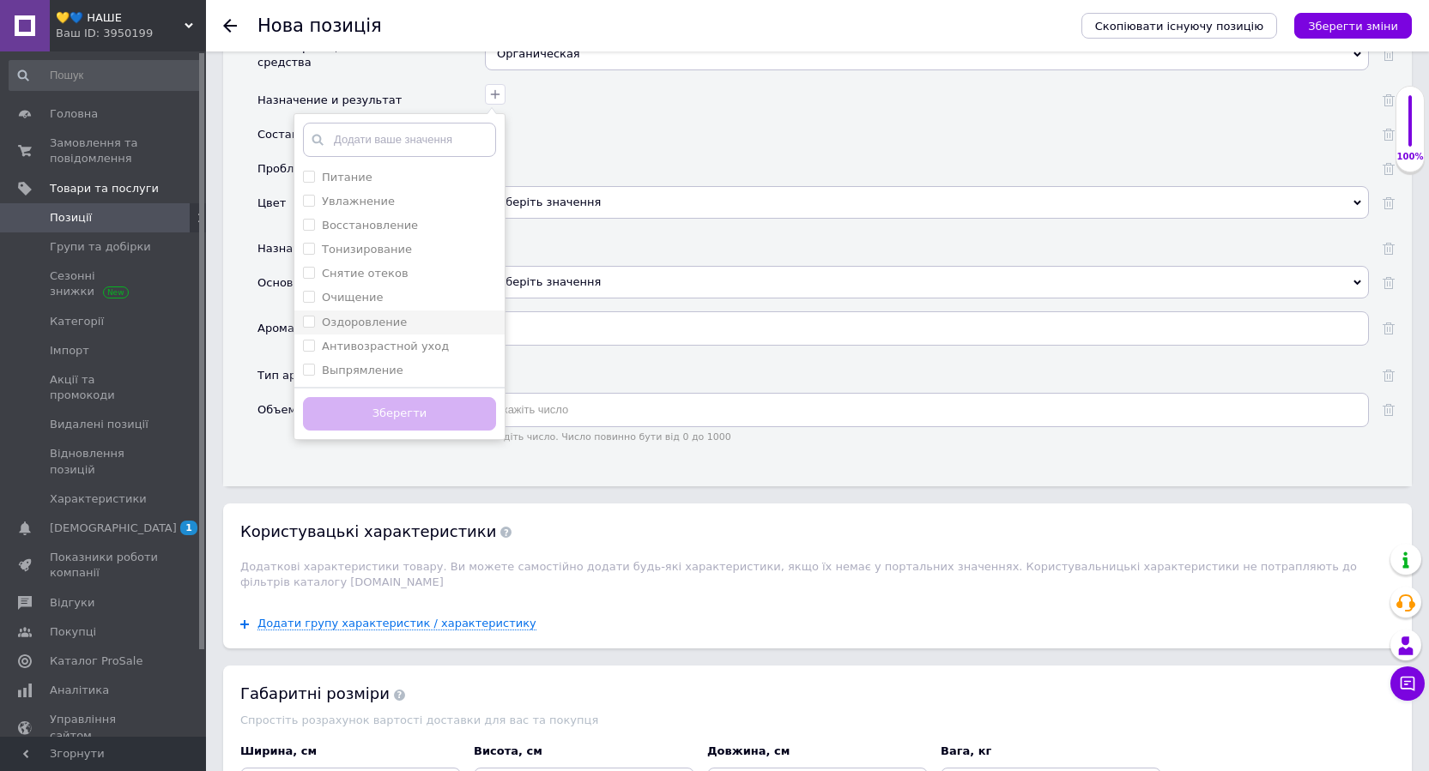
click at [308, 322] on input "Оздоровление" at bounding box center [308, 321] width 11 height 11
checkbox input "true"
click at [347, 417] on button "Зберегти" at bounding box center [399, 413] width 193 height 33
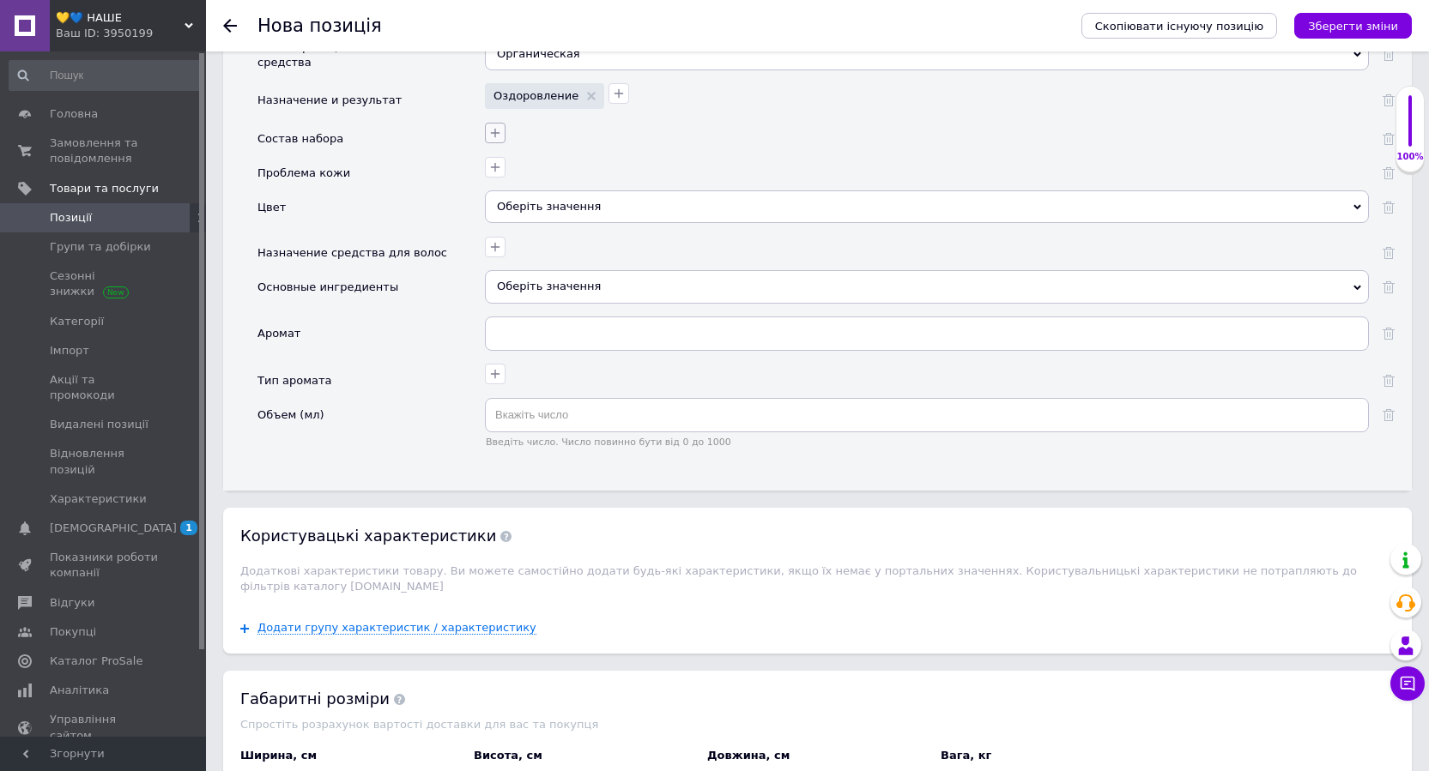
click at [501, 134] on icon "button" at bounding box center [495, 133] width 14 height 14
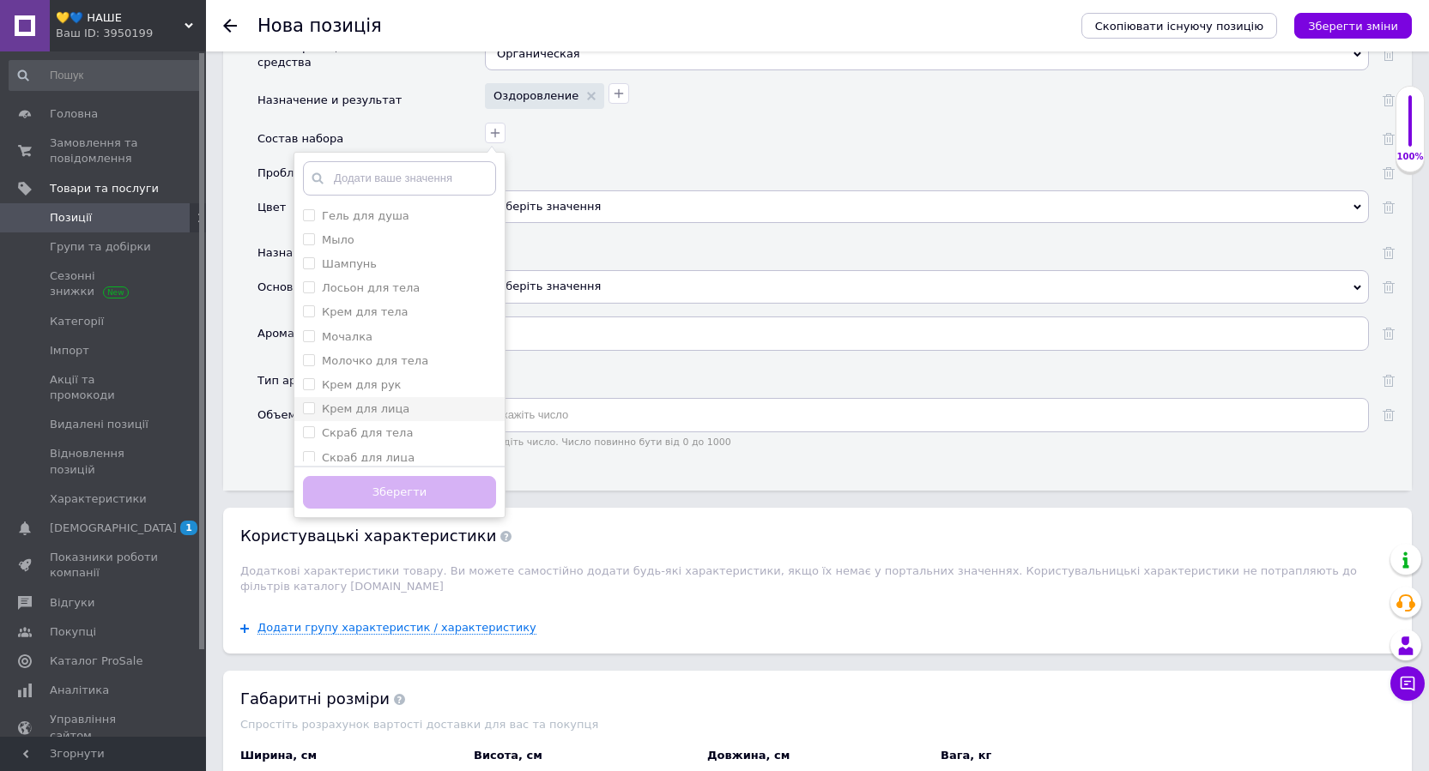
click at [305, 406] on лица "Крем для лица" at bounding box center [308, 407] width 11 height 11
checkbox лица "true"
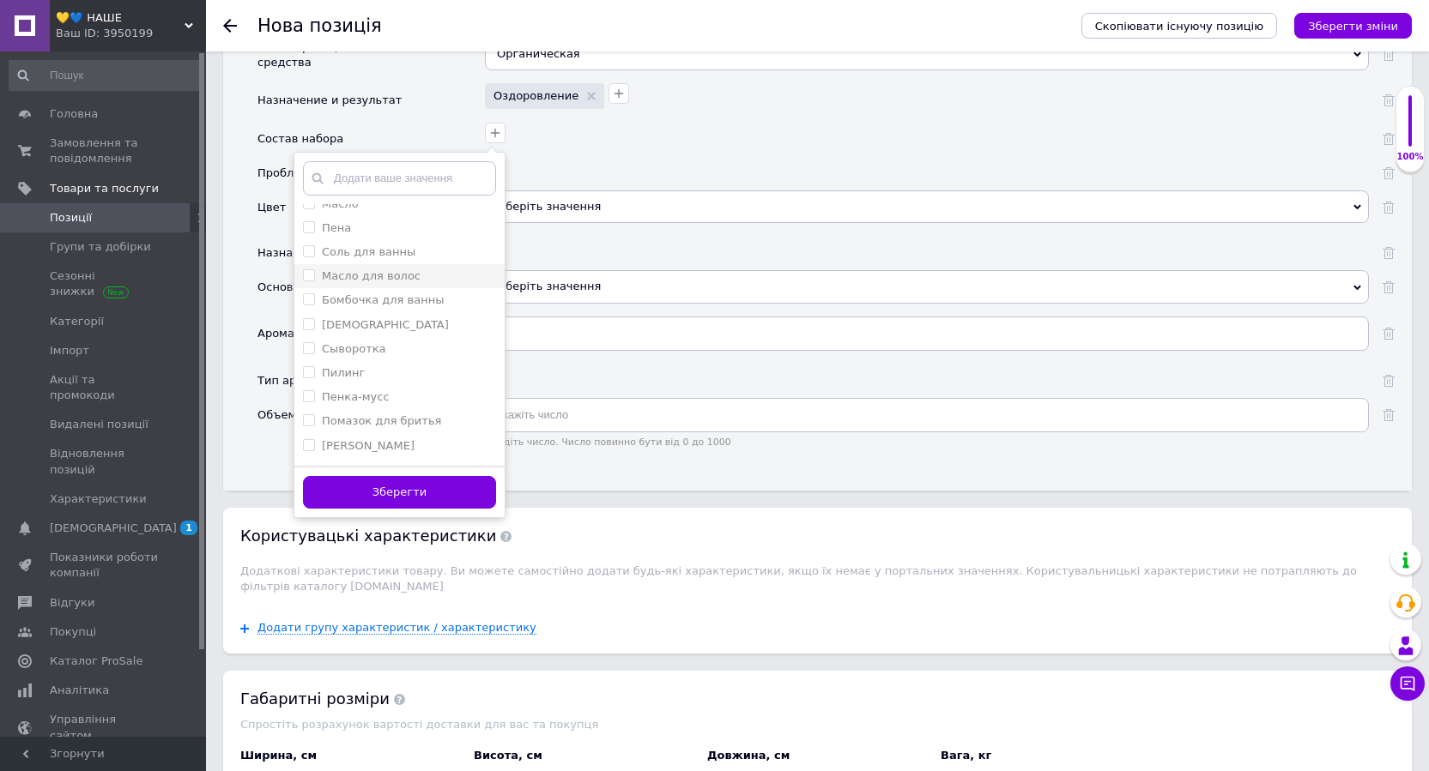
scroll to position [429, 0]
click at [309, 343] on input "Пилинг" at bounding box center [308, 341] width 11 height 11
checkbox input "true"
click at [378, 497] on button "Зберегти" at bounding box center [399, 492] width 193 height 33
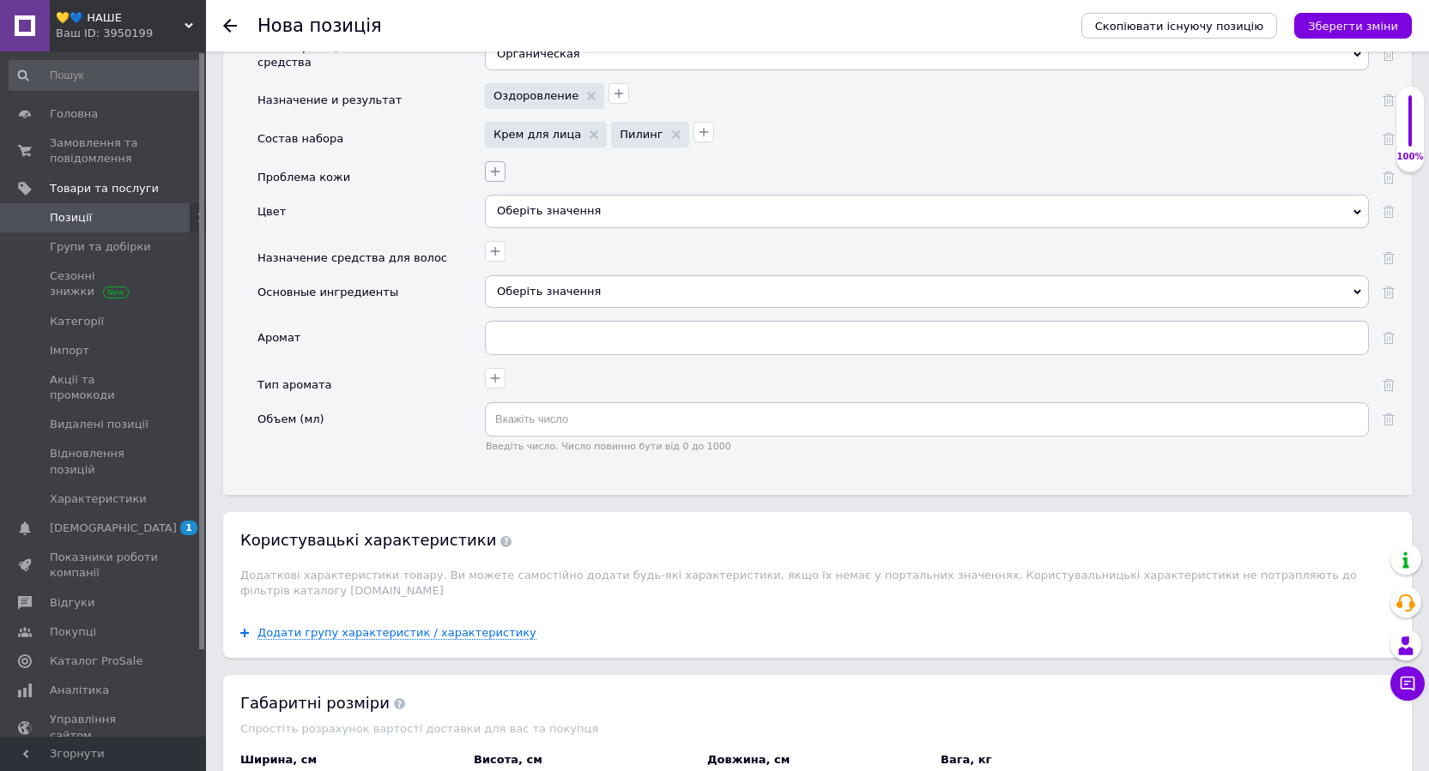
click at [495, 170] on icon "button" at bounding box center [495, 171] width 9 height 9
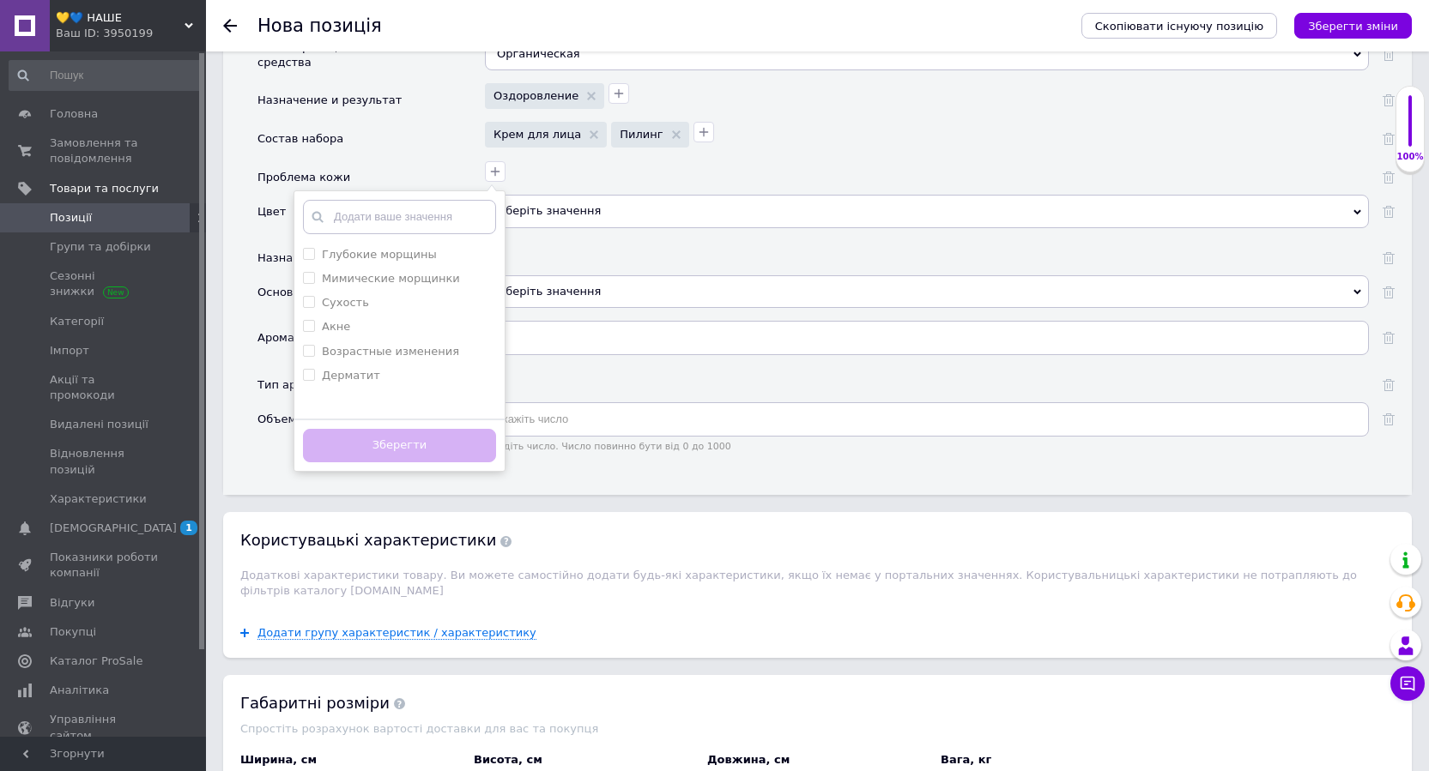
click at [746, 133] on div "Крем для лица Пилинг" at bounding box center [924, 133] width 888 height 30
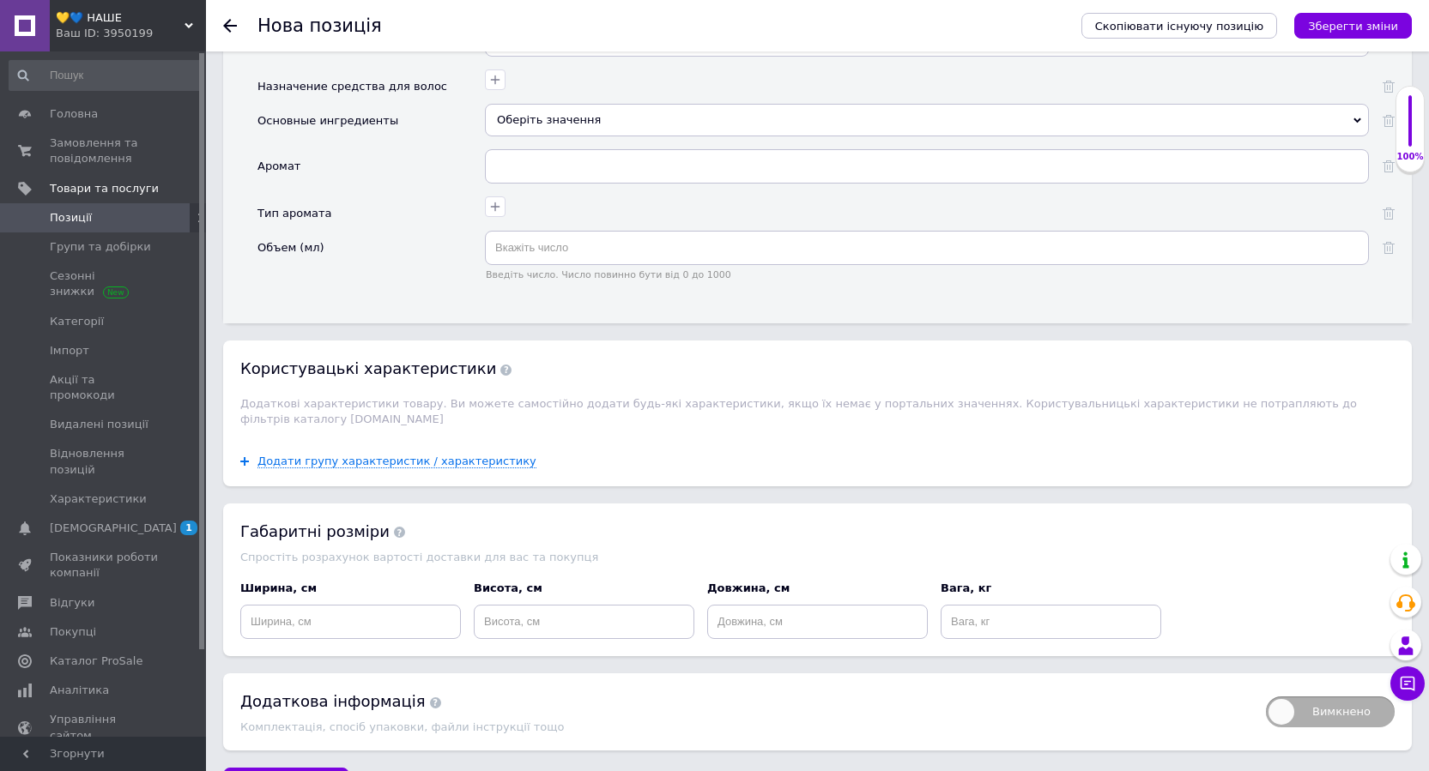
scroll to position [1922, 0]
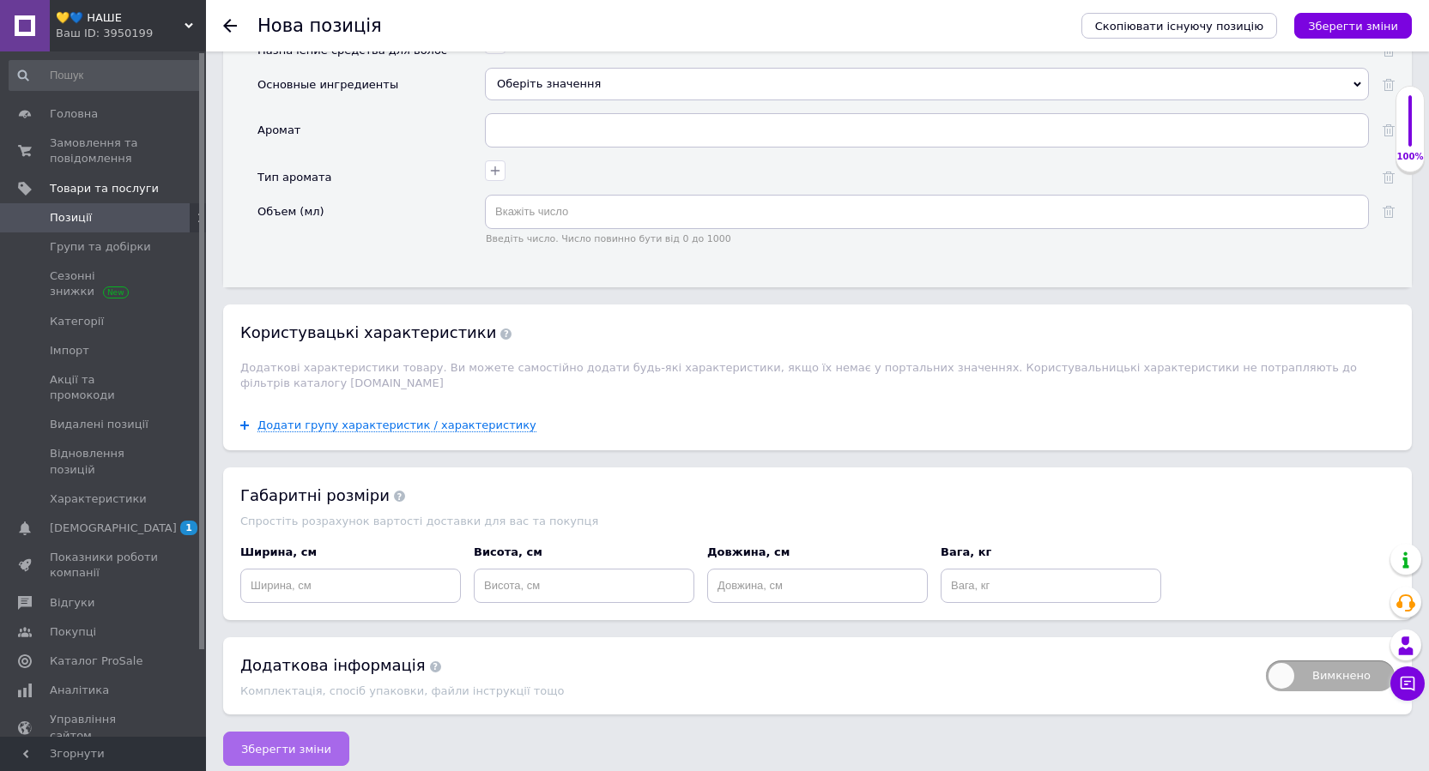
click at [290, 751] on button "Зберегти зміни" at bounding box center [286, 749] width 126 height 34
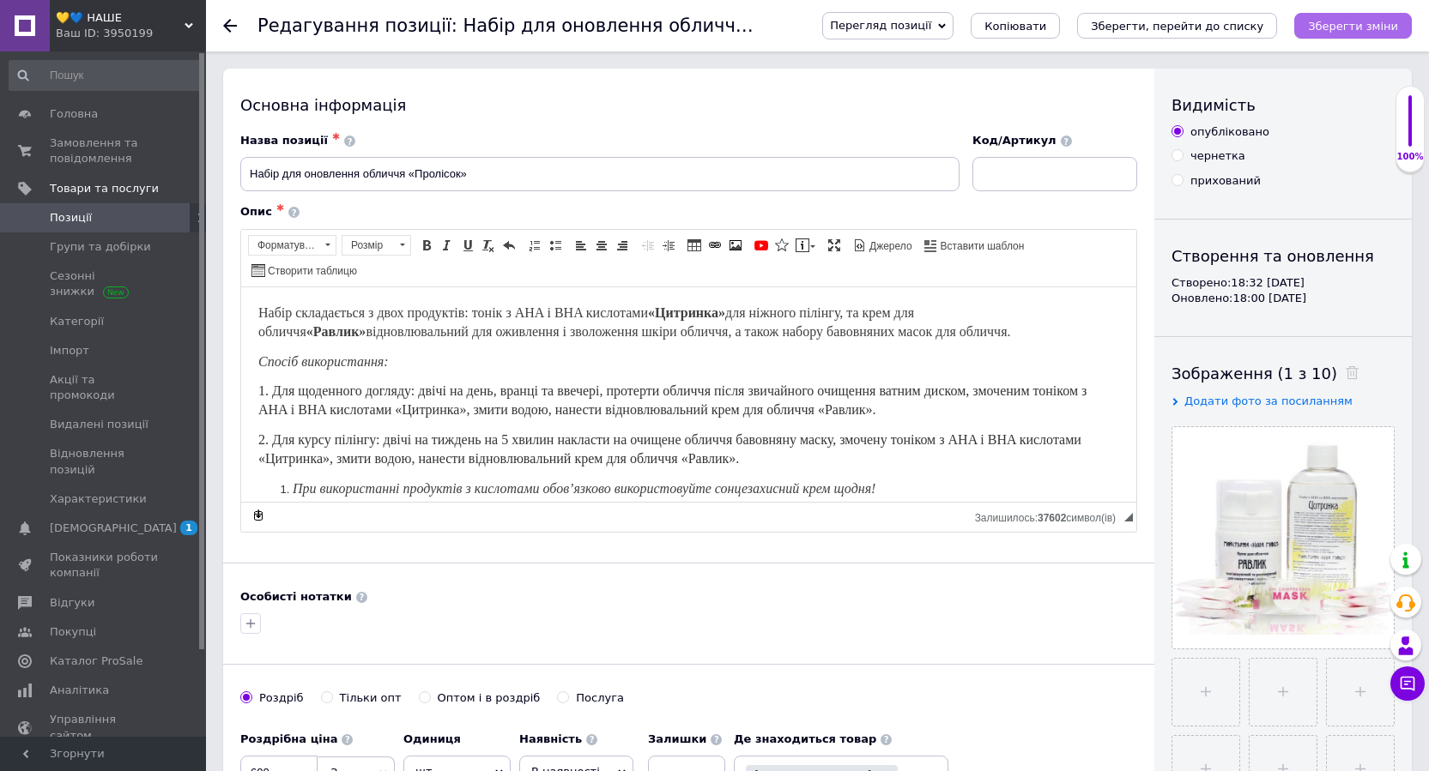
click at [1335, 23] on icon "Зберегти зміни" at bounding box center [1353, 26] width 90 height 13
click at [931, 23] on span "Перегляд позиції" at bounding box center [880, 25] width 101 height 13
click at [947, 76] on li "Зберегти та переглянути на маркетплейсі" at bounding box center [957, 82] width 269 height 24
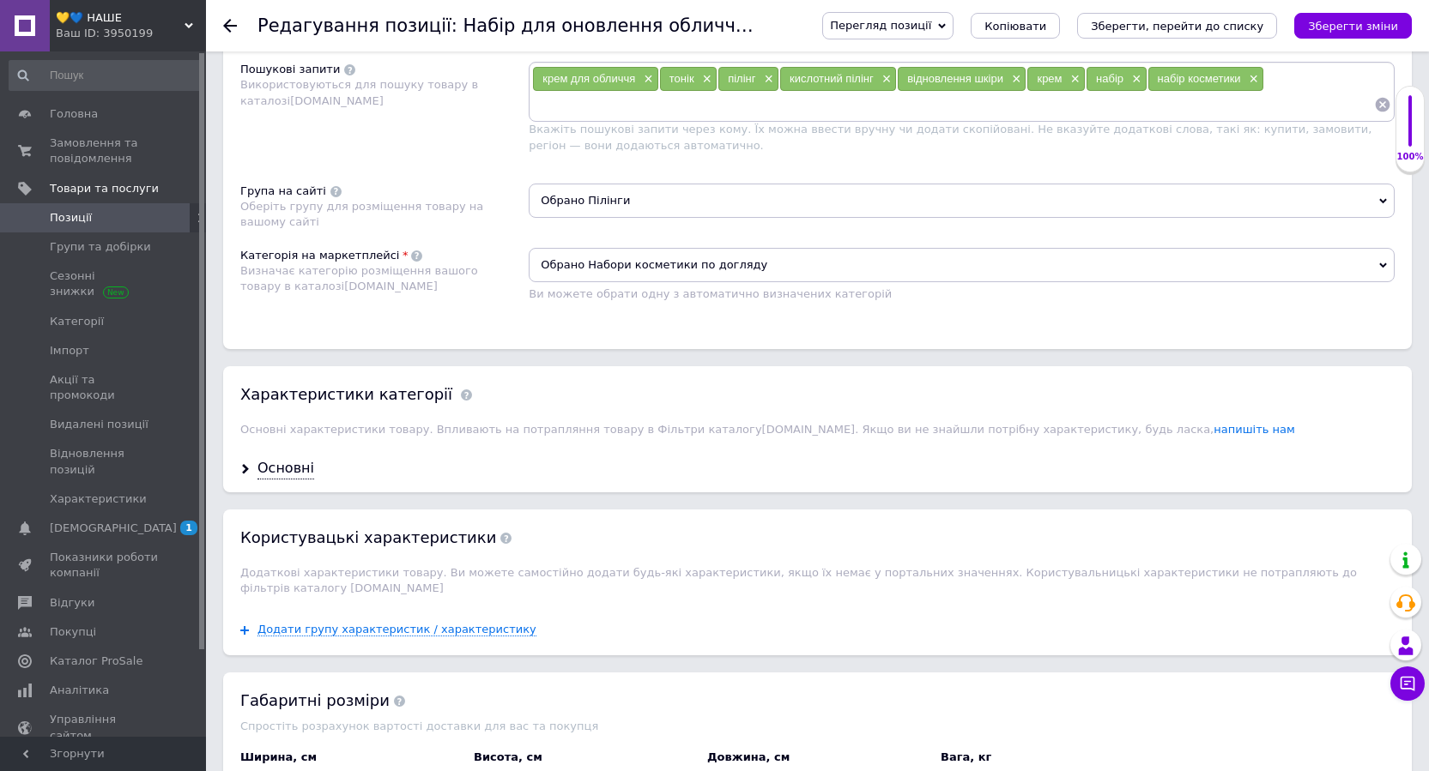
scroll to position [1030, 0]
click at [271, 468] on div "Основні" at bounding box center [285, 468] width 57 height 20
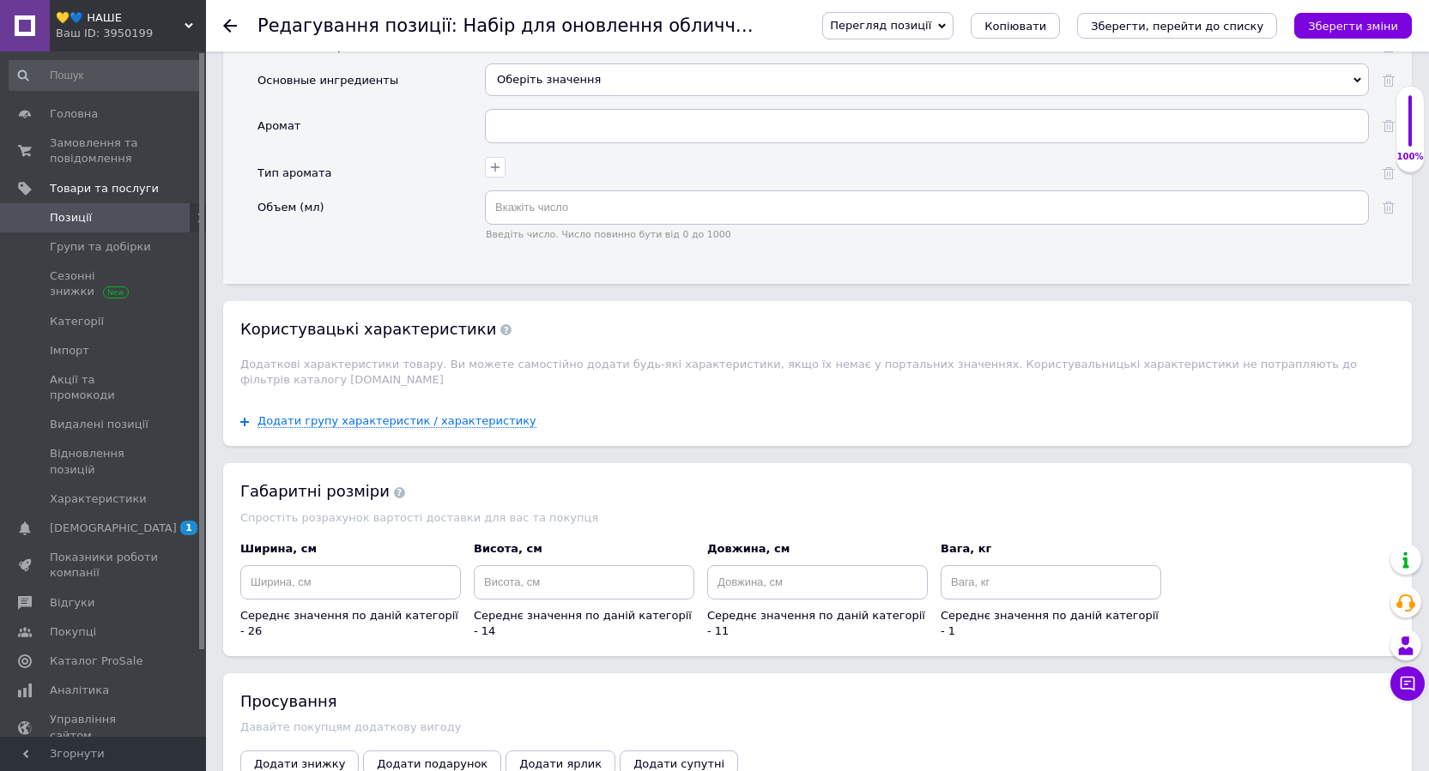
scroll to position [1888, 0]
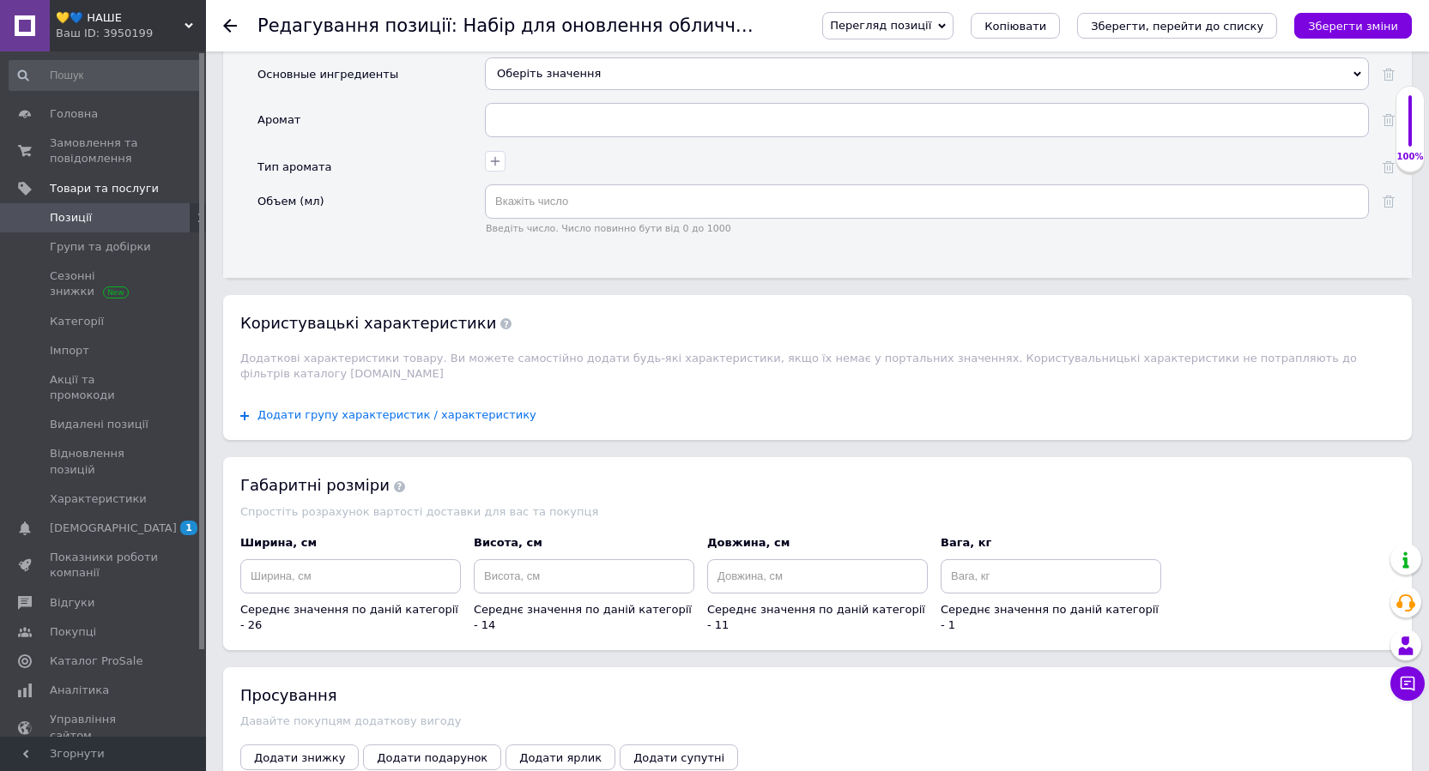
click at [411, 408] on span "Додати групу характеристик / характеристику" at bounding box center [396, 415] width 279 height 14
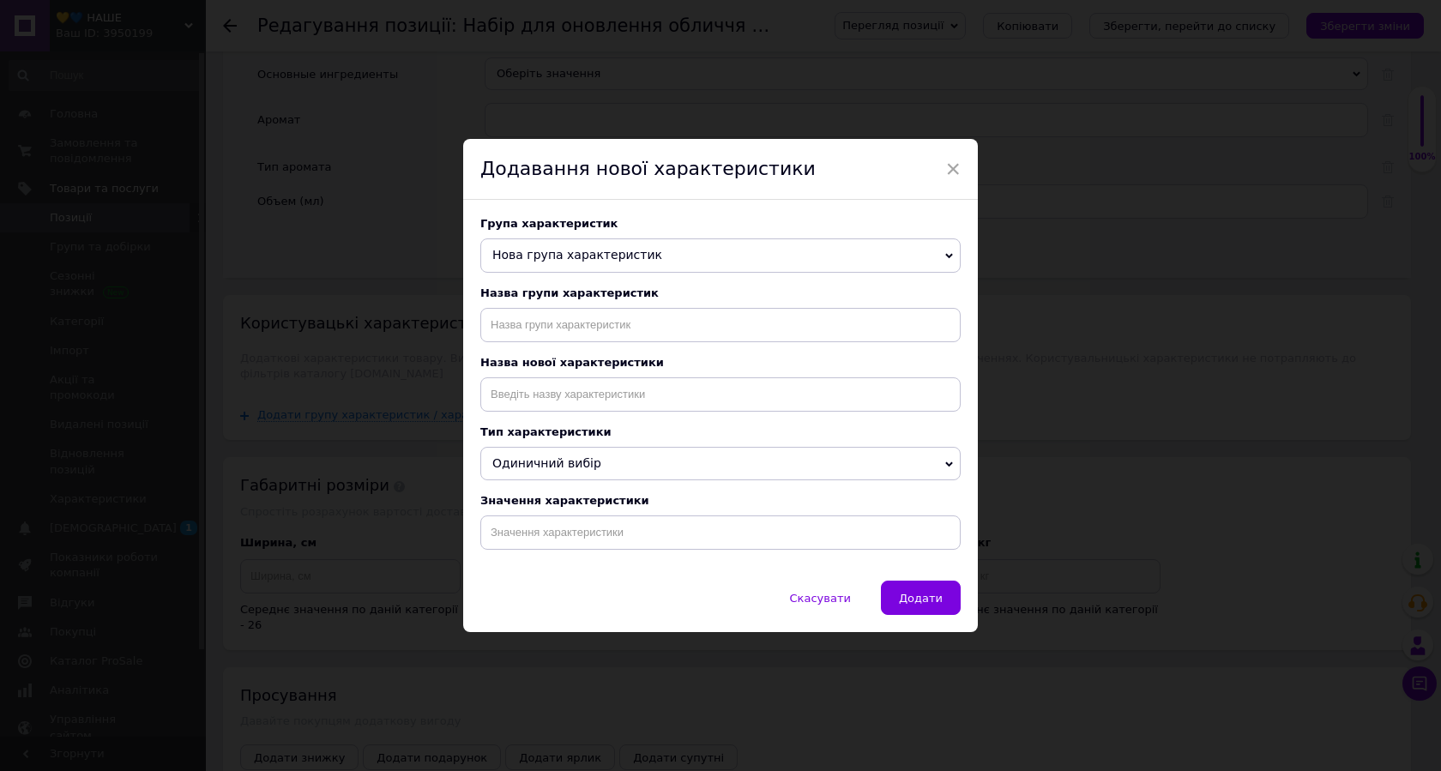
click at [605, 253] on span "Нова група характеристик" at bounding box center [577, 255] width 170 height 14
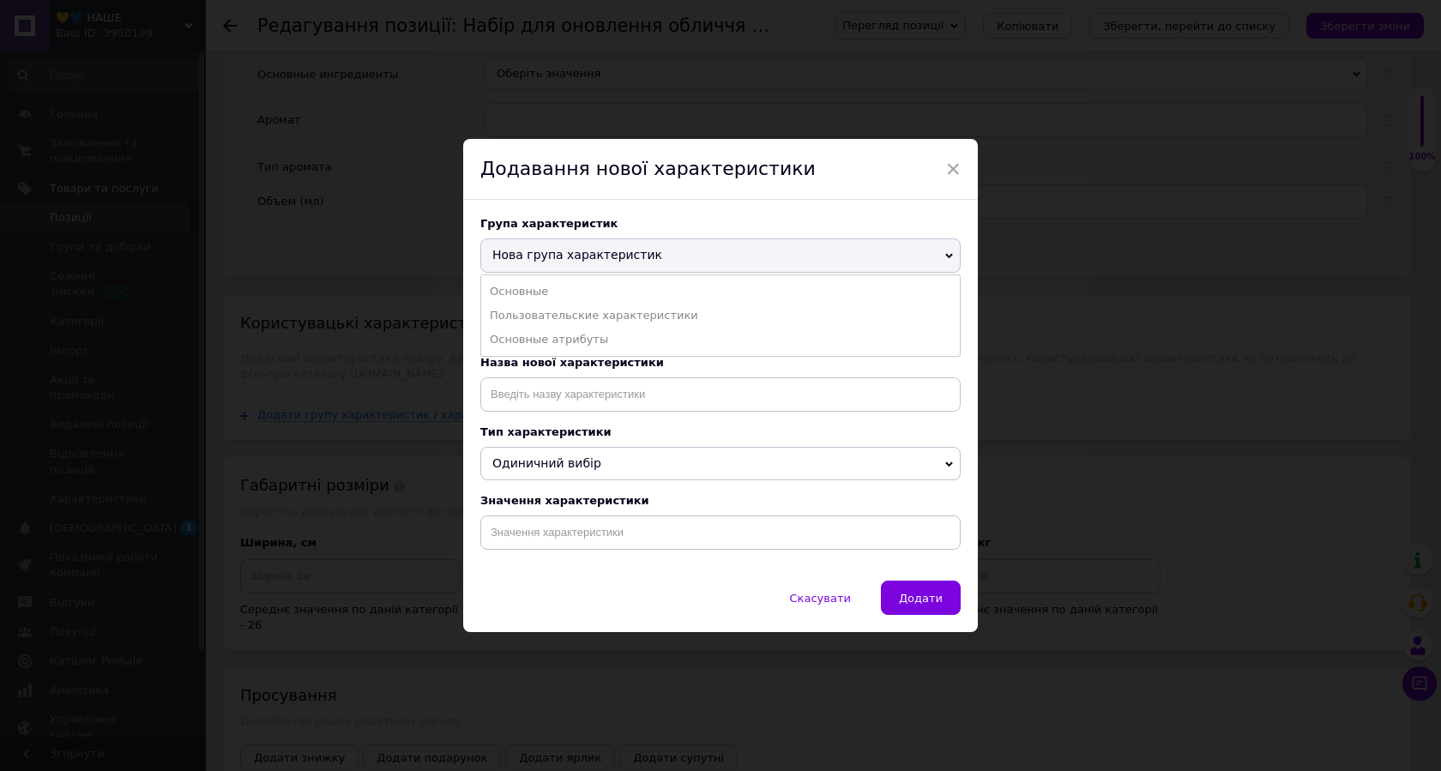
click at [605, 253] on span "Нова група характеристик" at bounding box center [577, 255] width 170 height 14
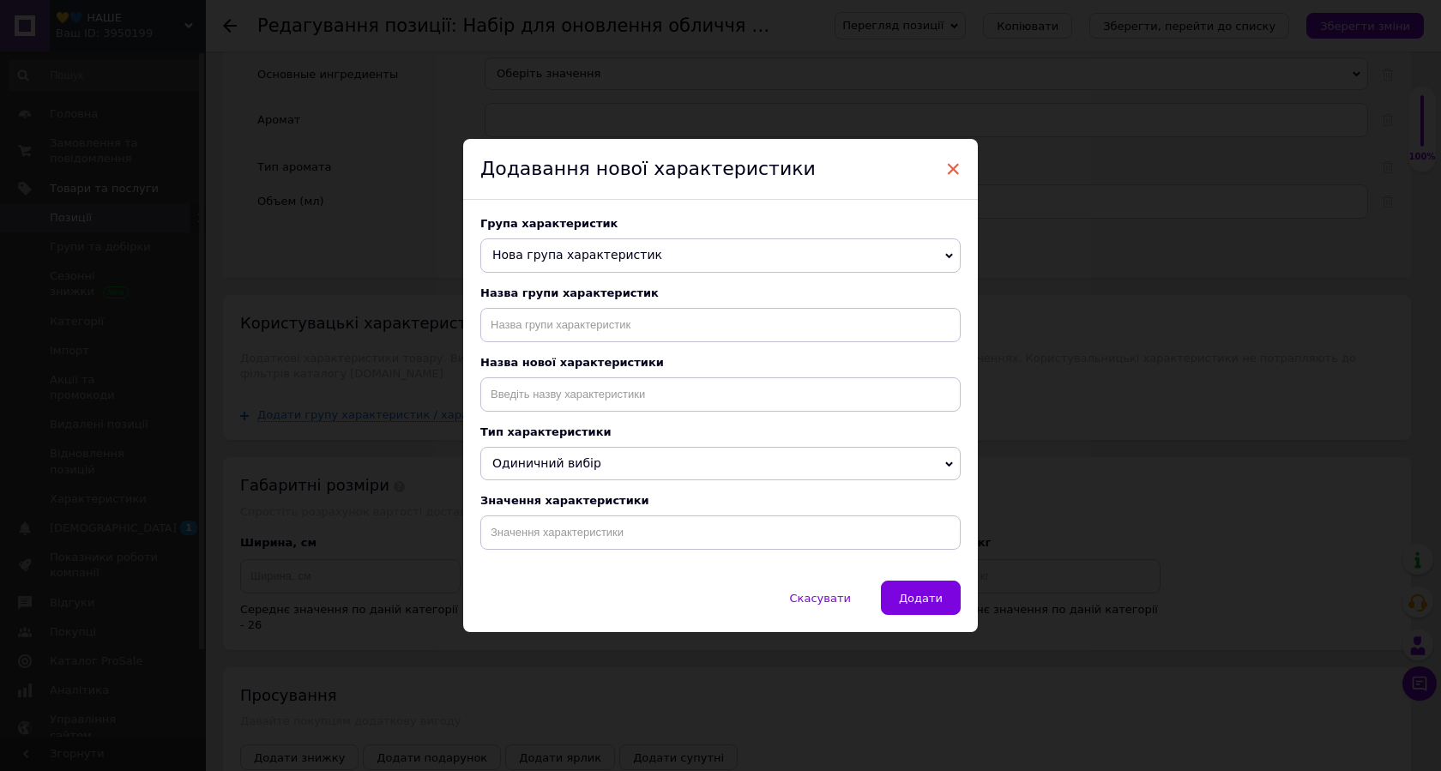
click at [954, 162] on span "×" at bounding box center [953, 168] width 15 height 29
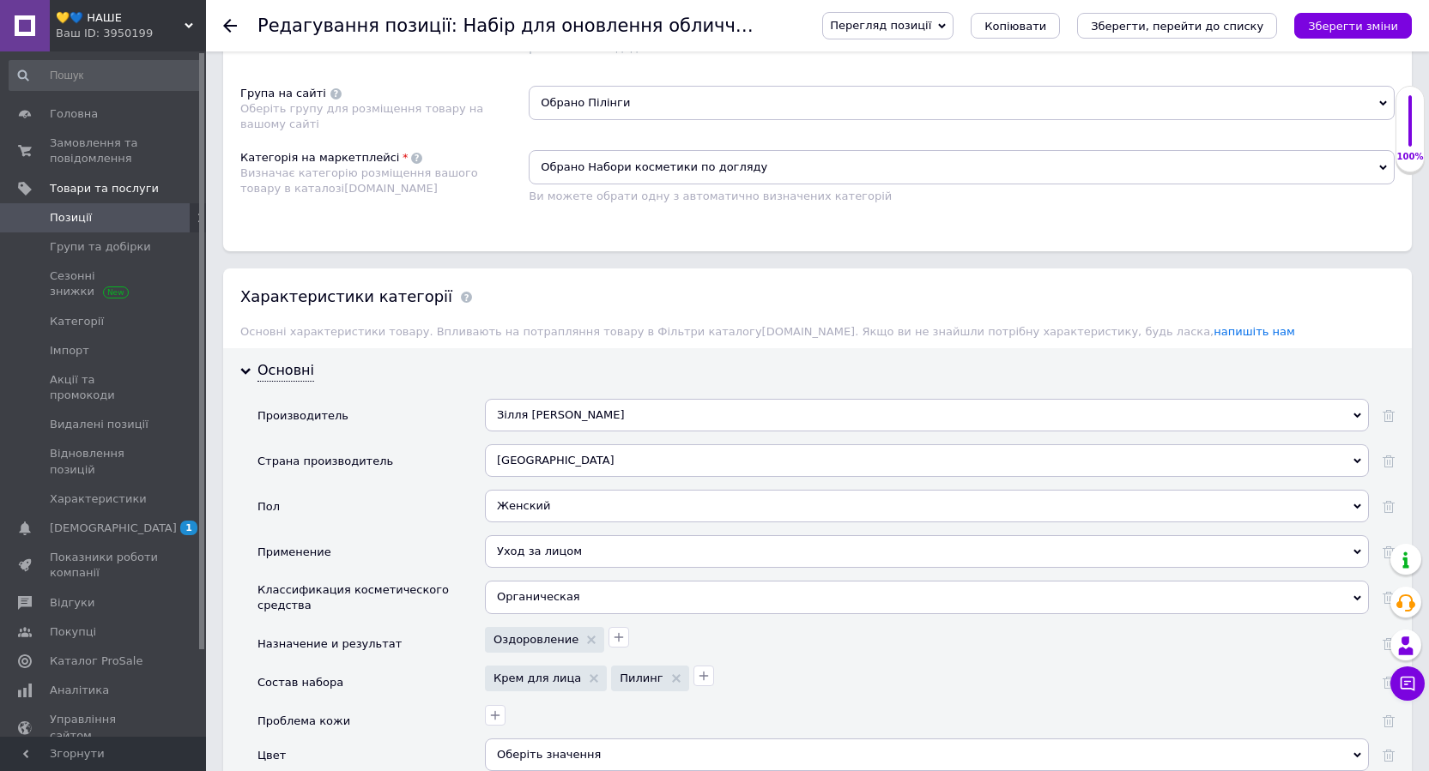
scroll to position [1097, 0]
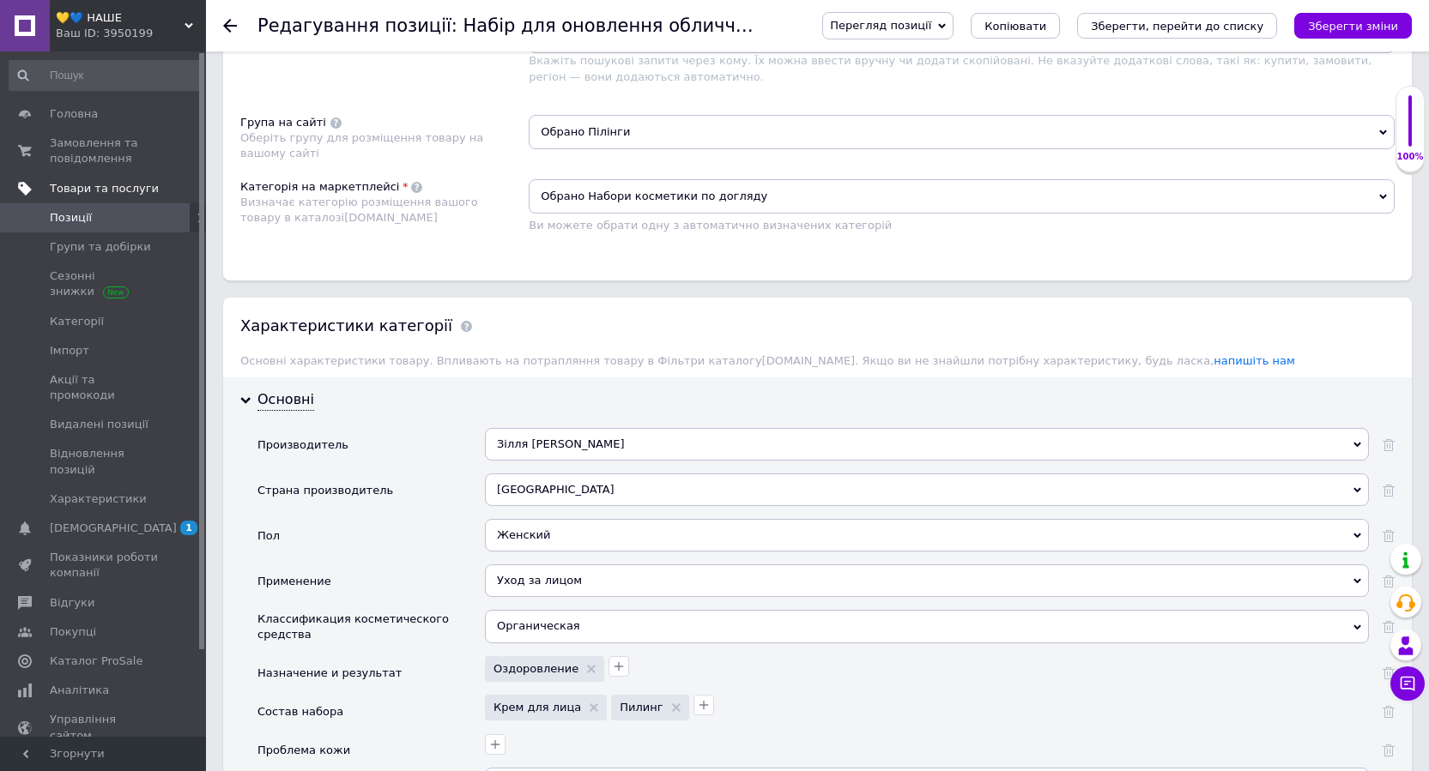
click at [96, 186] on span "Товари та послуги" at bounding box center [104, 188] width 109 height 15
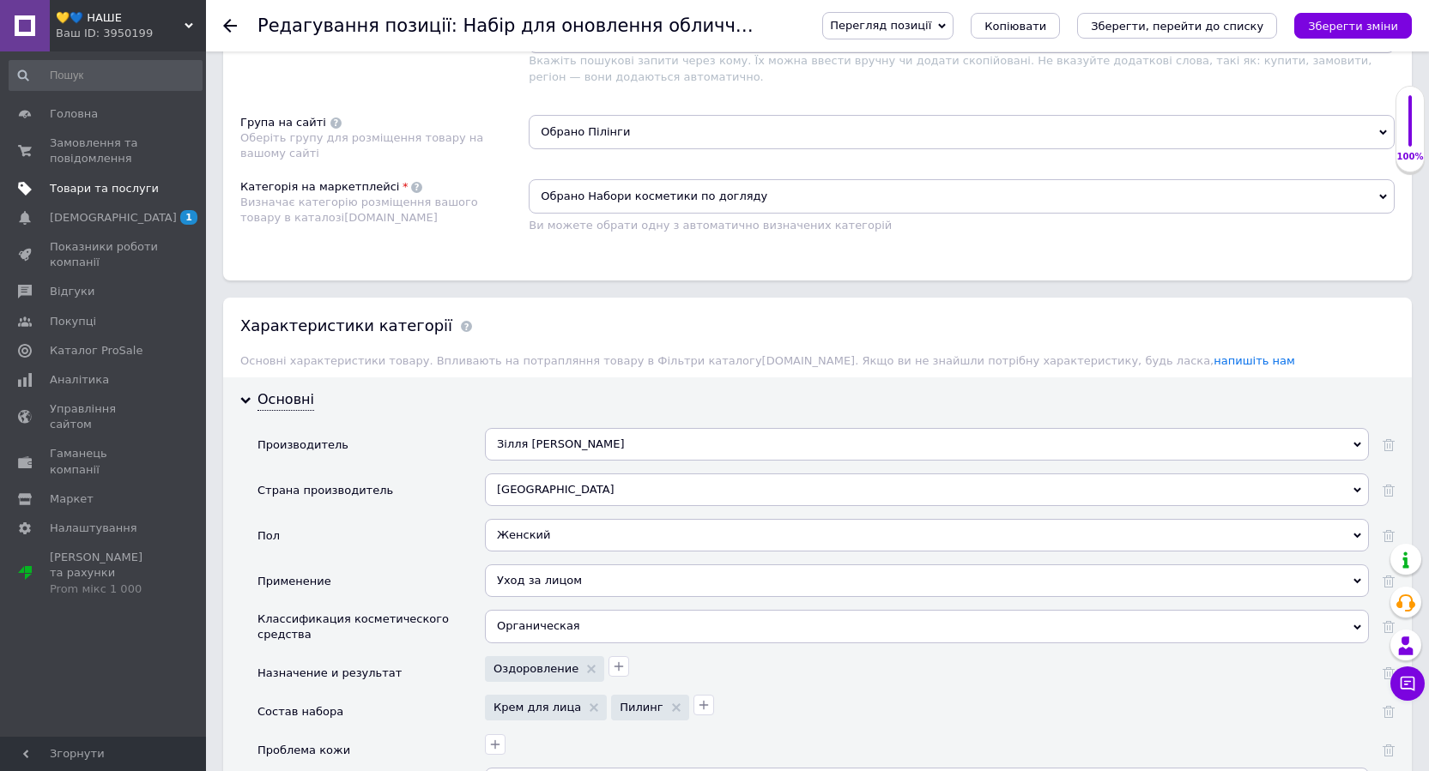
click at [96, 186] on span "Товари та послуги" at bounding box center [104, 188] width 109 height 15
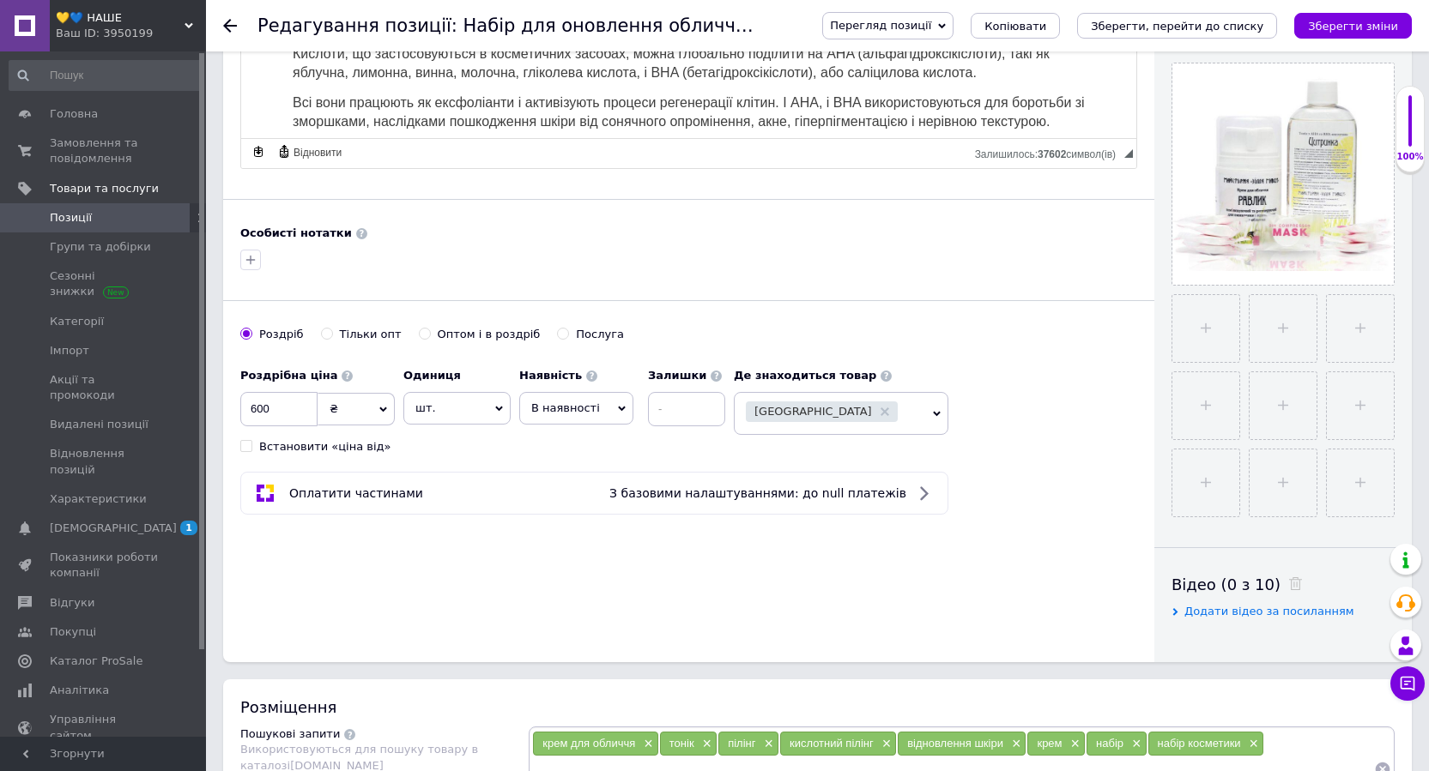
scroll to position [154, 0]
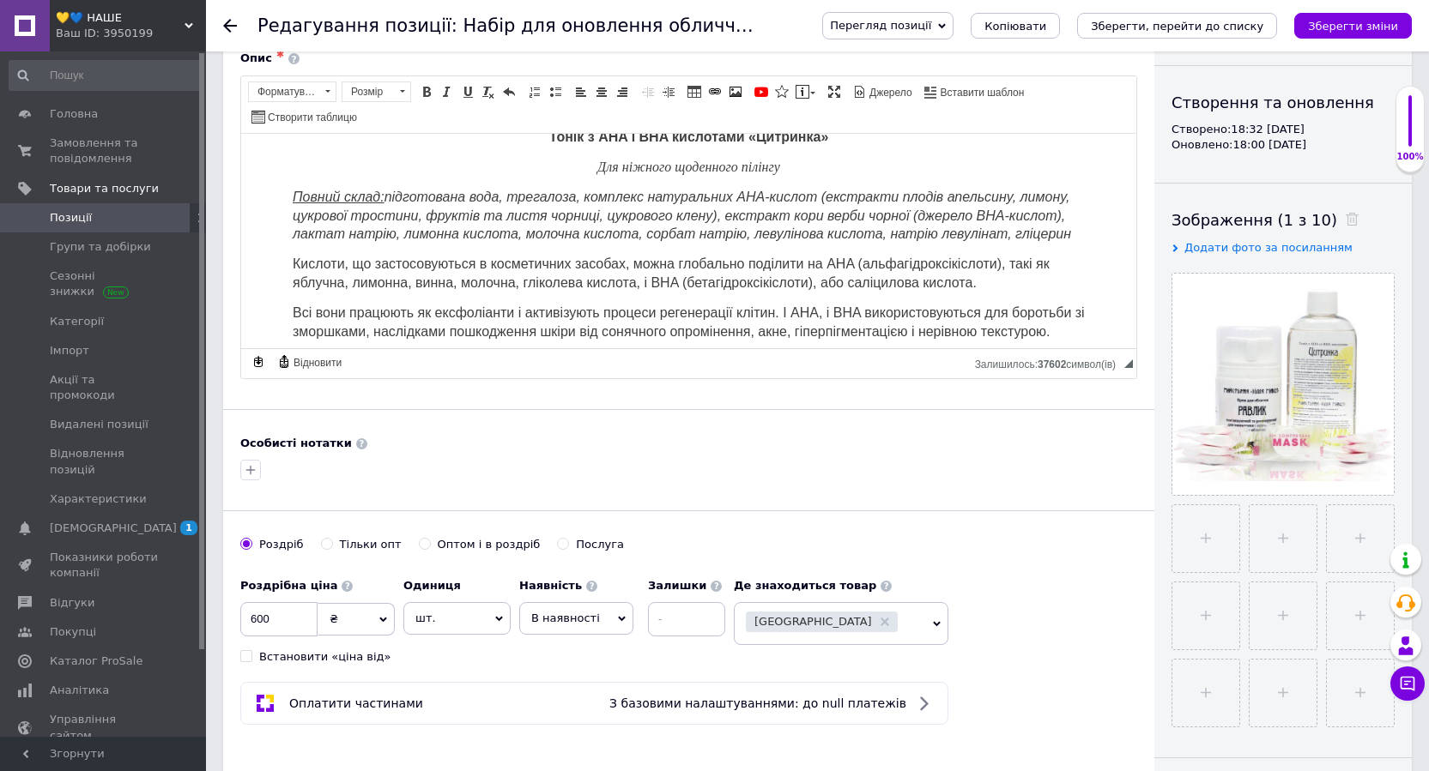
click at [231, 27] on icon at bounding box center [230, 26] width 14 height 14
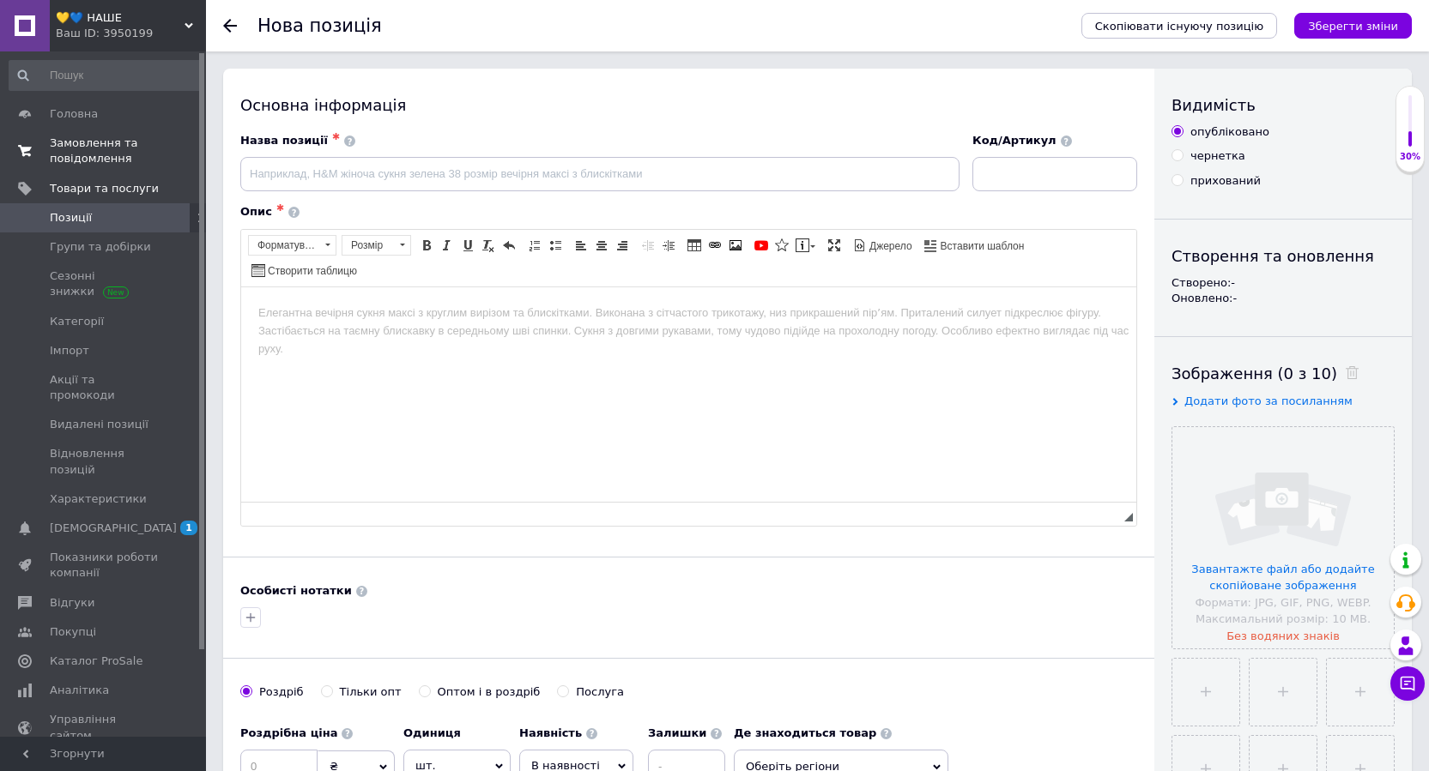
click at [94, 150] on span "Замовлення та повідомлення" at bounding box center [104, 151] width 109 height 31
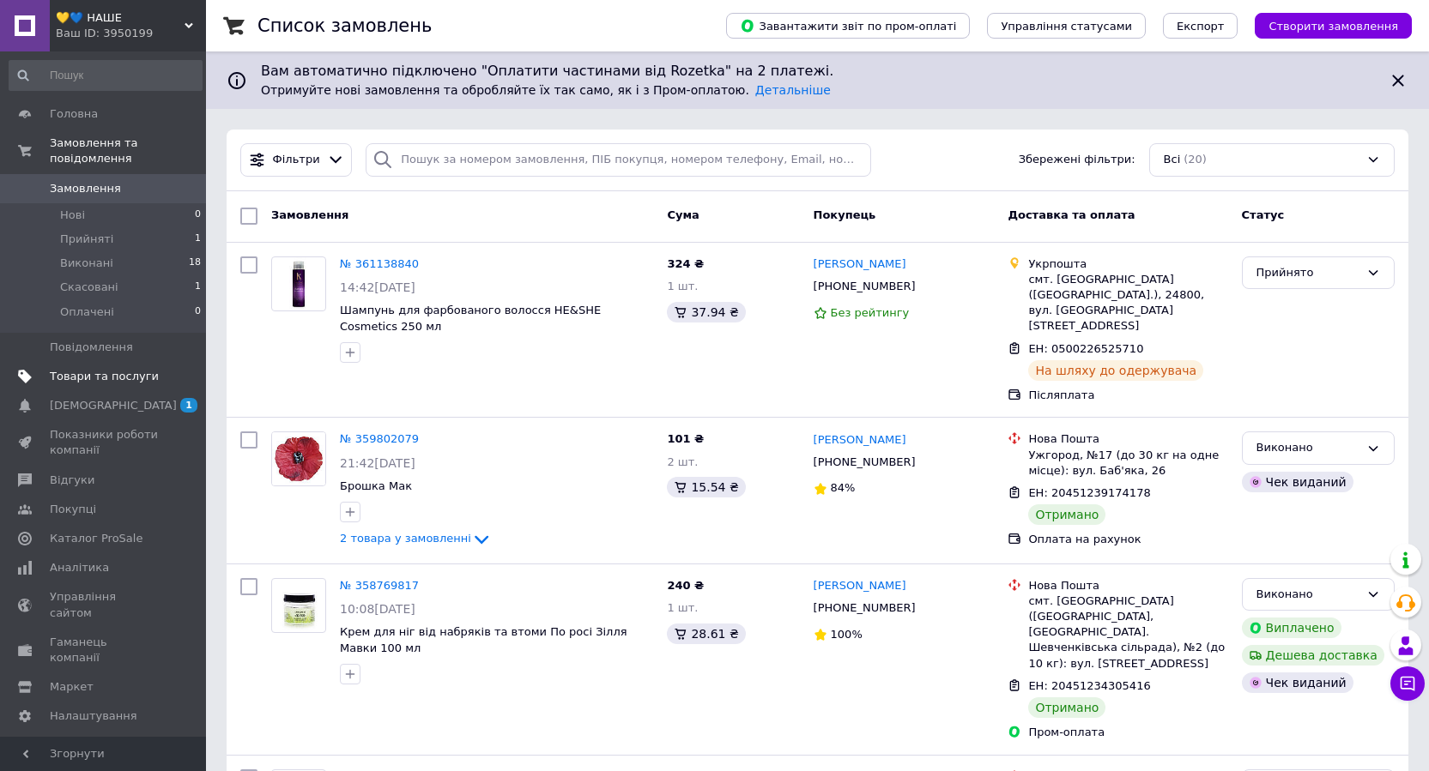
click at [121, 369] on span "Товари та послуги" at bounding box center [104, 376] width 109 height 15
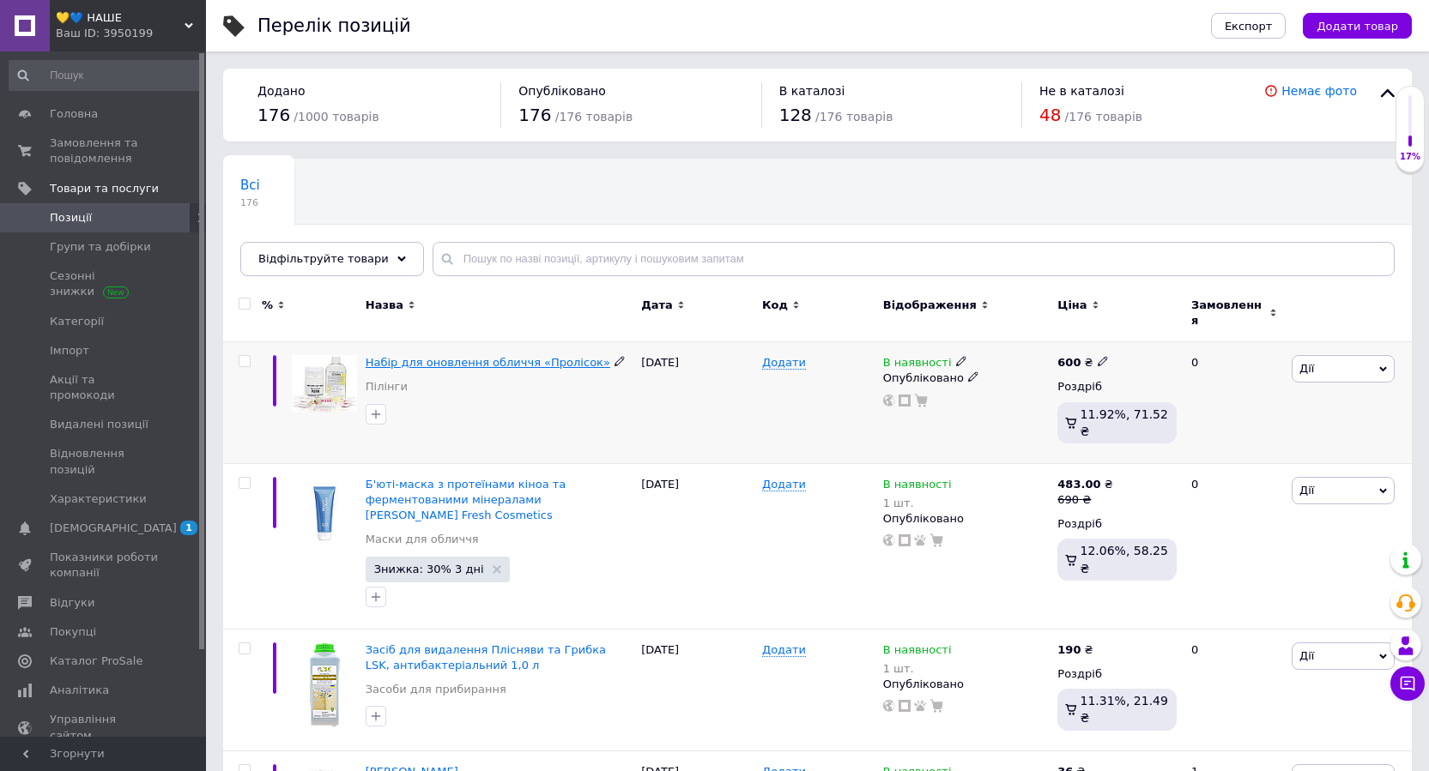
click at [489, 356] on span "Набір для оновлення обличчя «Пролісок»" at bounding box center [488, 362] width 245 height 13
click at [85, 23] on span "💛💙 НАШЕ" at bounding box center [120, 17] width 129 height 15
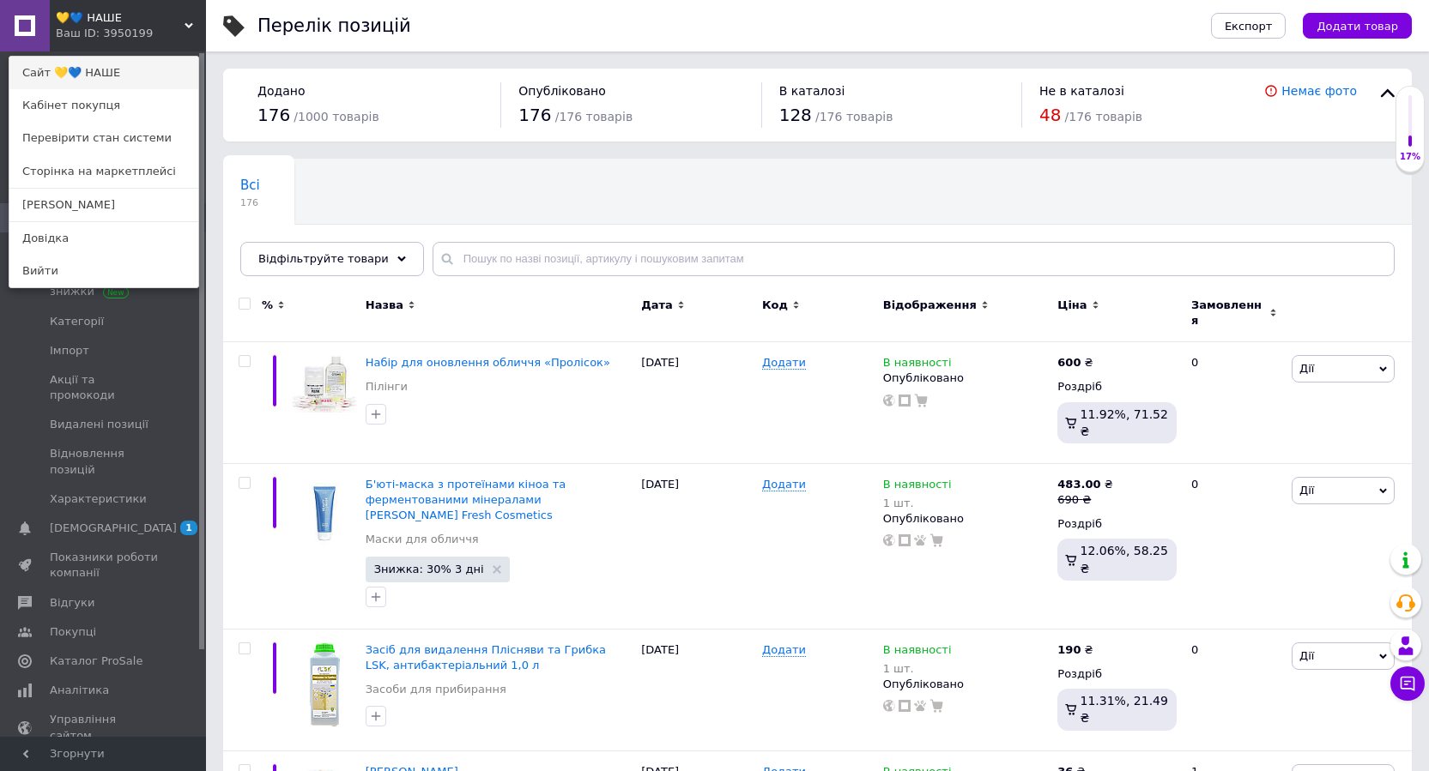
click at [96, 66] on link "Сайт 💛💙 НАШЕ" at bounding box center [103, 73] width 189 height 33
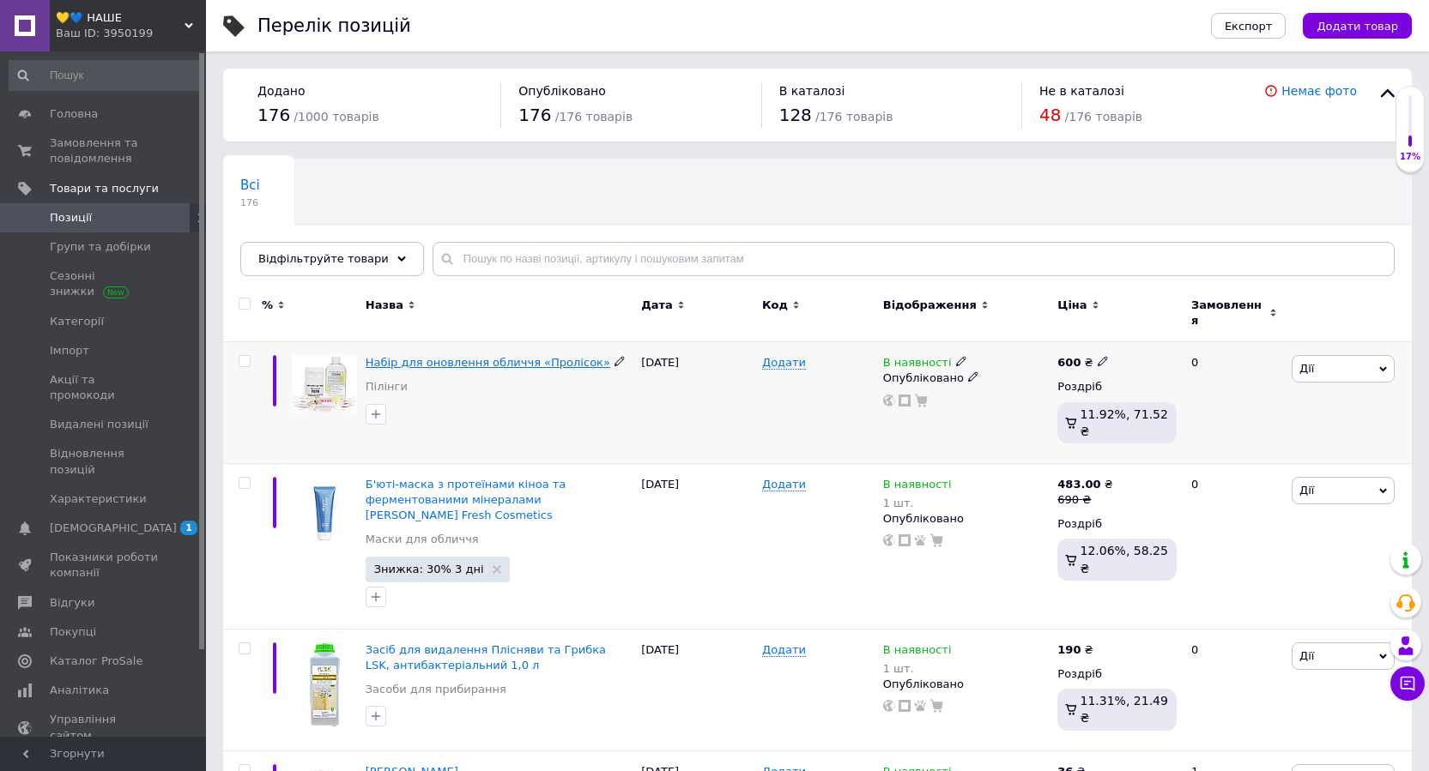
click at [477, 356] on span "Набір для оновлення обличчя «Пролісок»" at bounding box center [488, 362] width 245 height 13
click at [784, 356] on span "Додати" at bounding box center [784, 363] width 44 height 14
type input "t0"
click at [779, 356] on icon at bounding box center [782, 361] width 10 height 10
type input "t031"
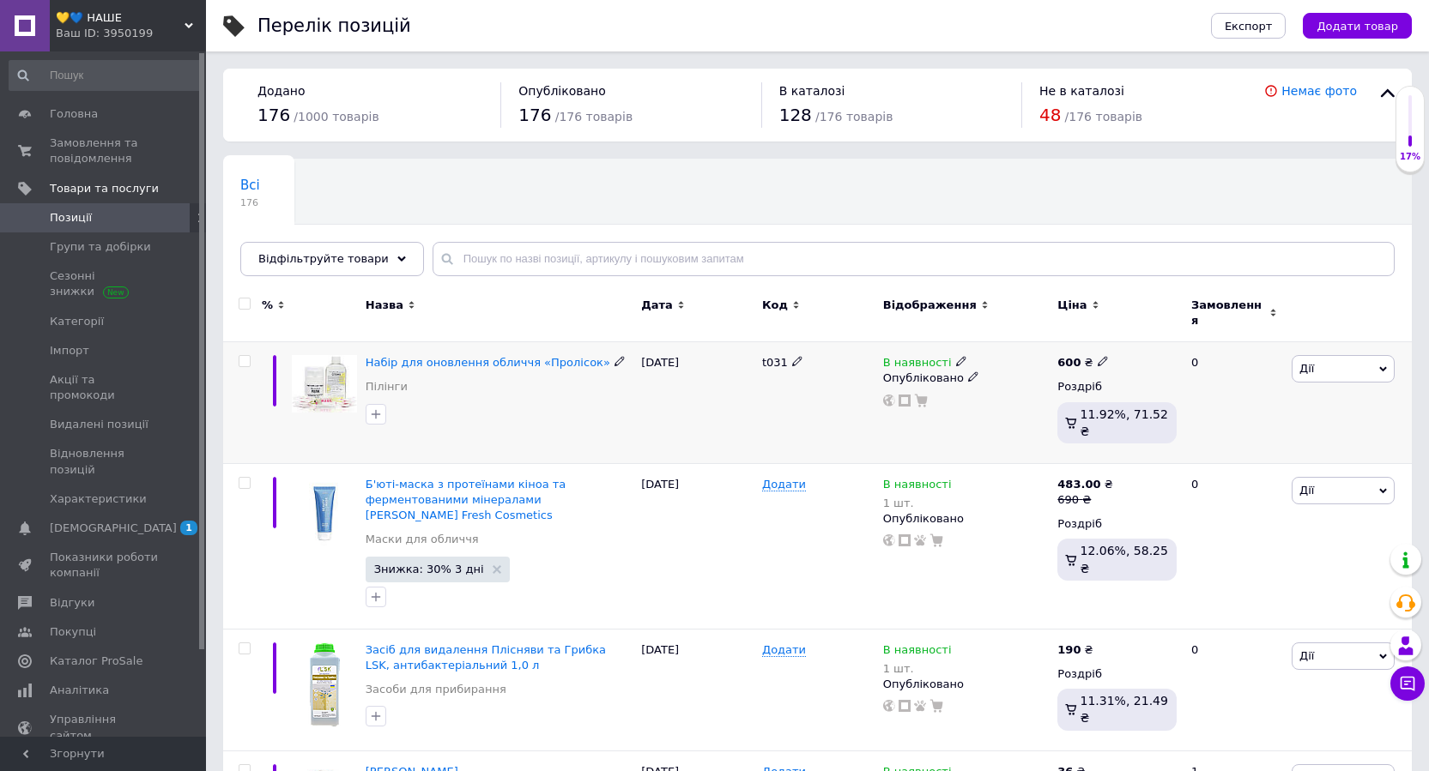
click at [956, 357] on use at bounding box center [960, 361] width 9 height 9
click at [1009, 333] on span "В наявності" at bounding box center [1018, 339] width 69 height 13
click at [1003, 403] on input at bounding box center [1037, 407] width 130 height 34
type input "10"
click at [827, 391] on div "t031" at bounding box center [818, 403] width 121 height 122
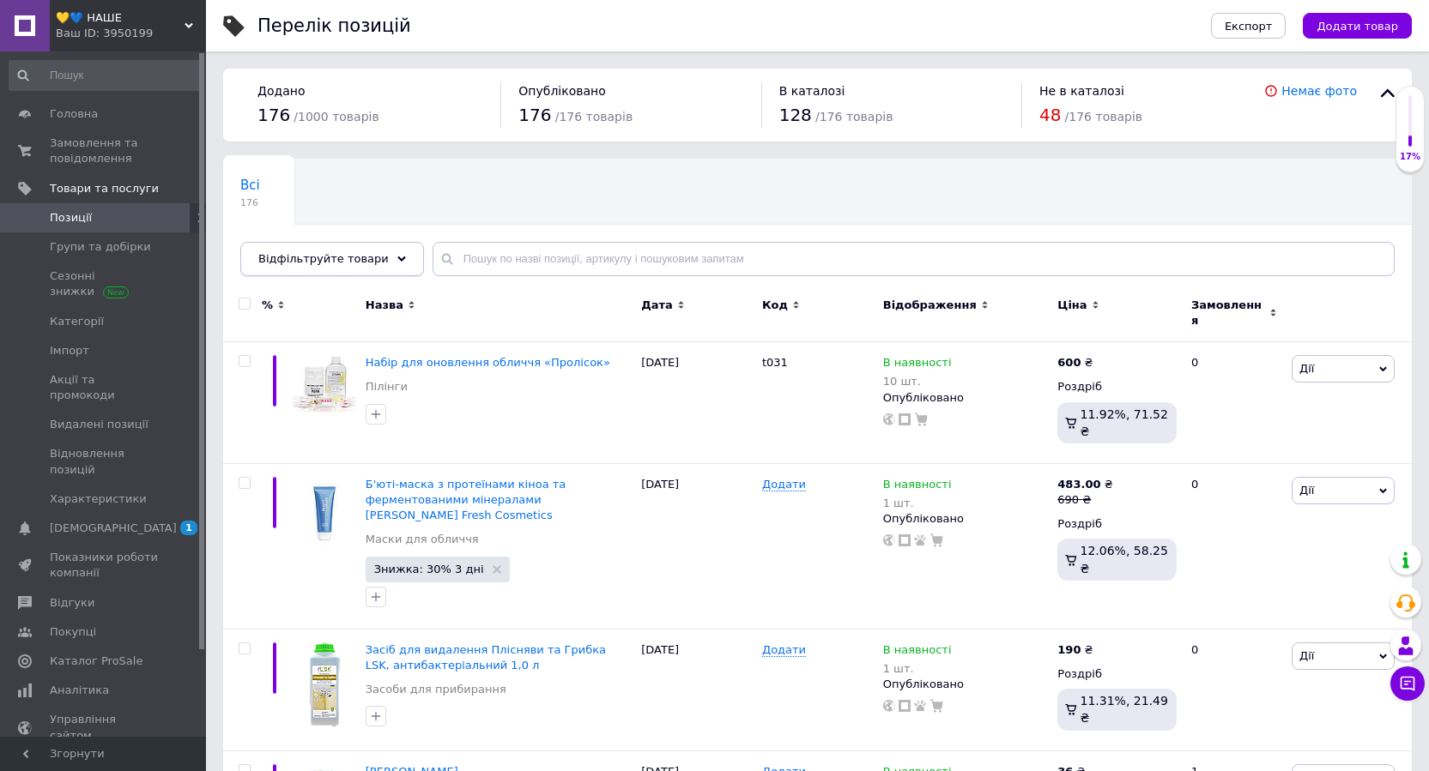
click at [347, 257] on span "Відфільтруйте товари" at bounding box center [323, 258] width 130 height 13
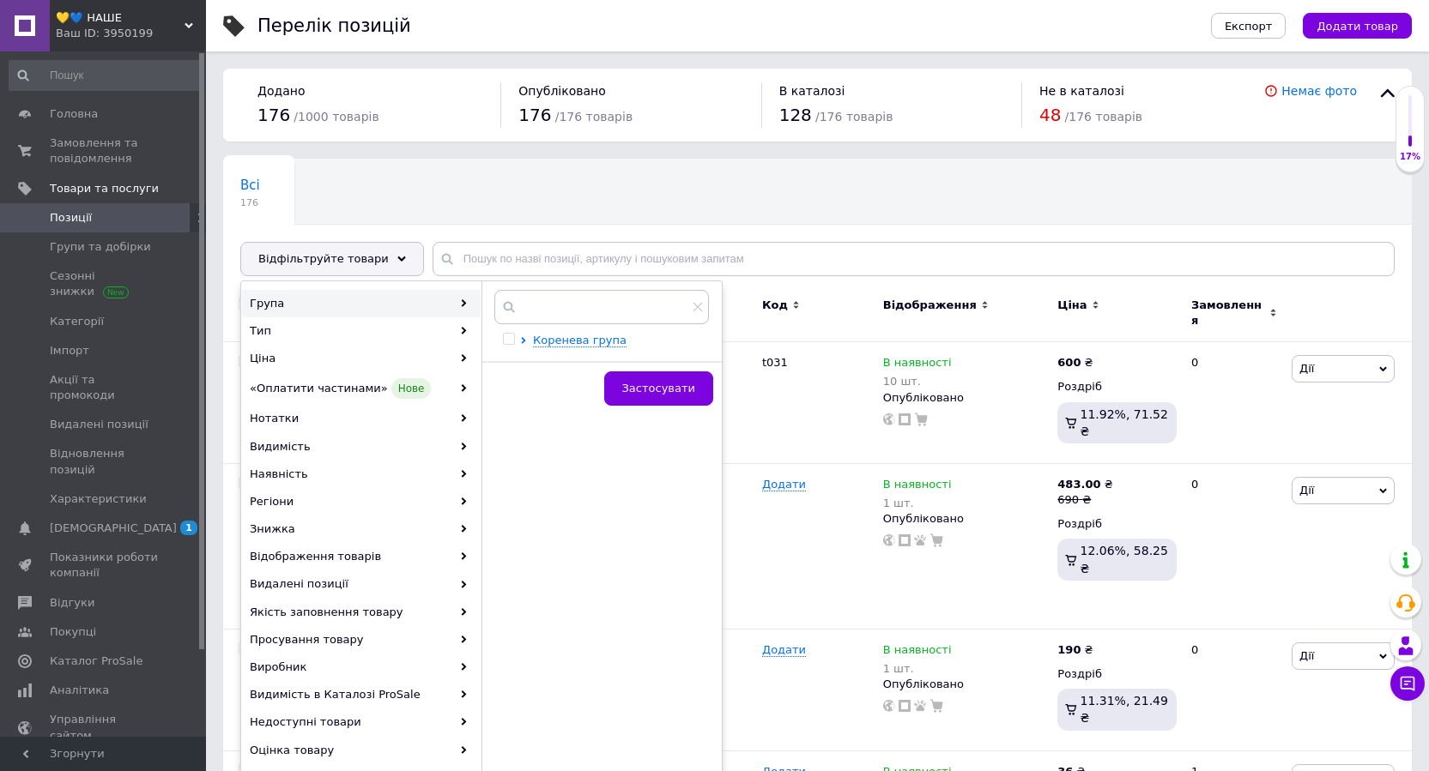
click at [459, 305] on div "Група" at bounding box center [361, 303] width 239 height 27
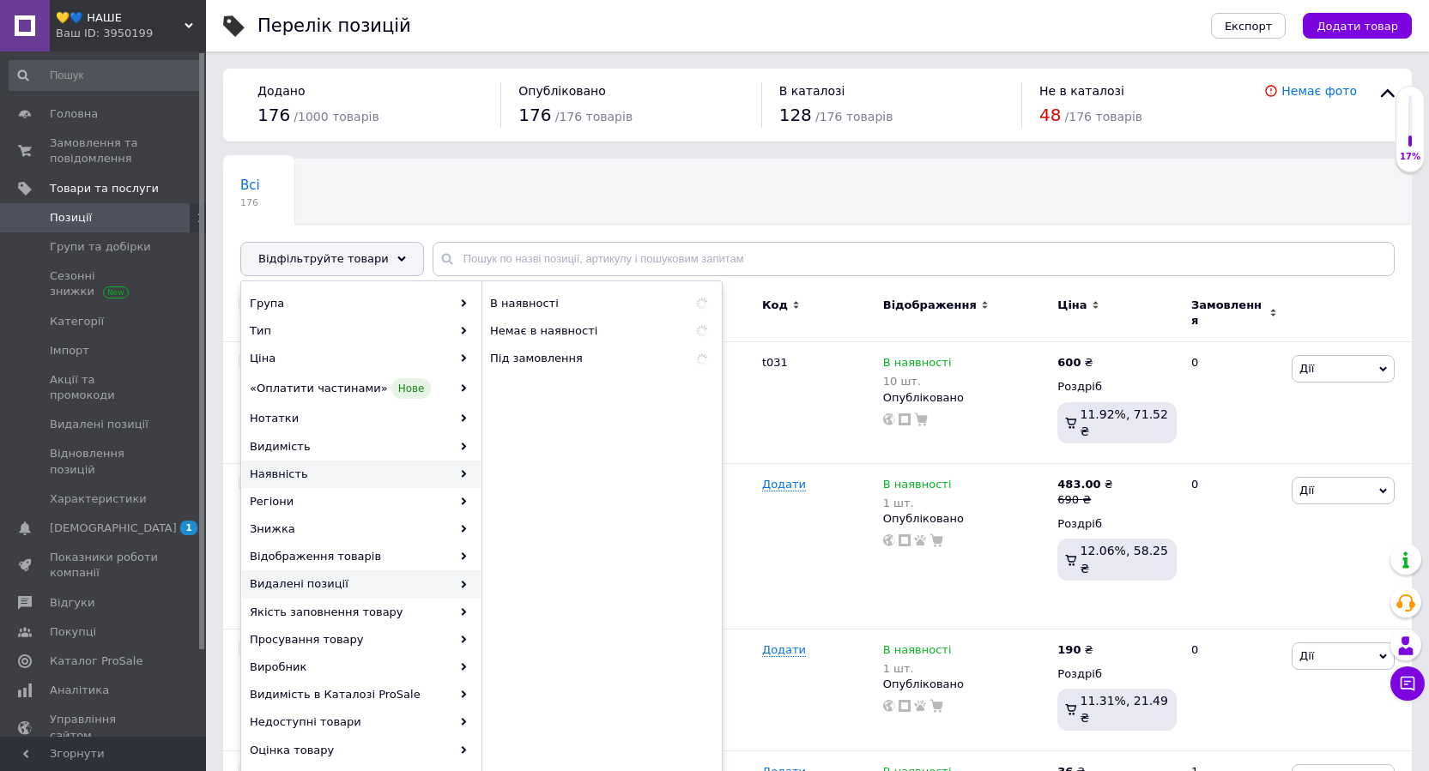
scroll to position [86, 0]
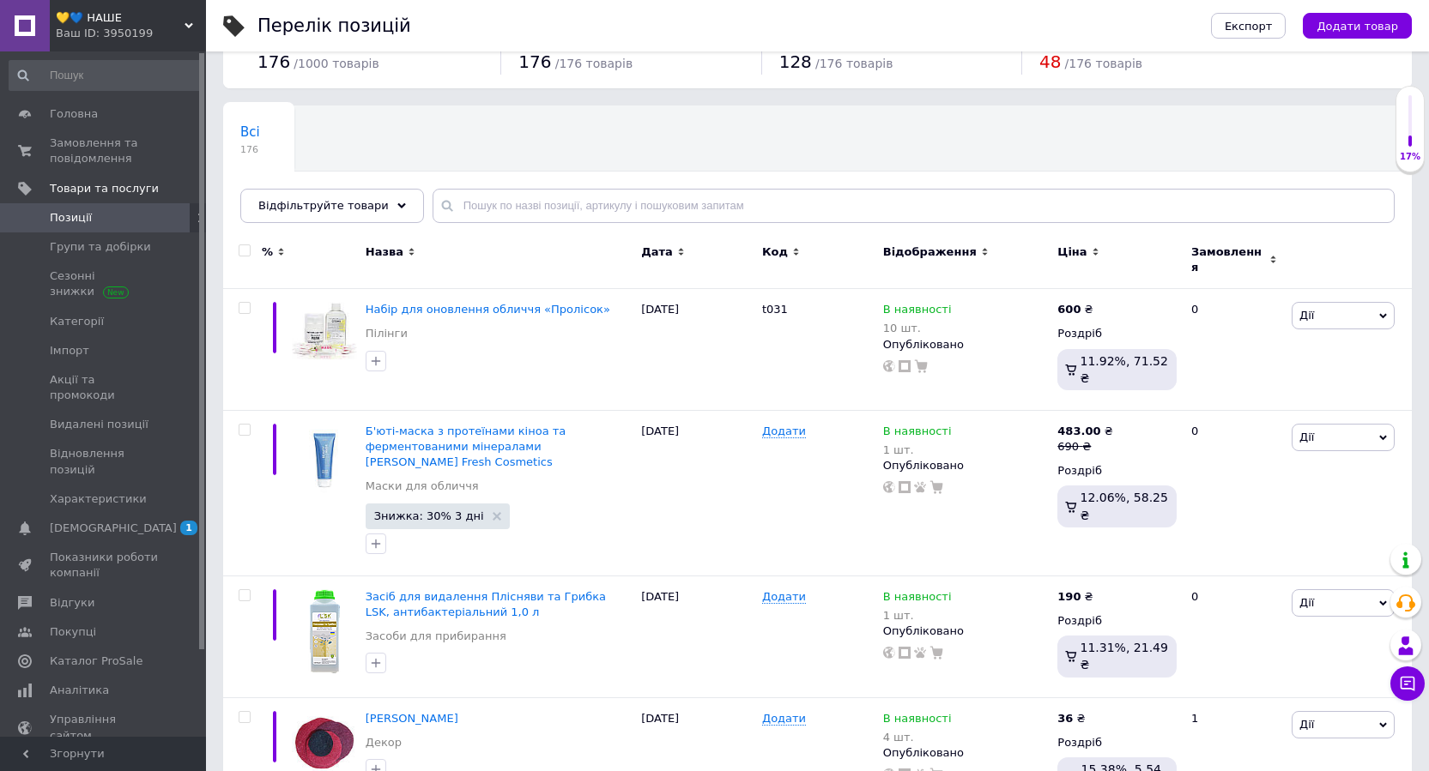
scroll to position [0, 0]
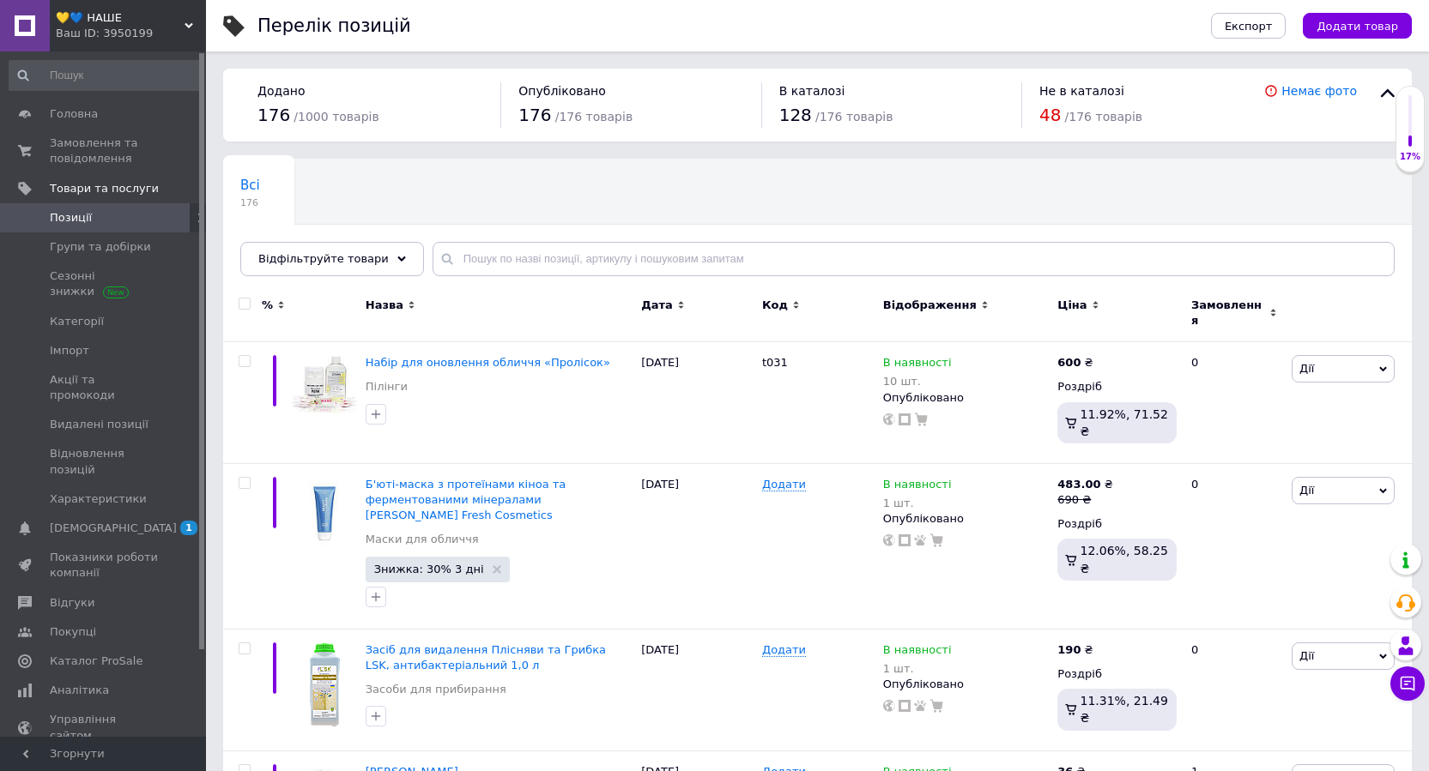
click at [107, 20] on span "💛💙 НАШЕ" at bounding box center [120, 17] width 129 height 15
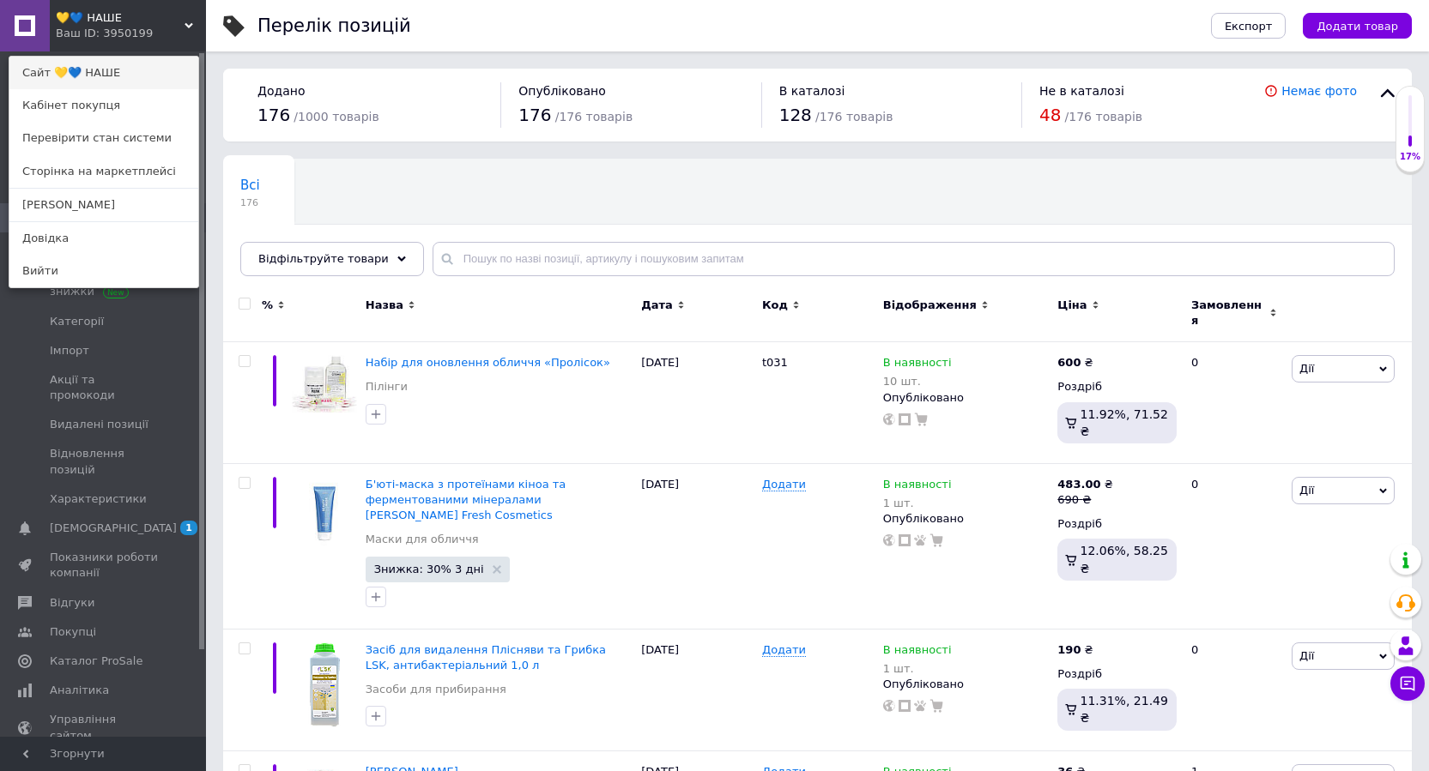
click at [102, 63] on link "Сайт 💛💙 НАШЕ" at bounding box center [103, 73] width 189 height 33
